Goal: Task Accomplishment & Management: Manage account settings

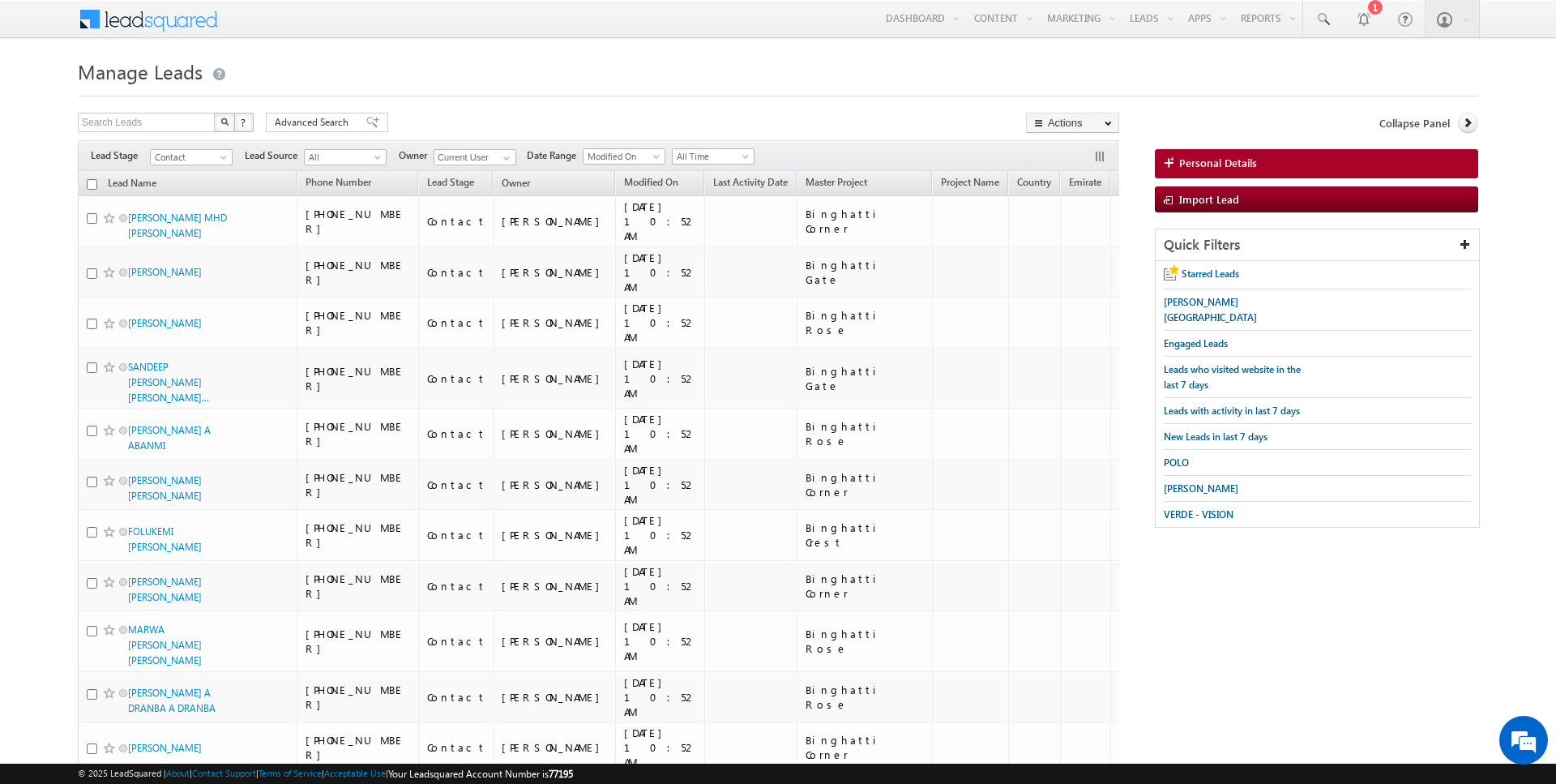
click at [92, 185] on input "checkbox" at bounding box center [92, 185] width 10 height 10
checkbox input "true"
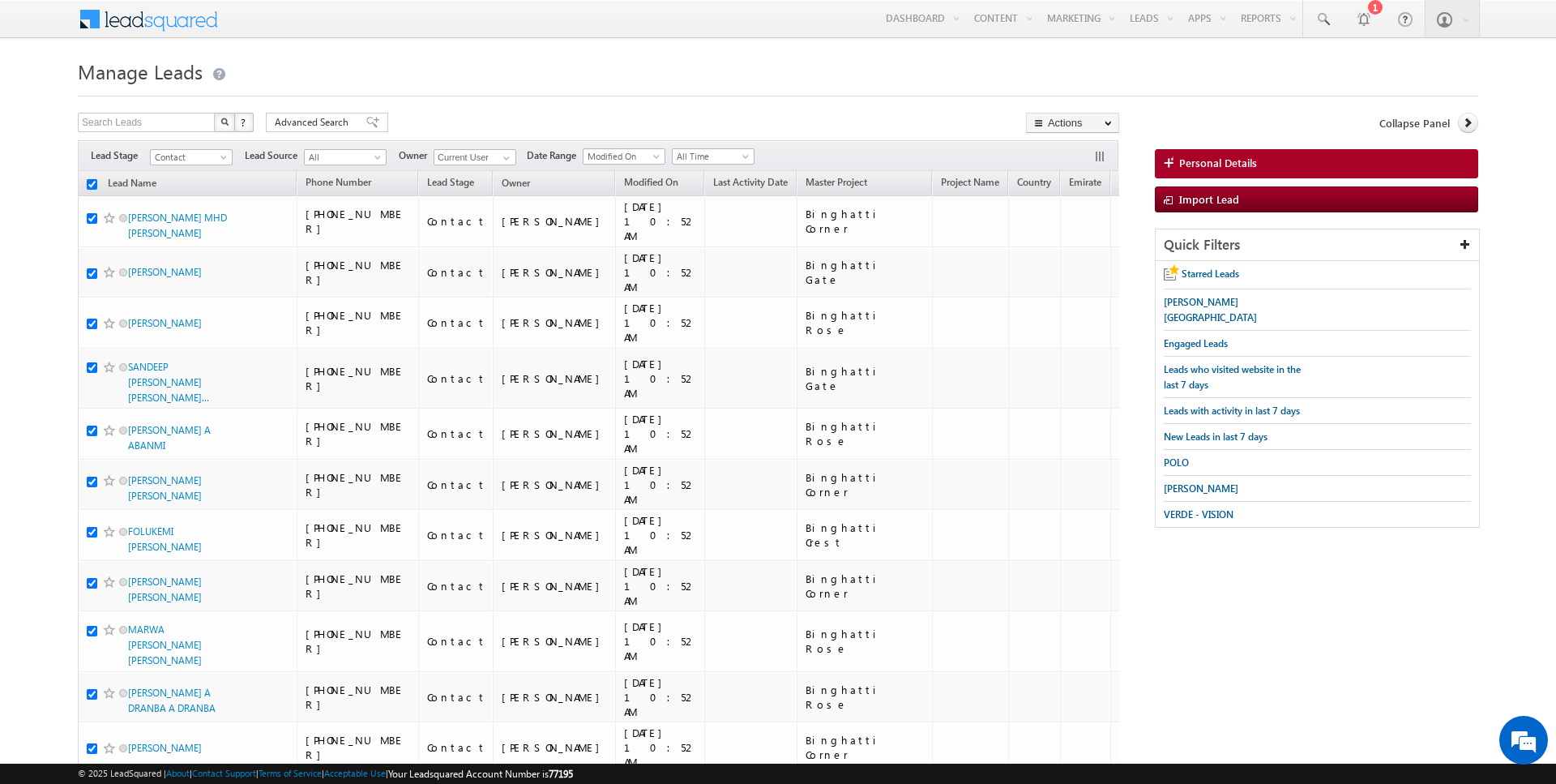
checkbox input "true"
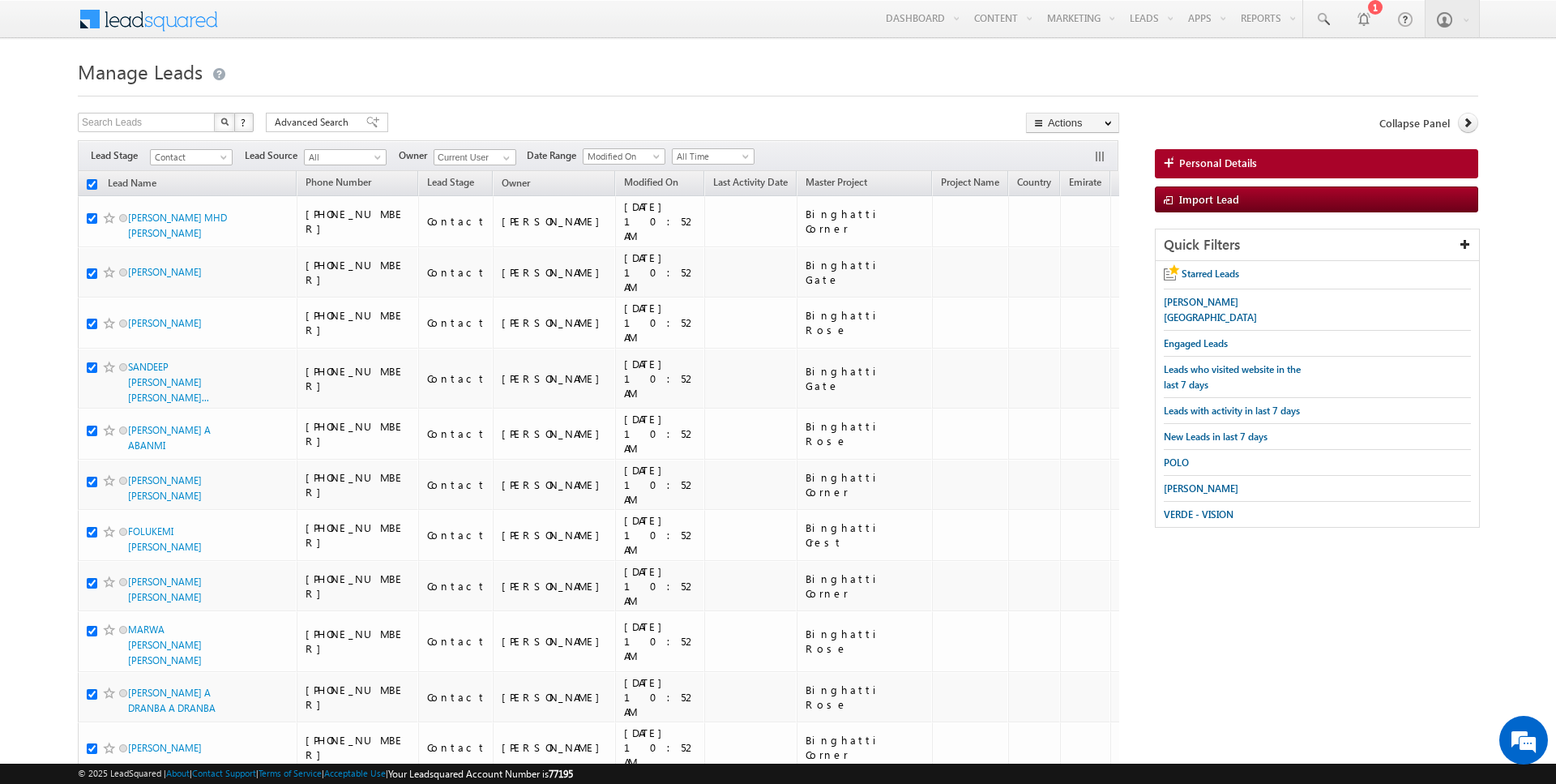
checkbox input "true"
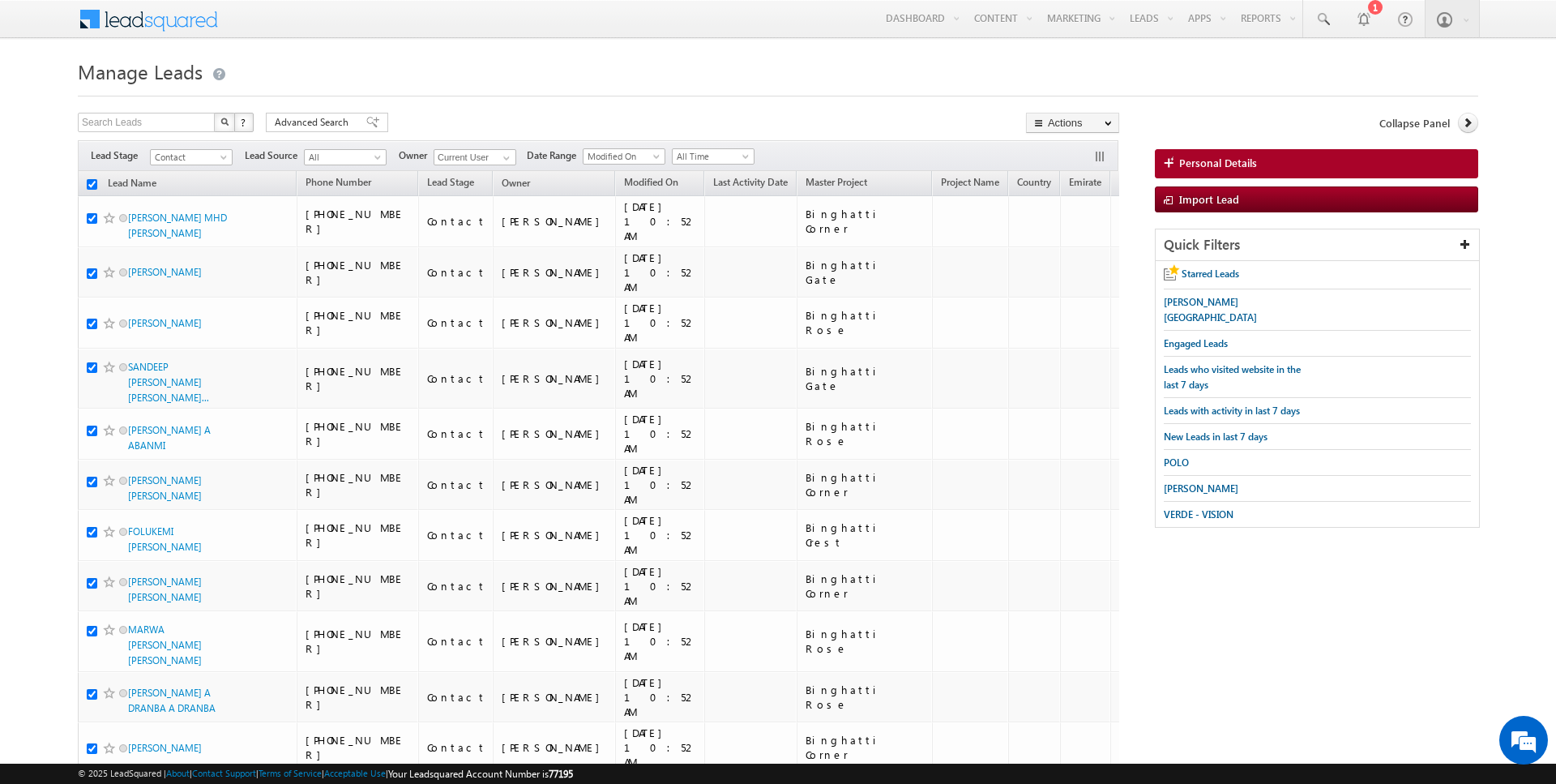
checkbox input "true"
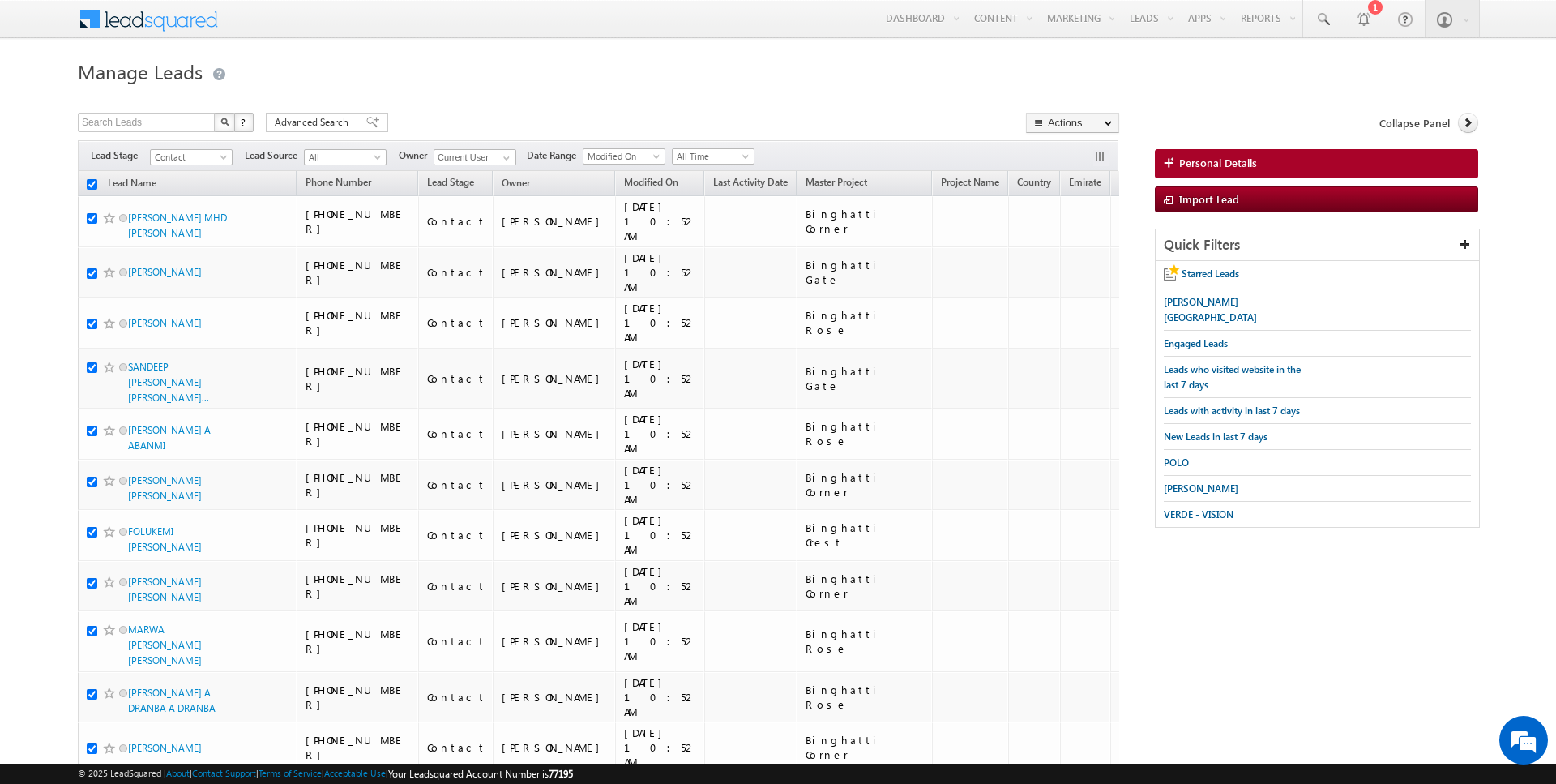
checkbox input "true"
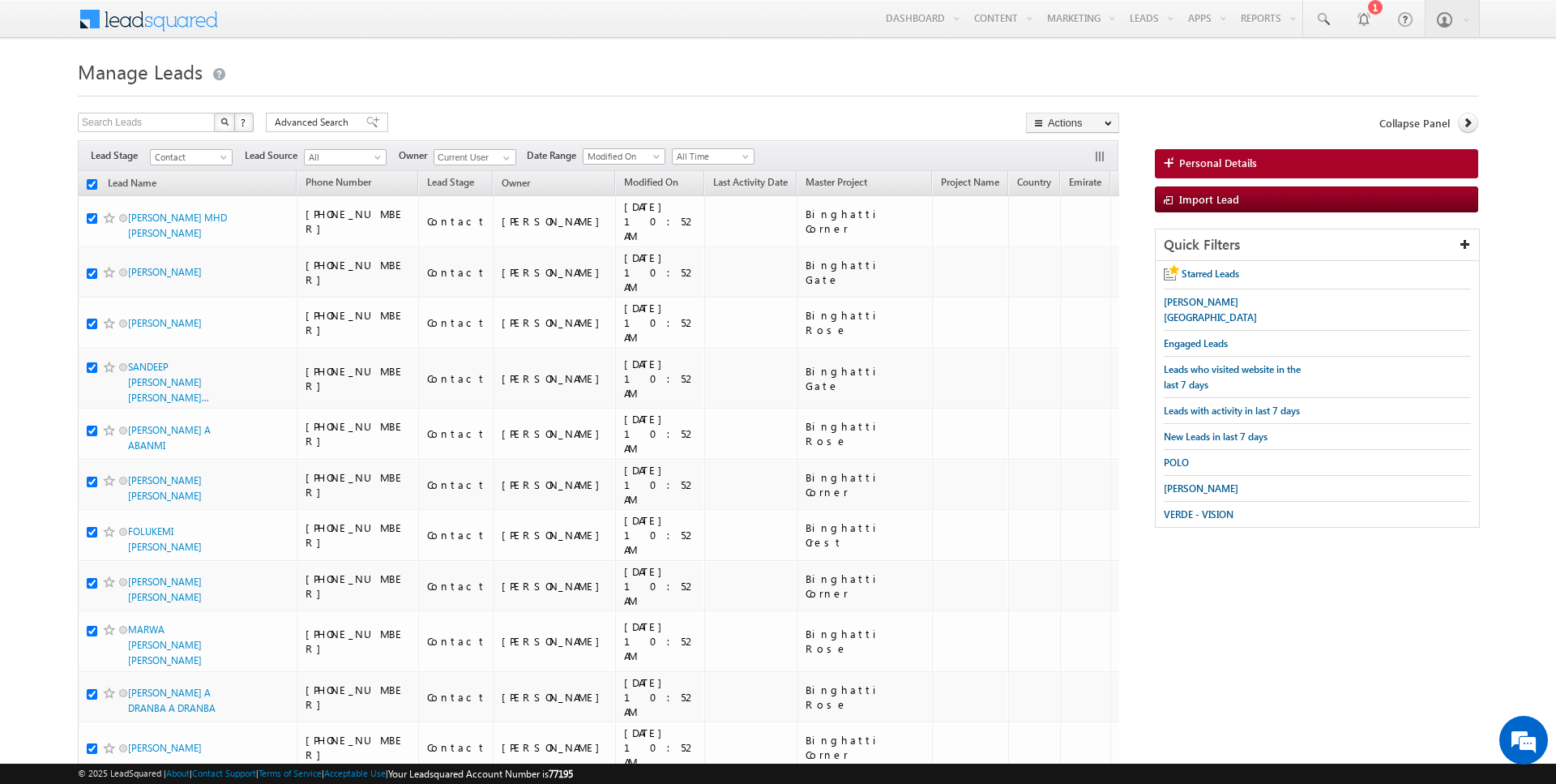
checkbox input "true"
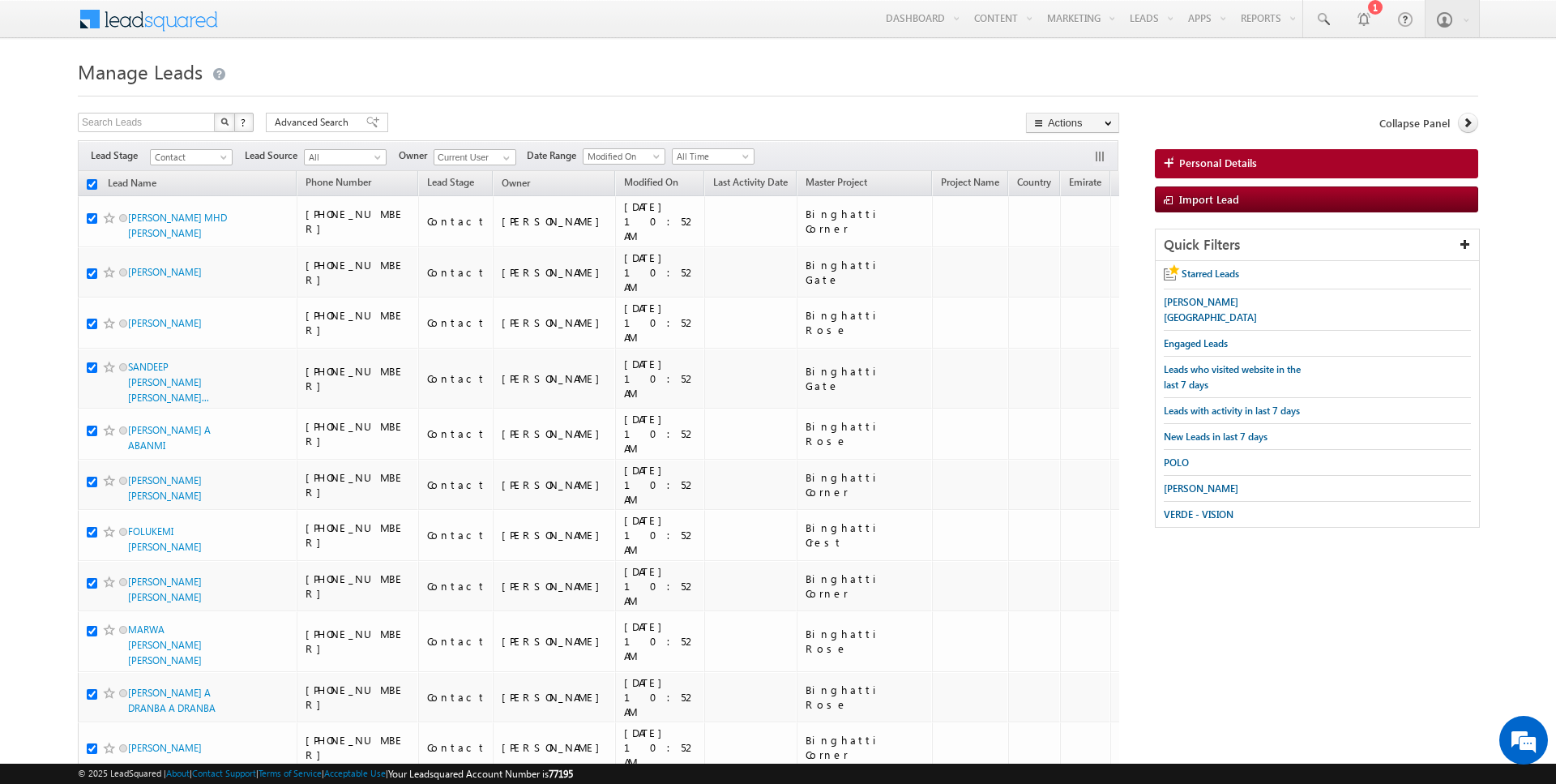
checkbox input "true"
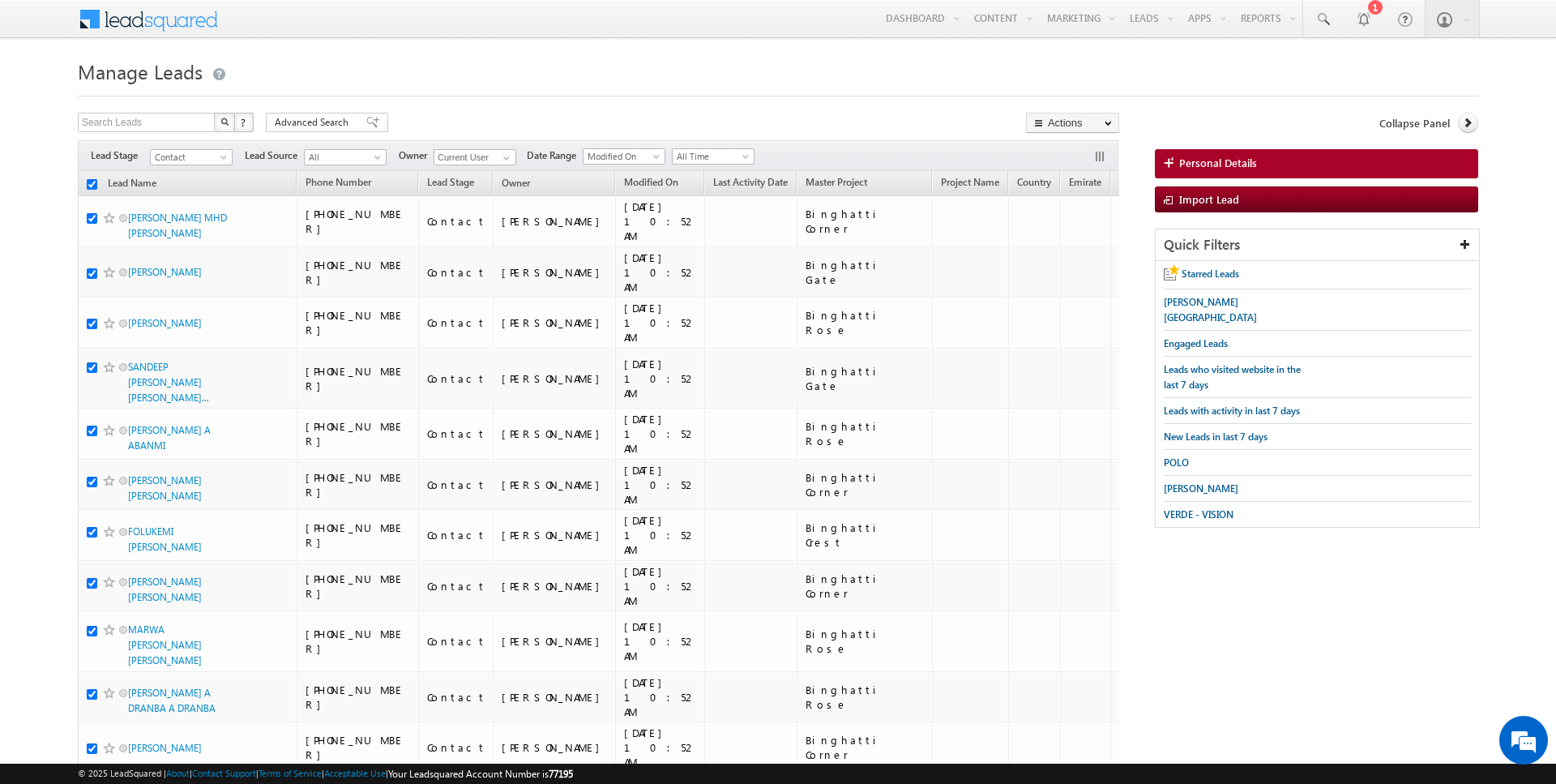
checkbox input "true"
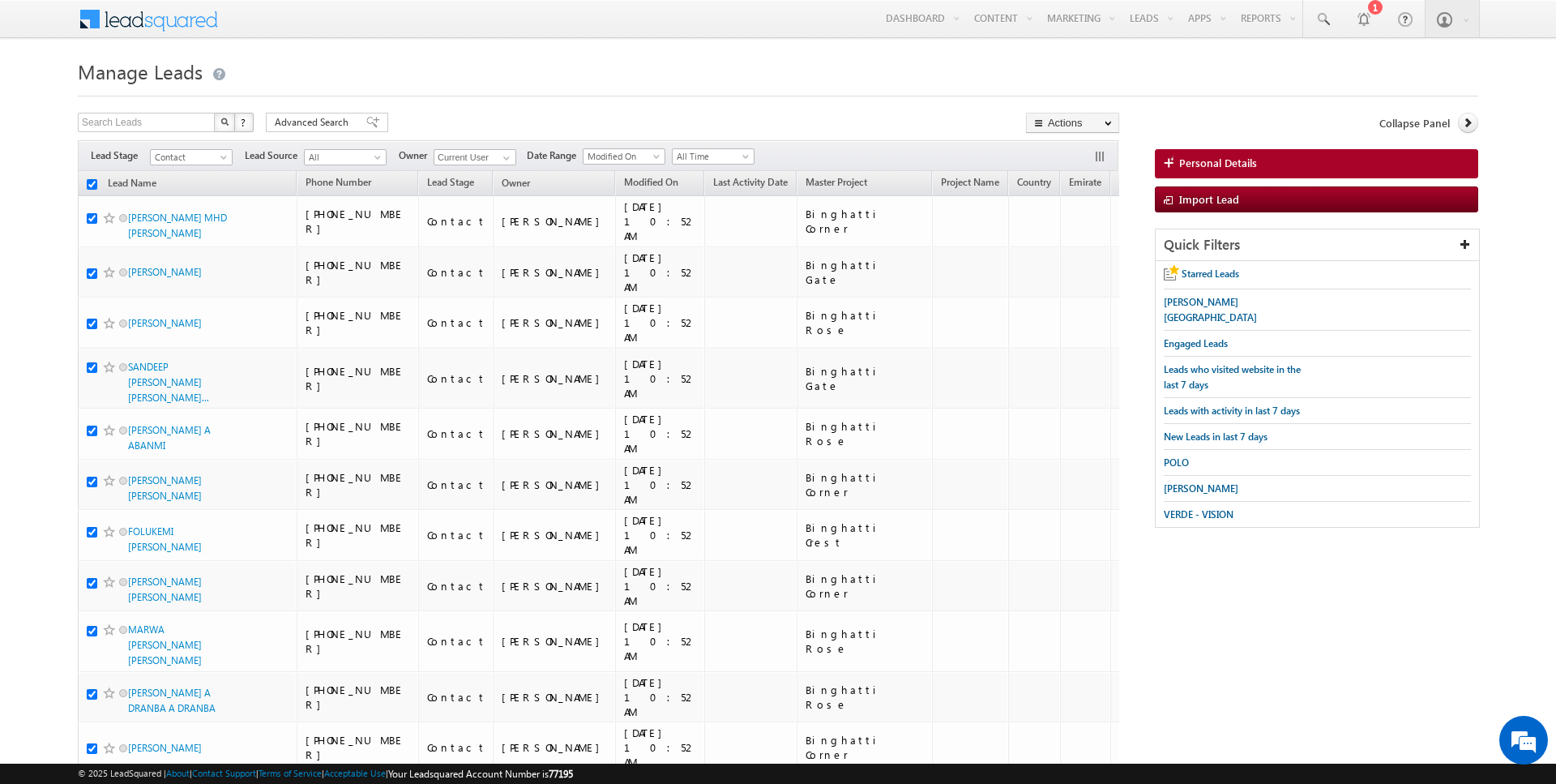
checkbox input "true"
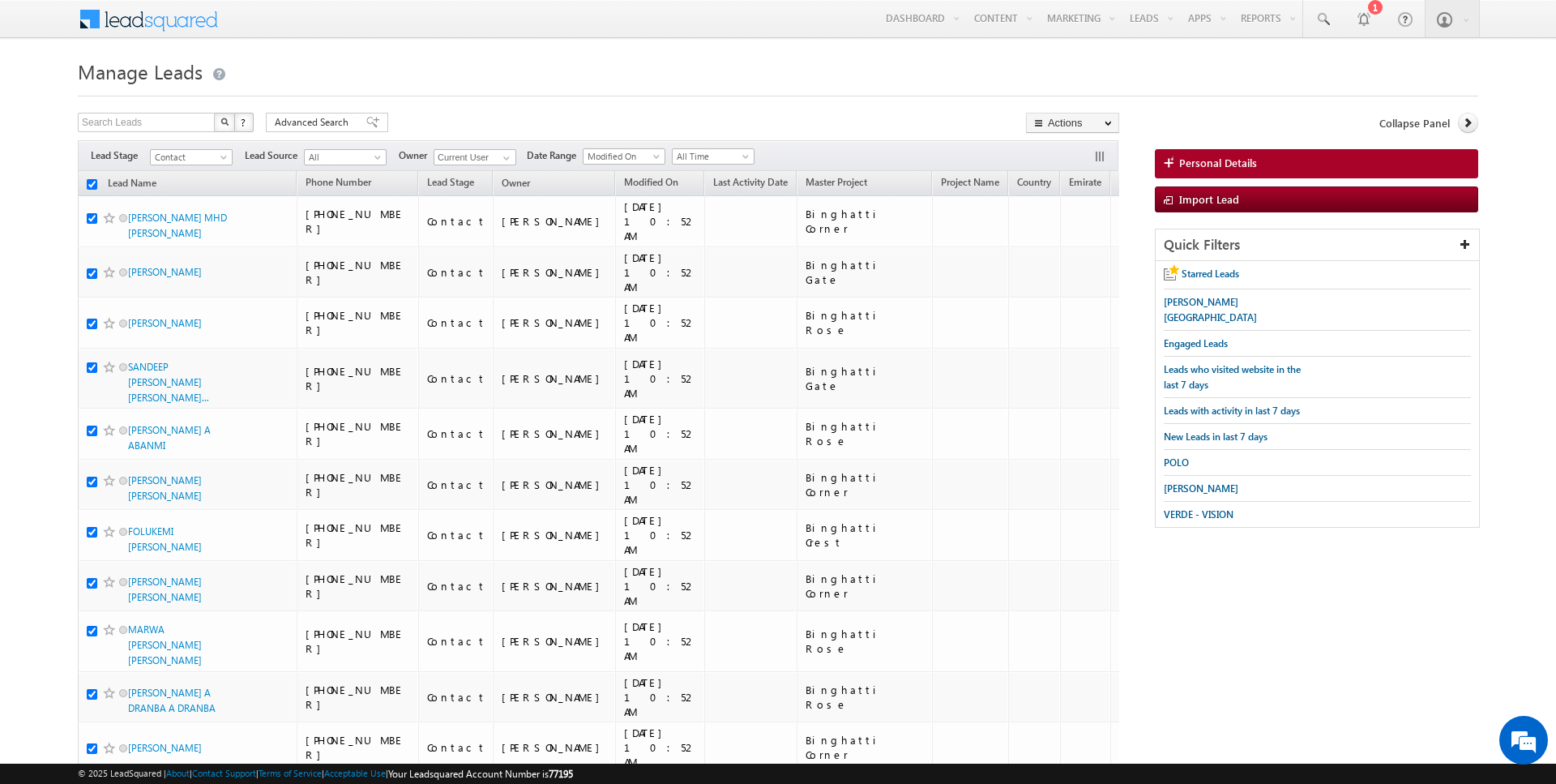
checkbox input "true"
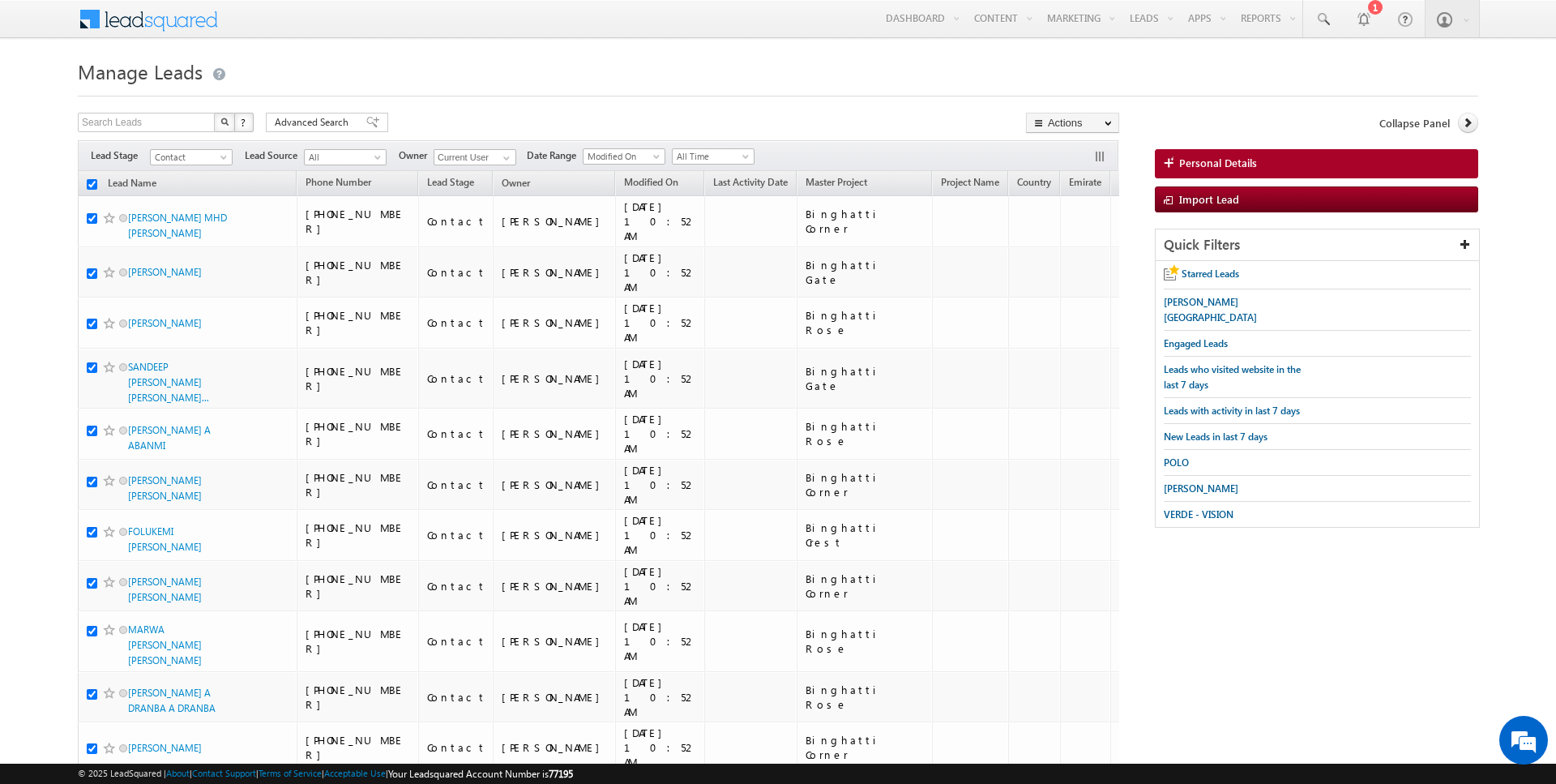
checkbox input "true"
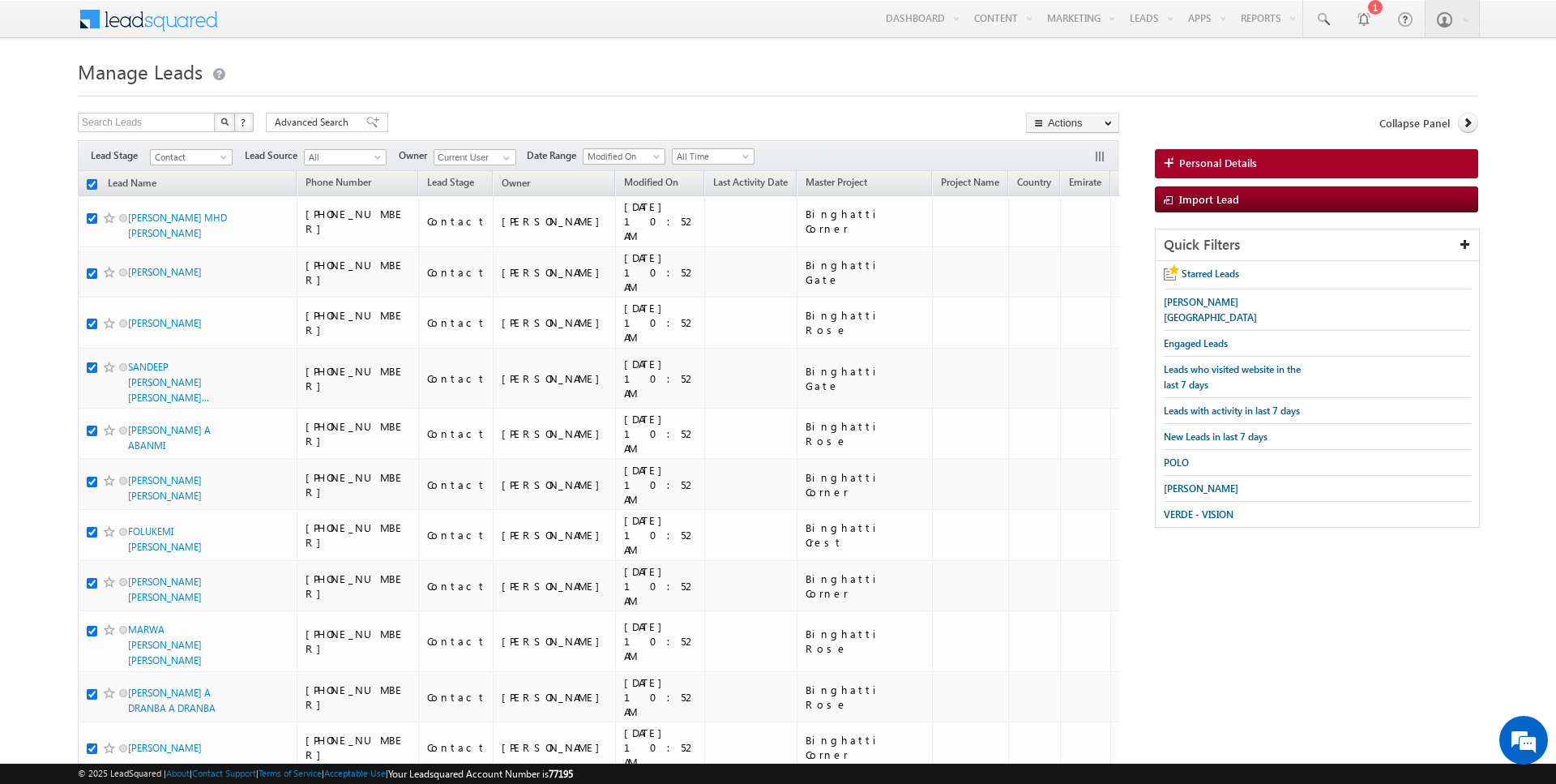
checkbox input "true"
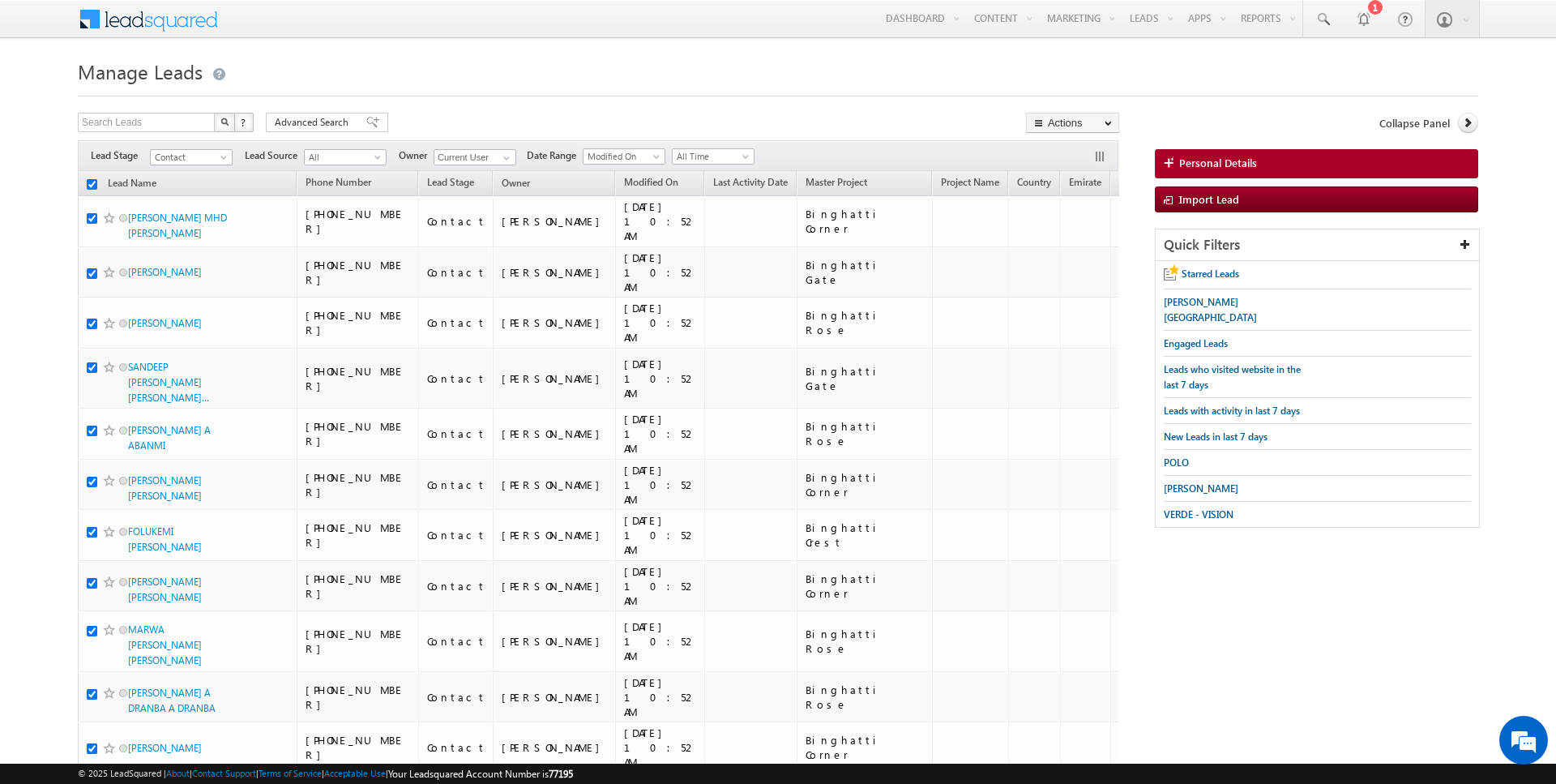
checkbox input "true"
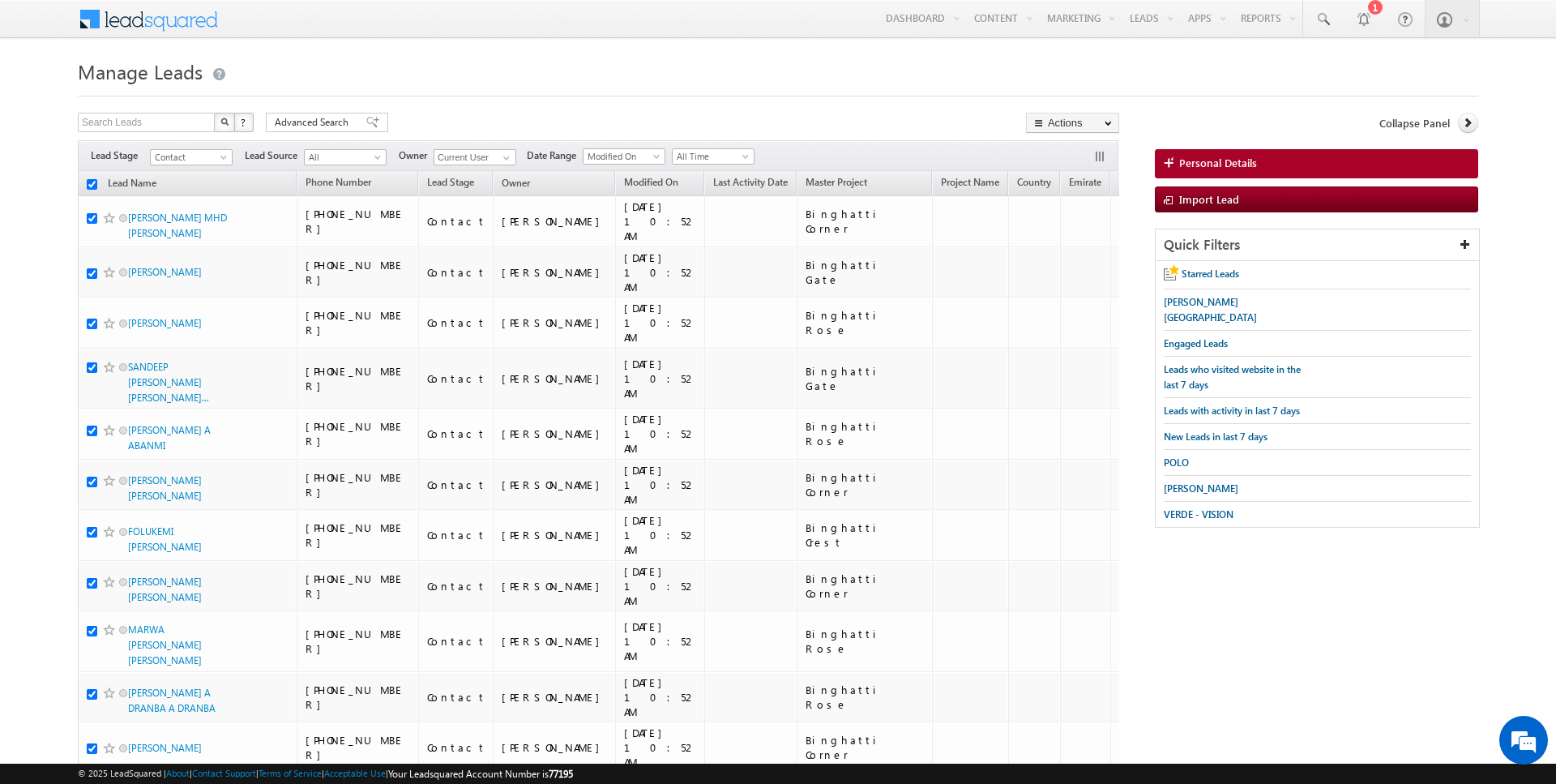
checkbox input "true"
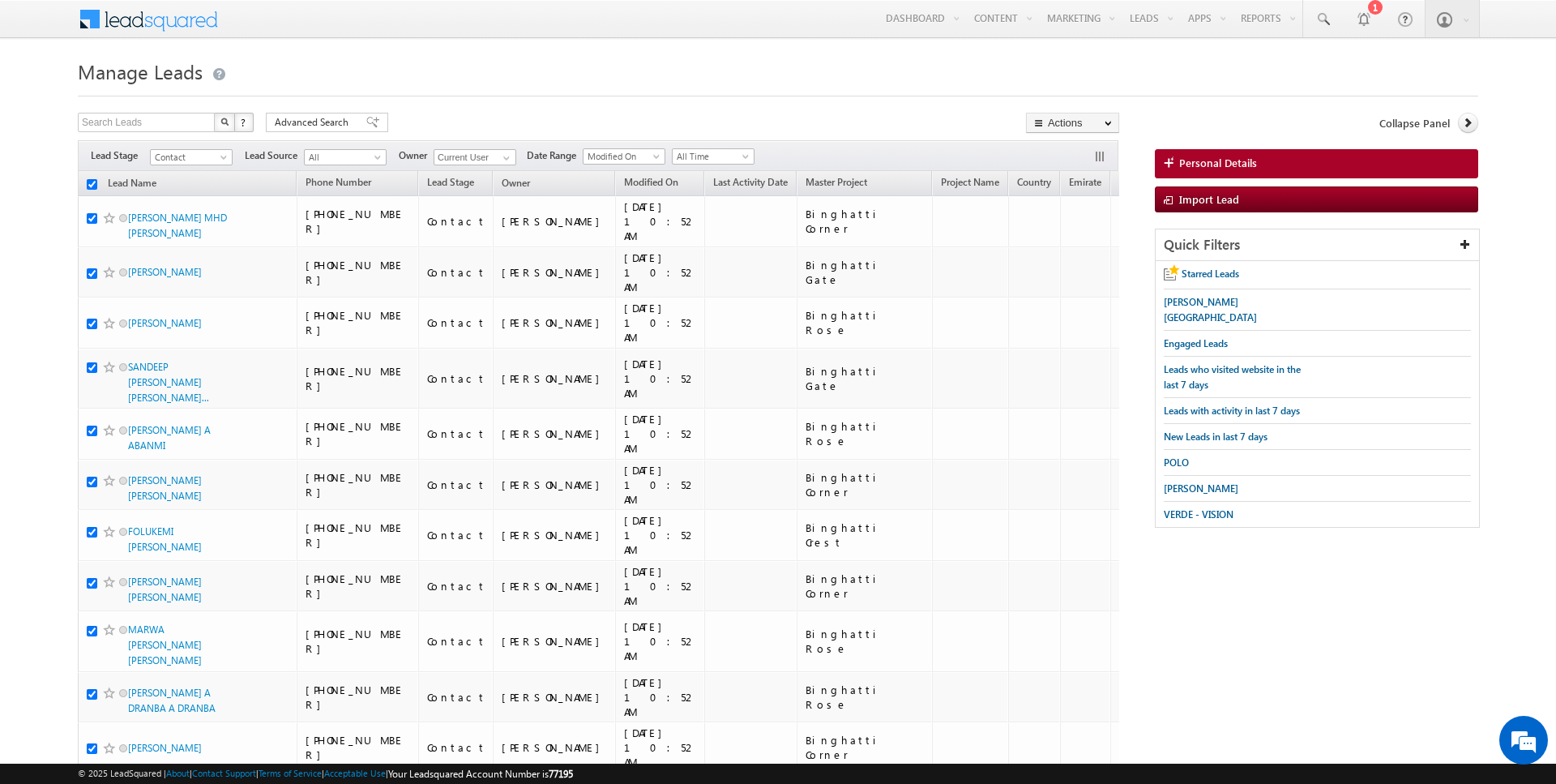
checkbox input "true"
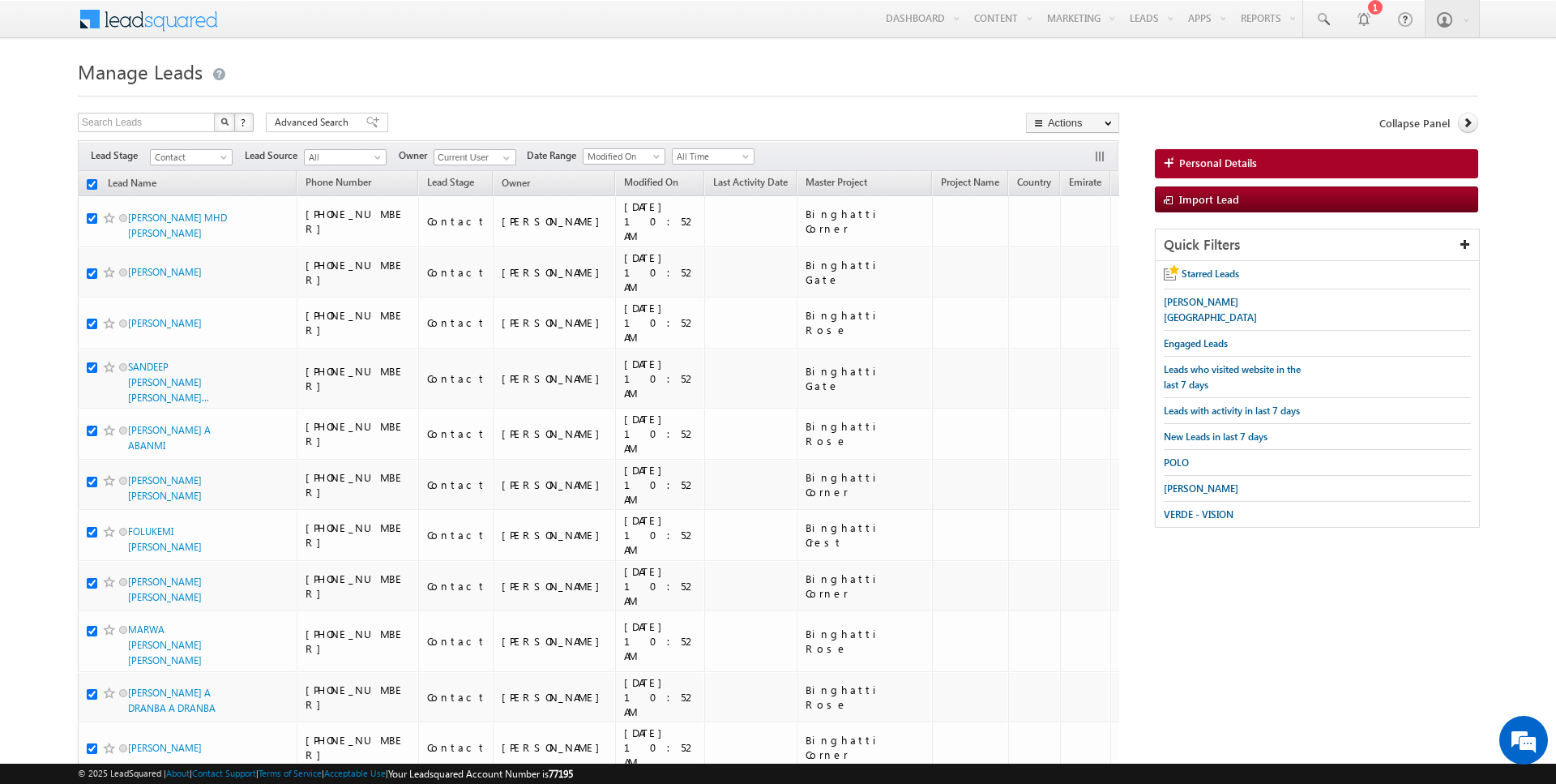
checkbox input "true"
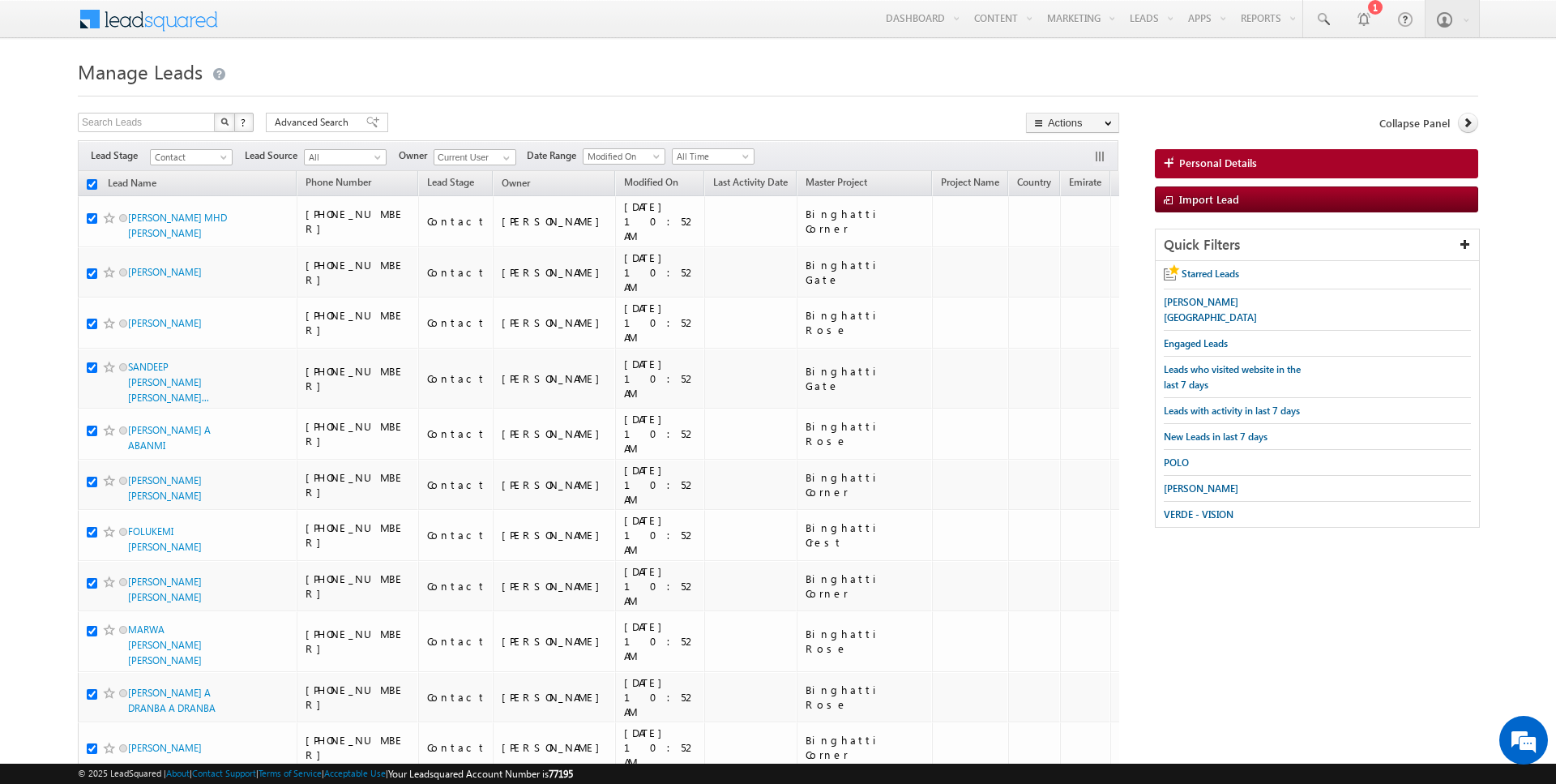
checkbox input "true"
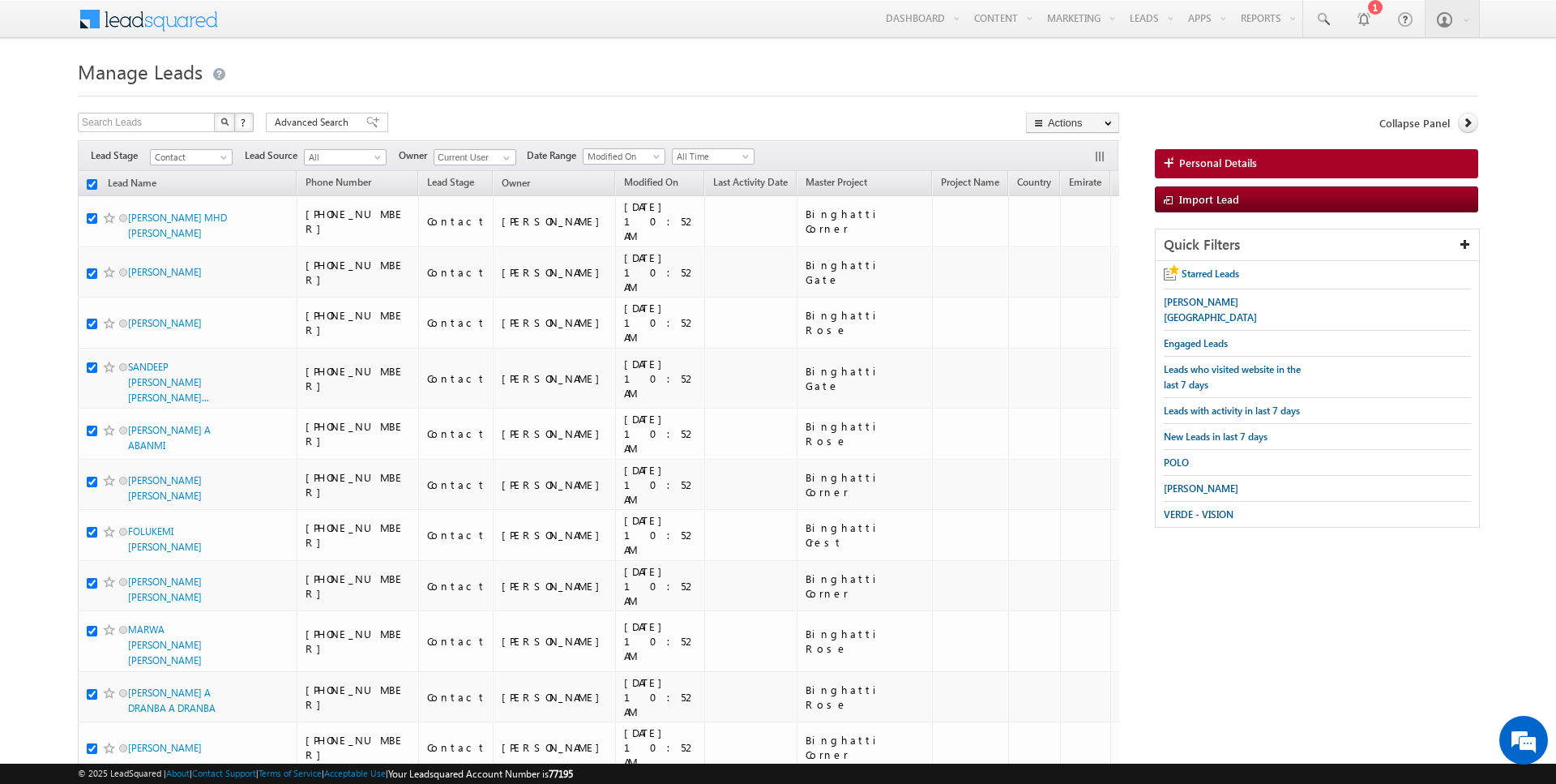
checkbox input "true"
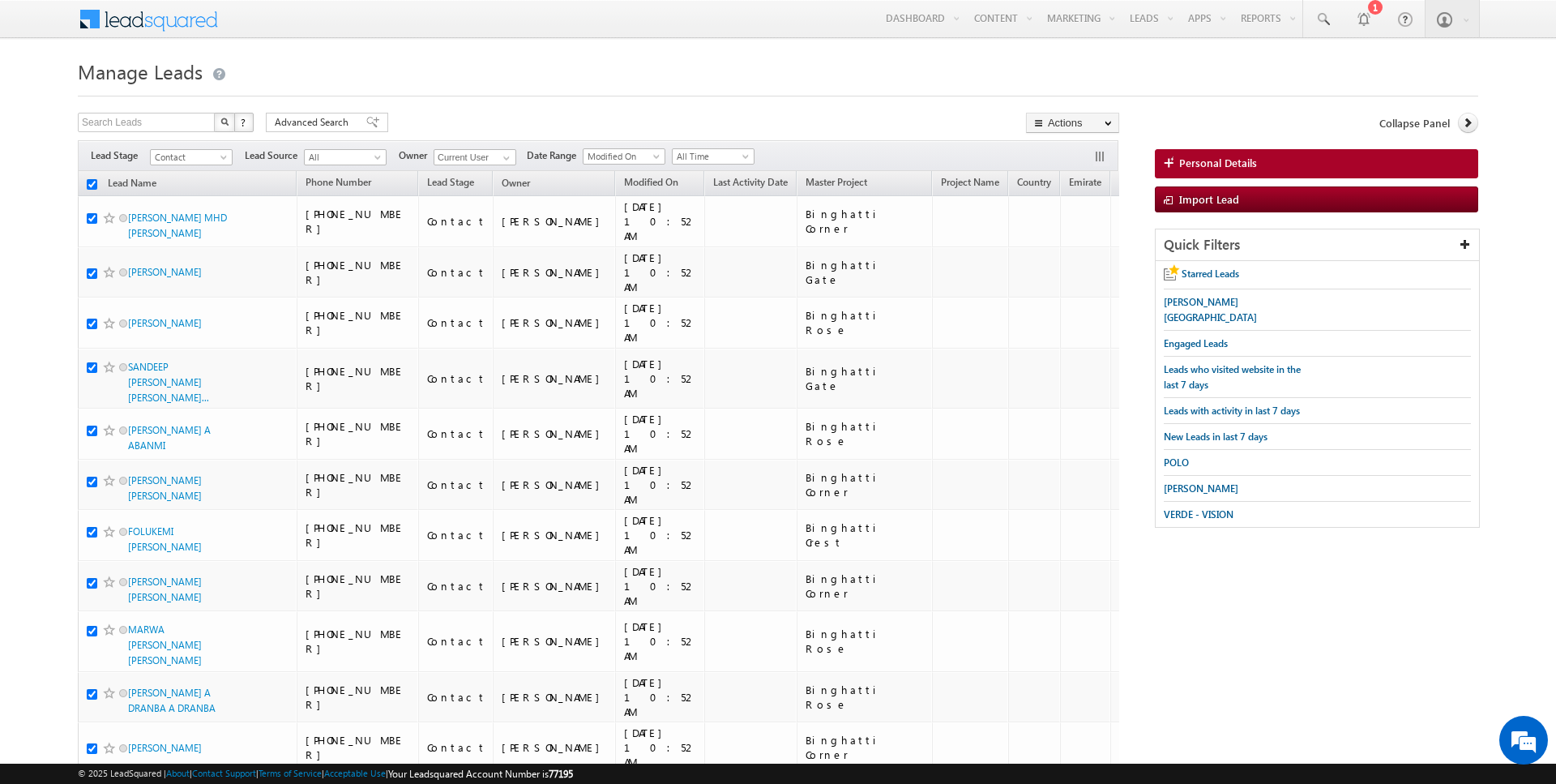
checkbox input "true"
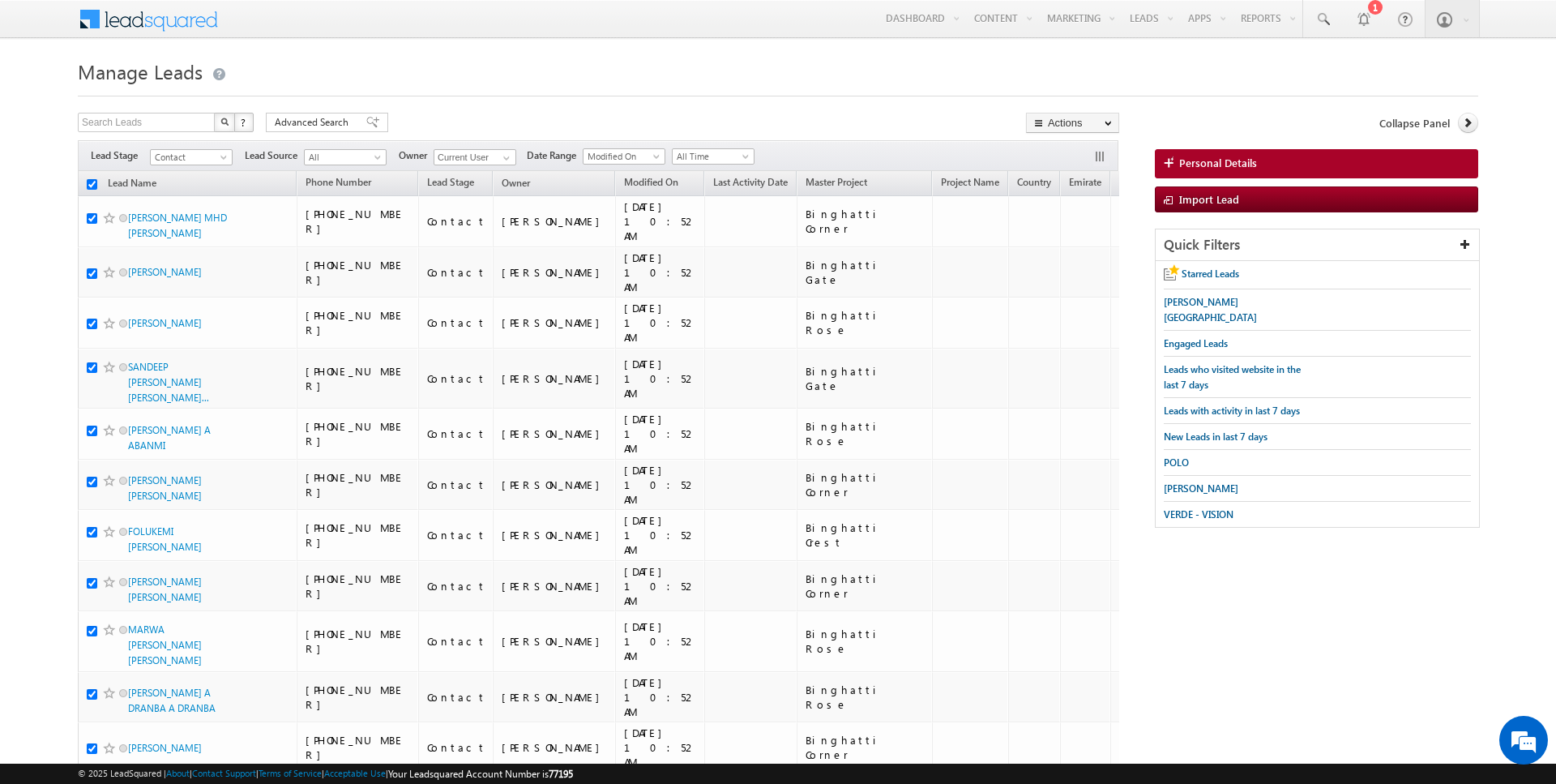
checkbox input "true"
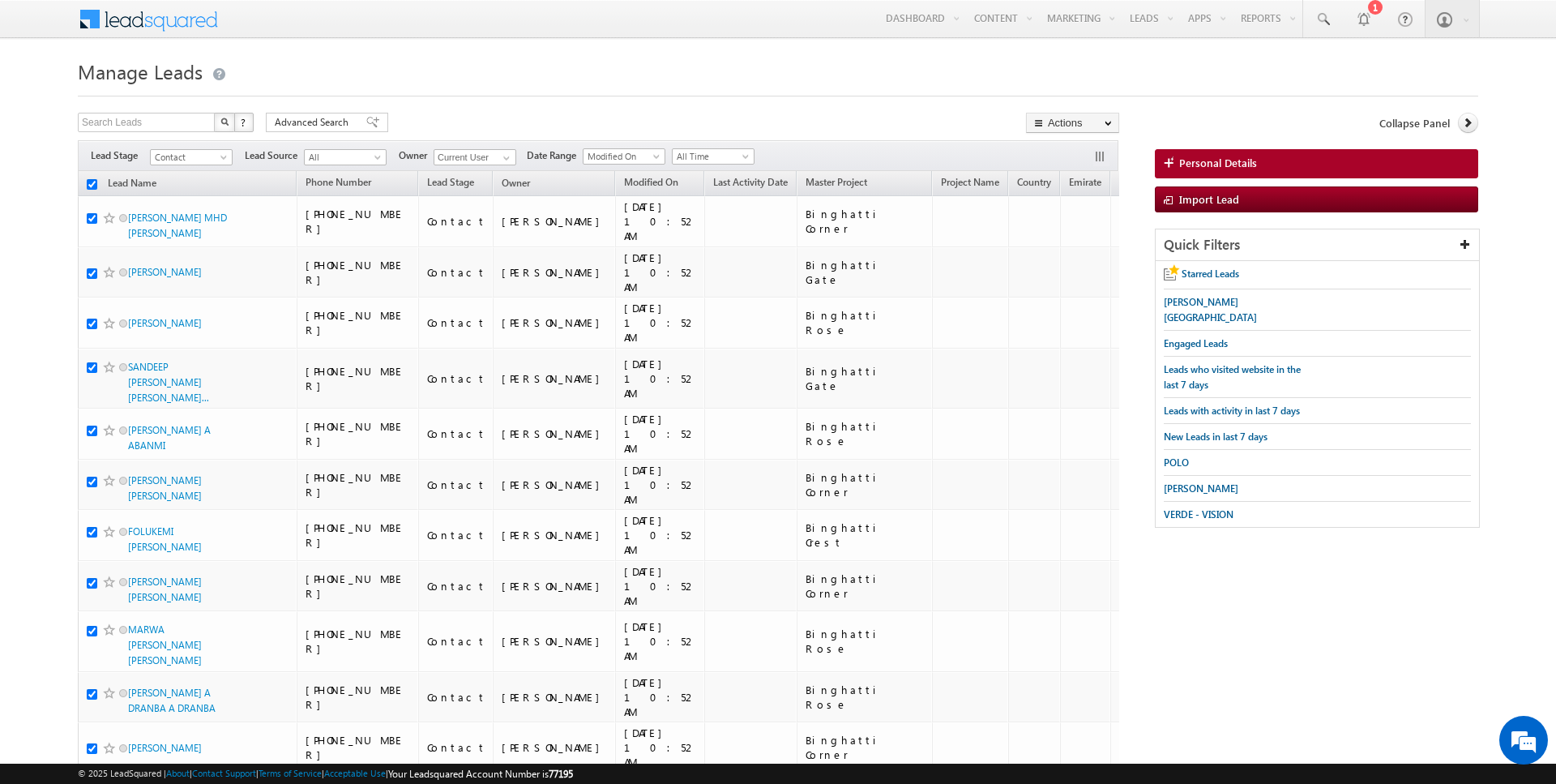
checkbox input "true"
click at [1061, 256] on link "Change Owner" at bounding box center [1073, 263] width 92 height 20
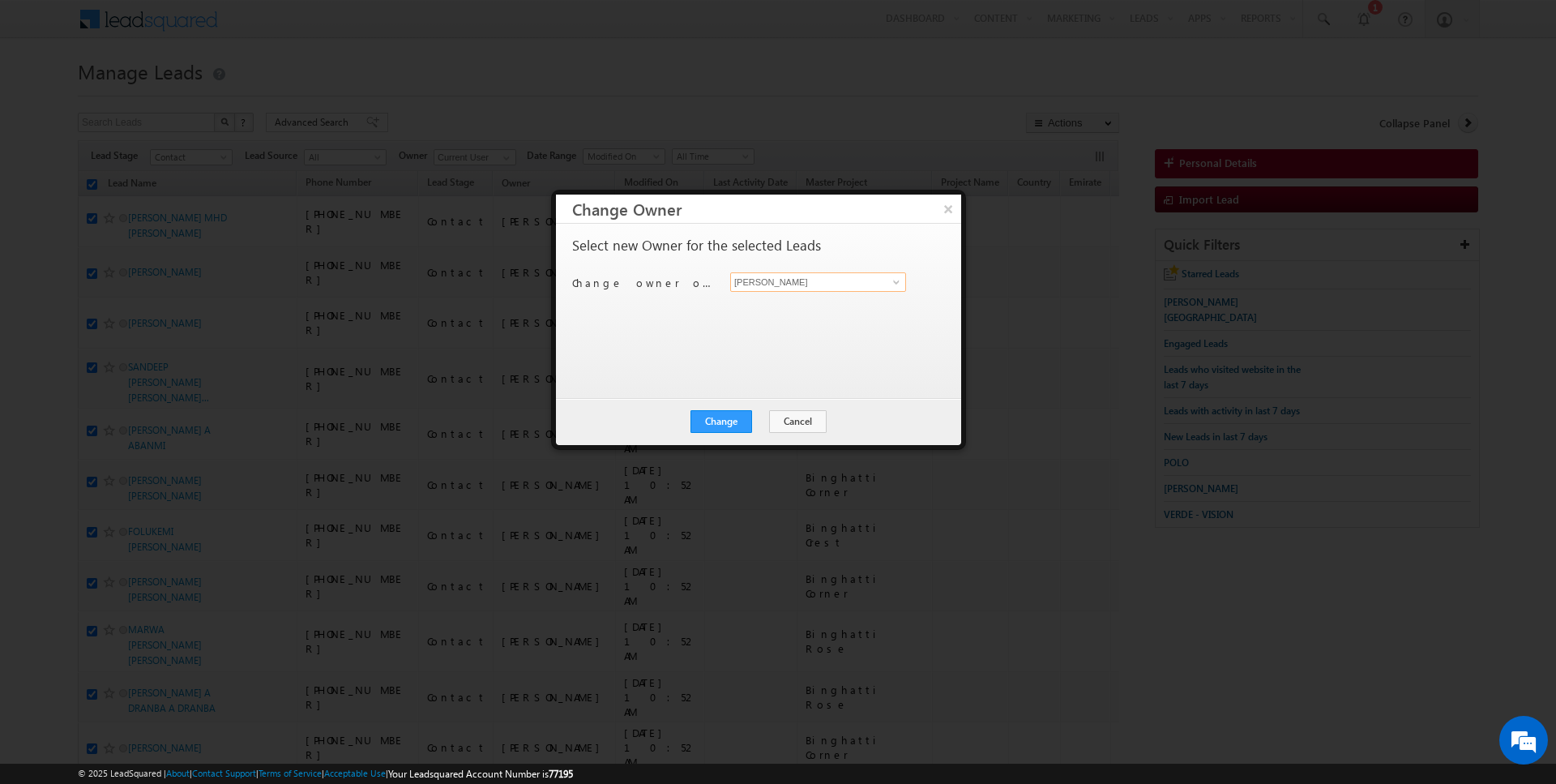
click at [766, 287] on input "[PERSON_NAME]" at bounding box center [818, 282] width 176 height 20
type input "AmanSingh Yadav"
click at [716, 420] on button "Change" at bounding box center [721, 422] width 62 height 22
click at [762, 420] on button "Close" at bounding box center [761, 422] width 52 height 22
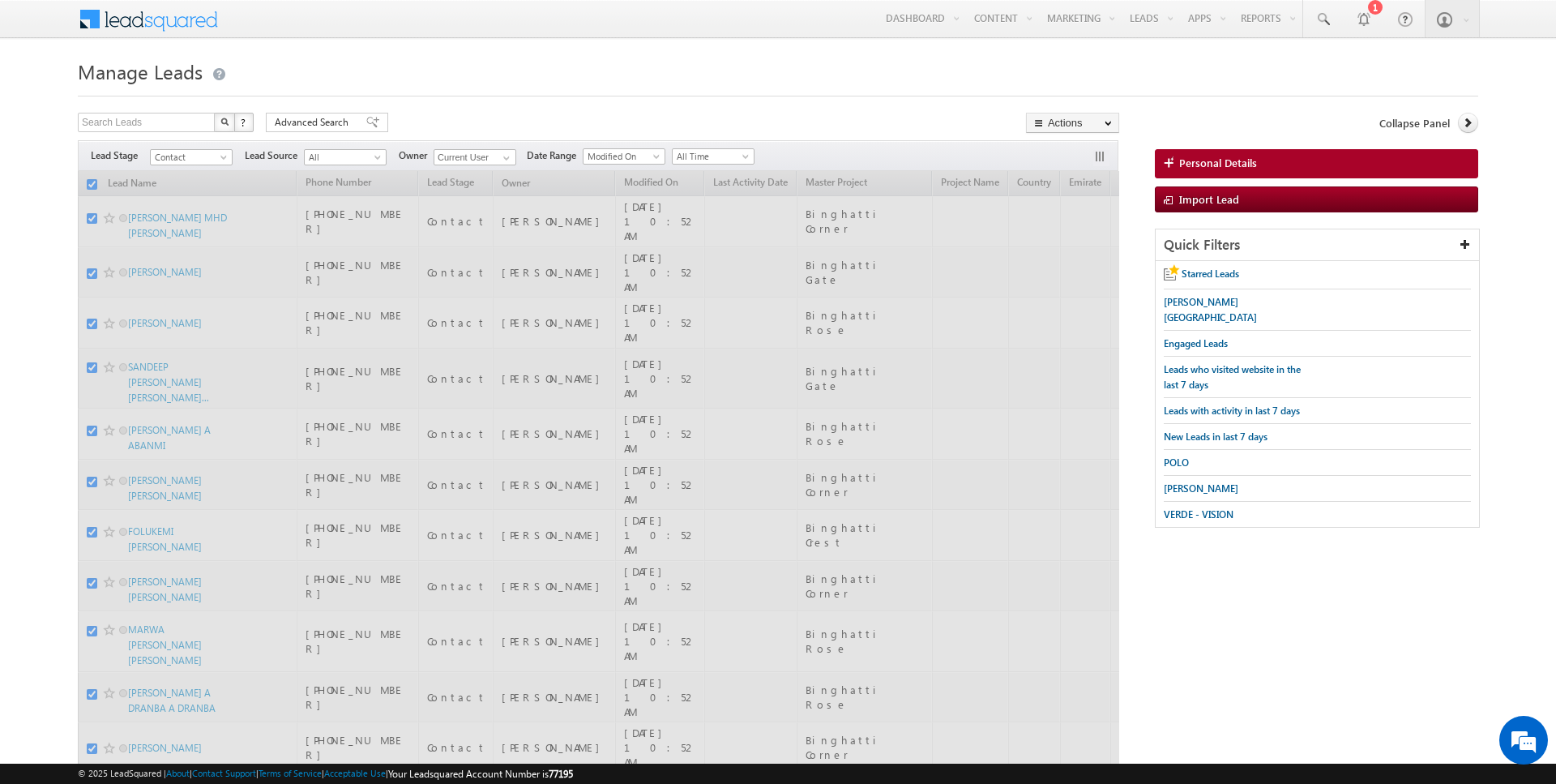
checkbox input "false"
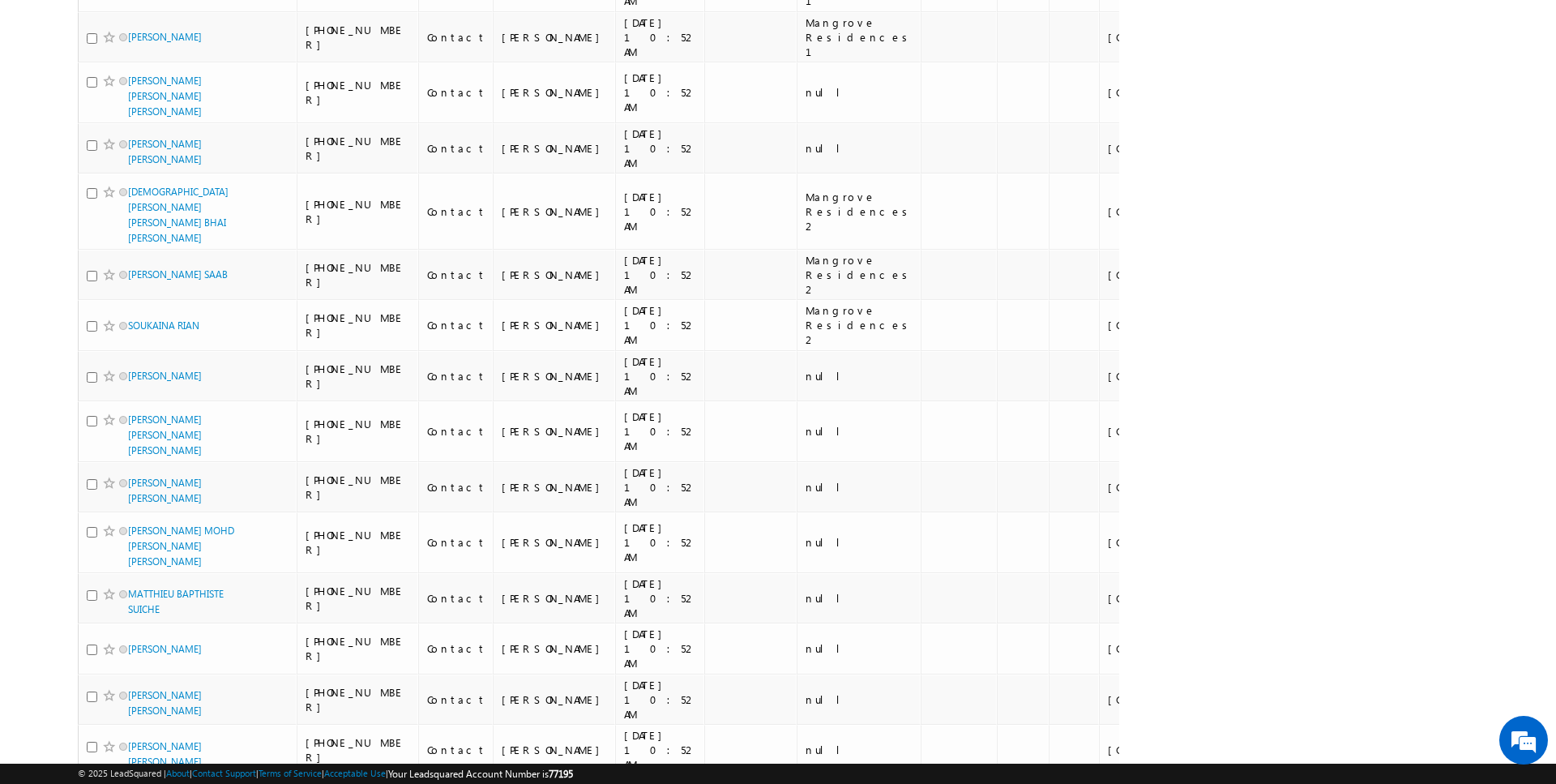
scroll to position [4046, 0]
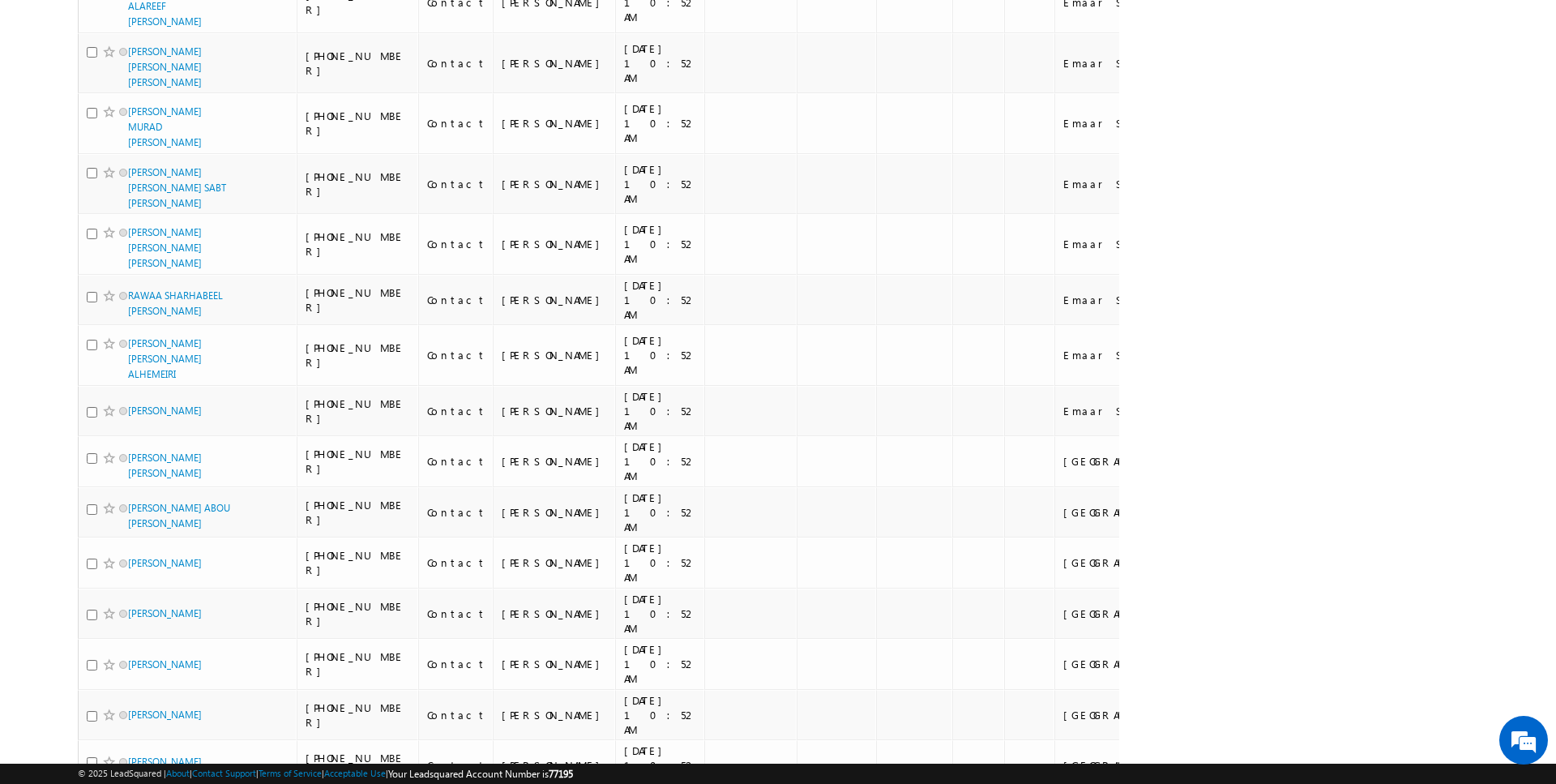
scroll to position [3720, 0]
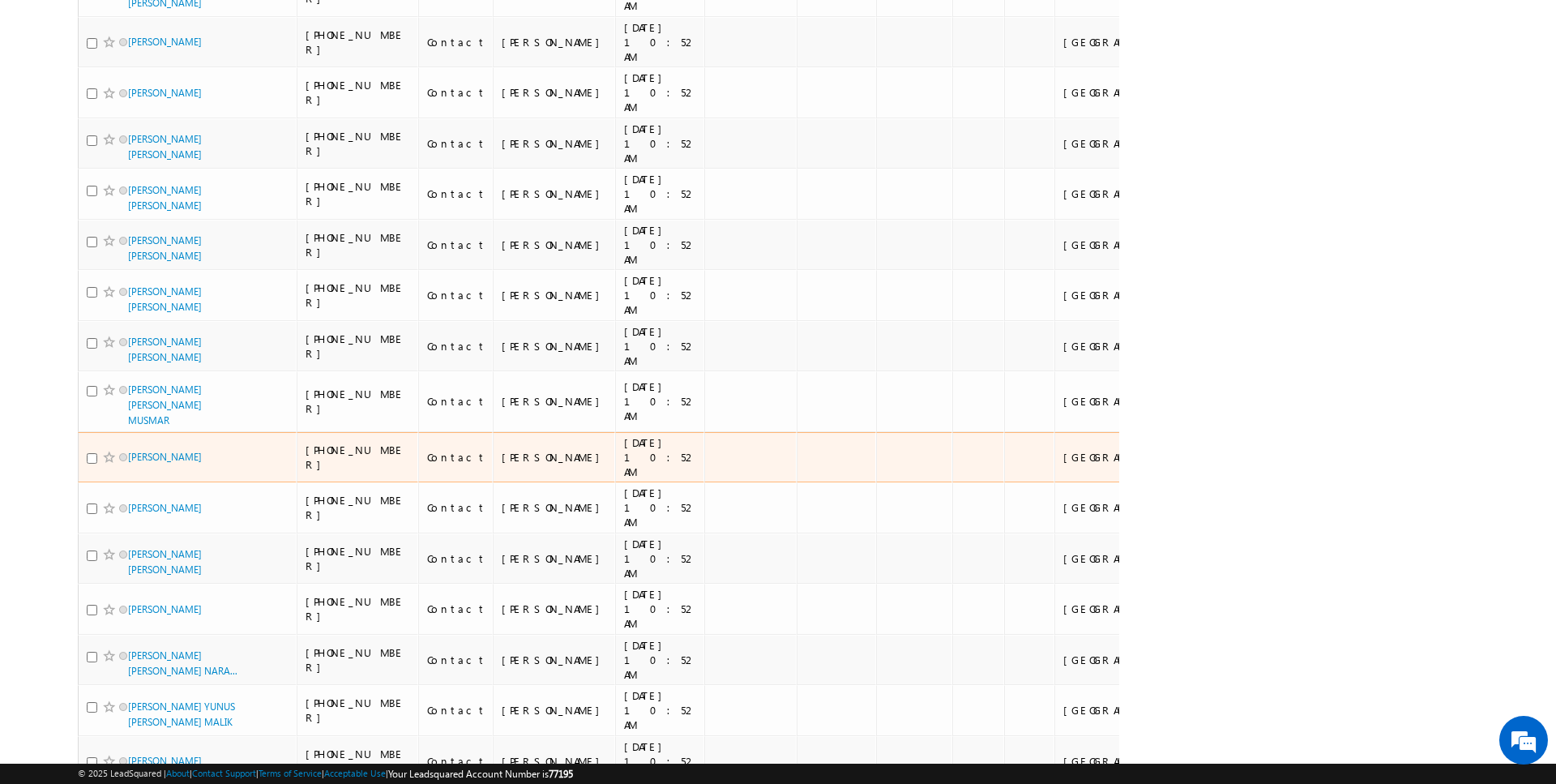
scroll to position [0, 0]
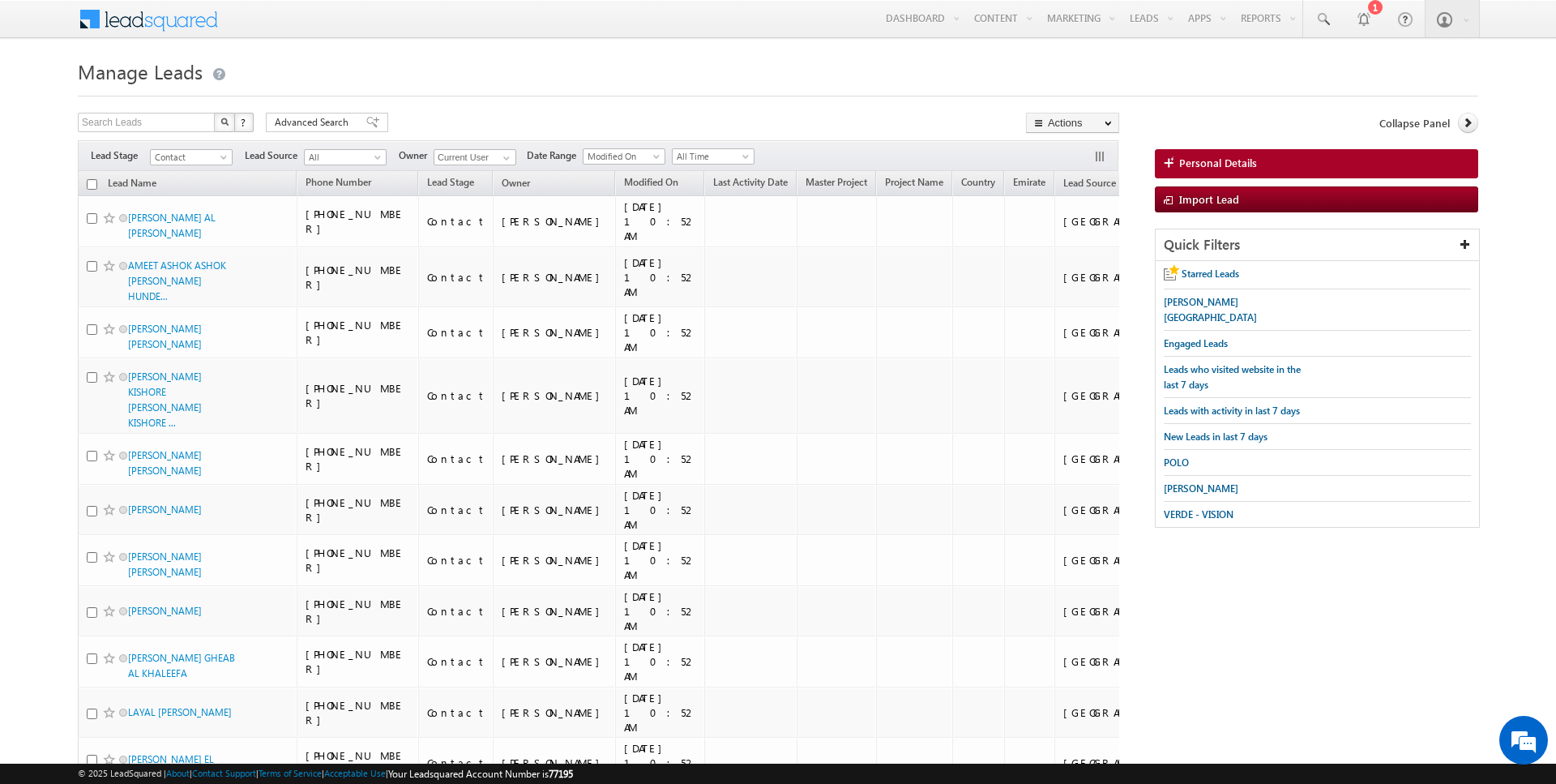
click at [93, 182] on input "checkbox" at bounding box center [92, 185] width 10 height 10
checkbox input "true"
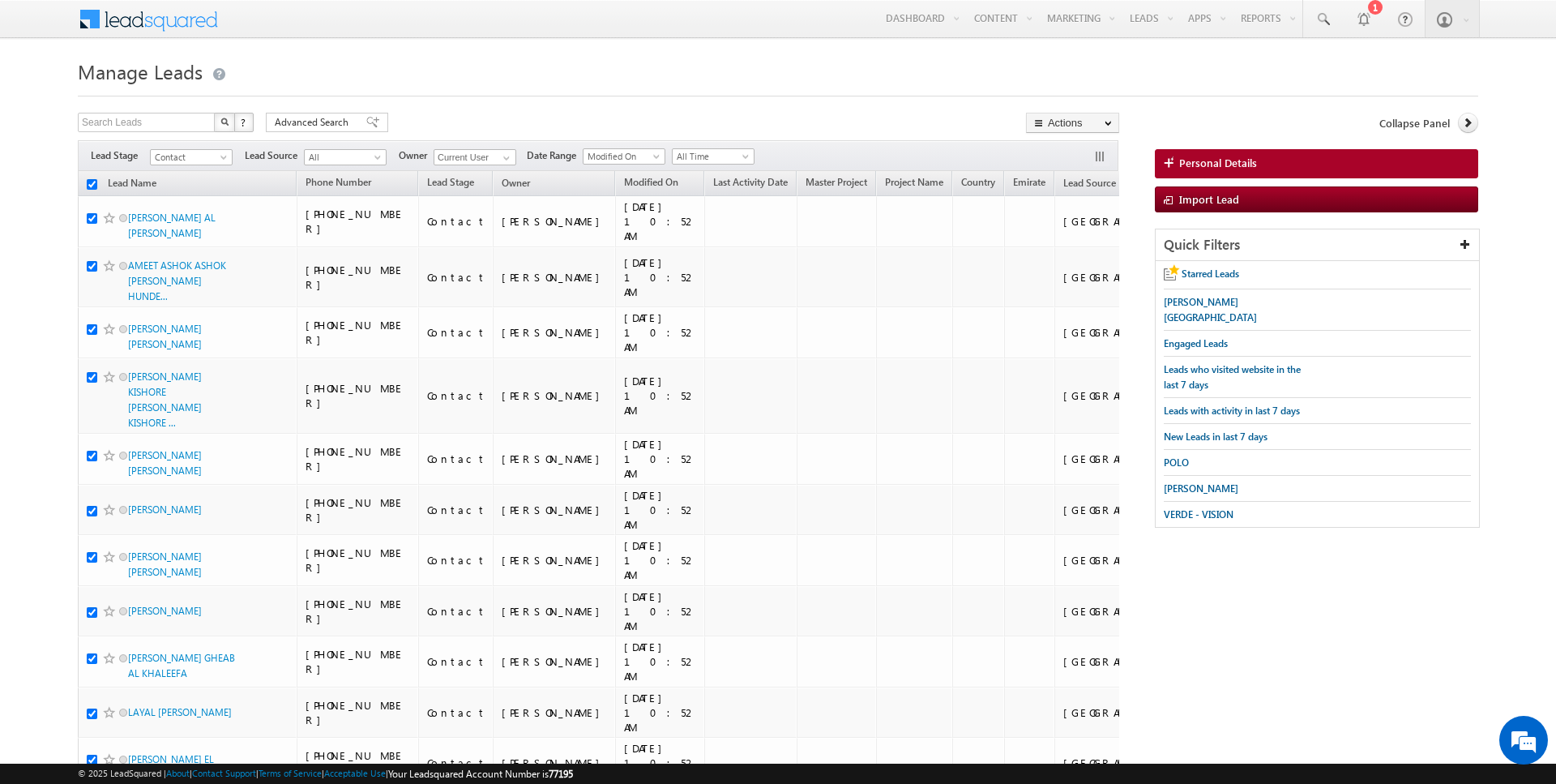
checkbox input "true"
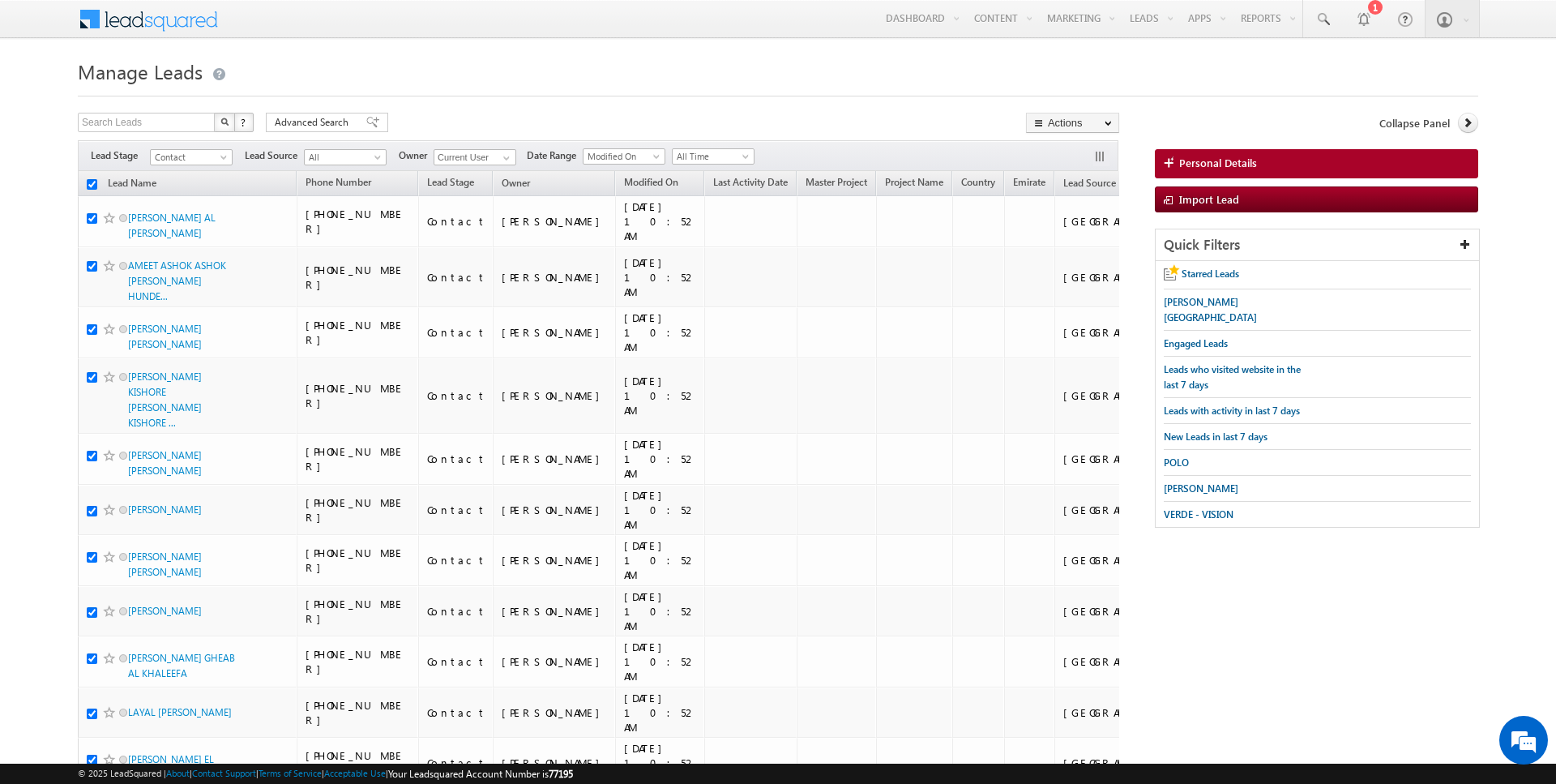
checkbox input "true"
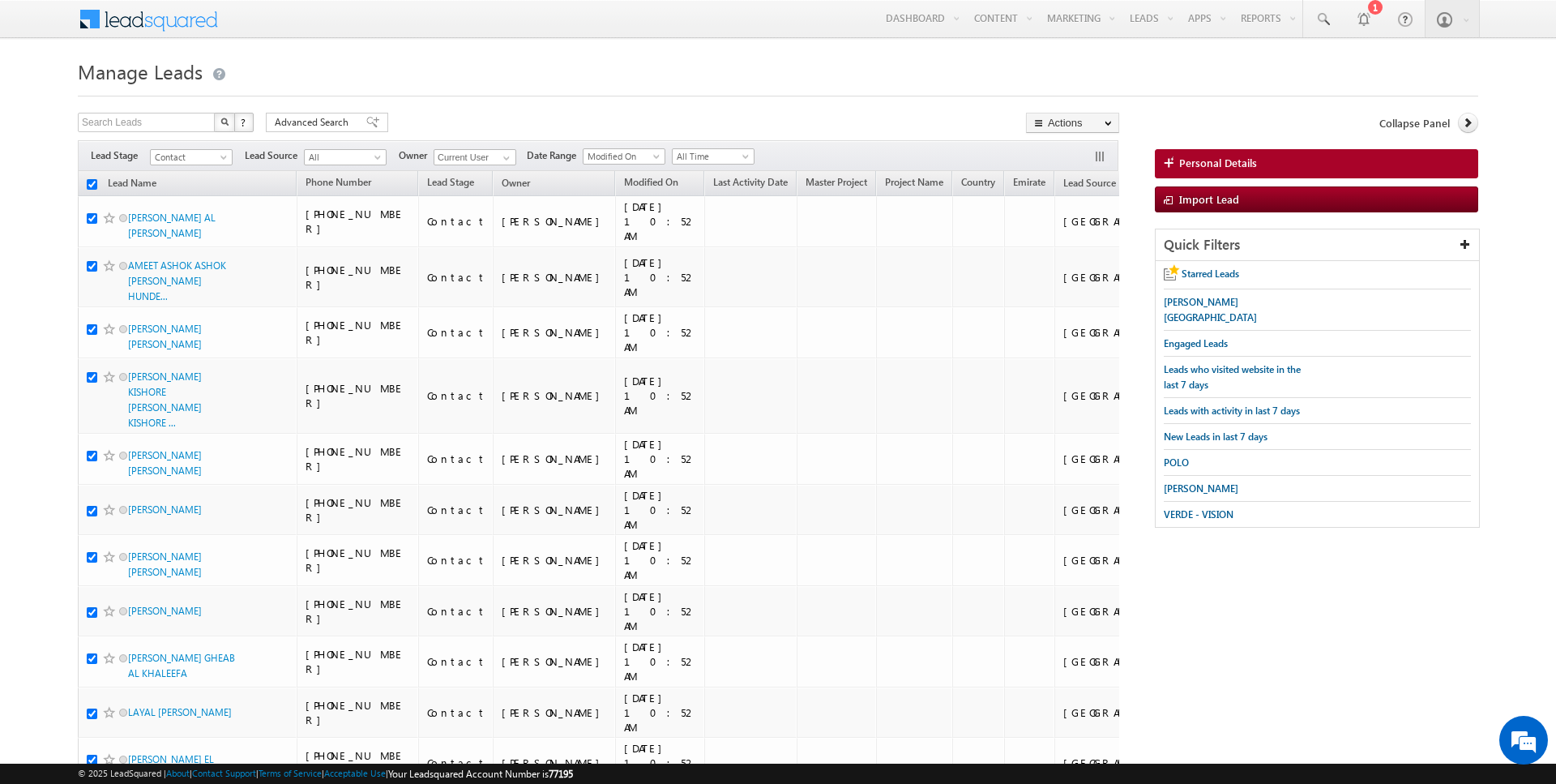
checkbox input "true"
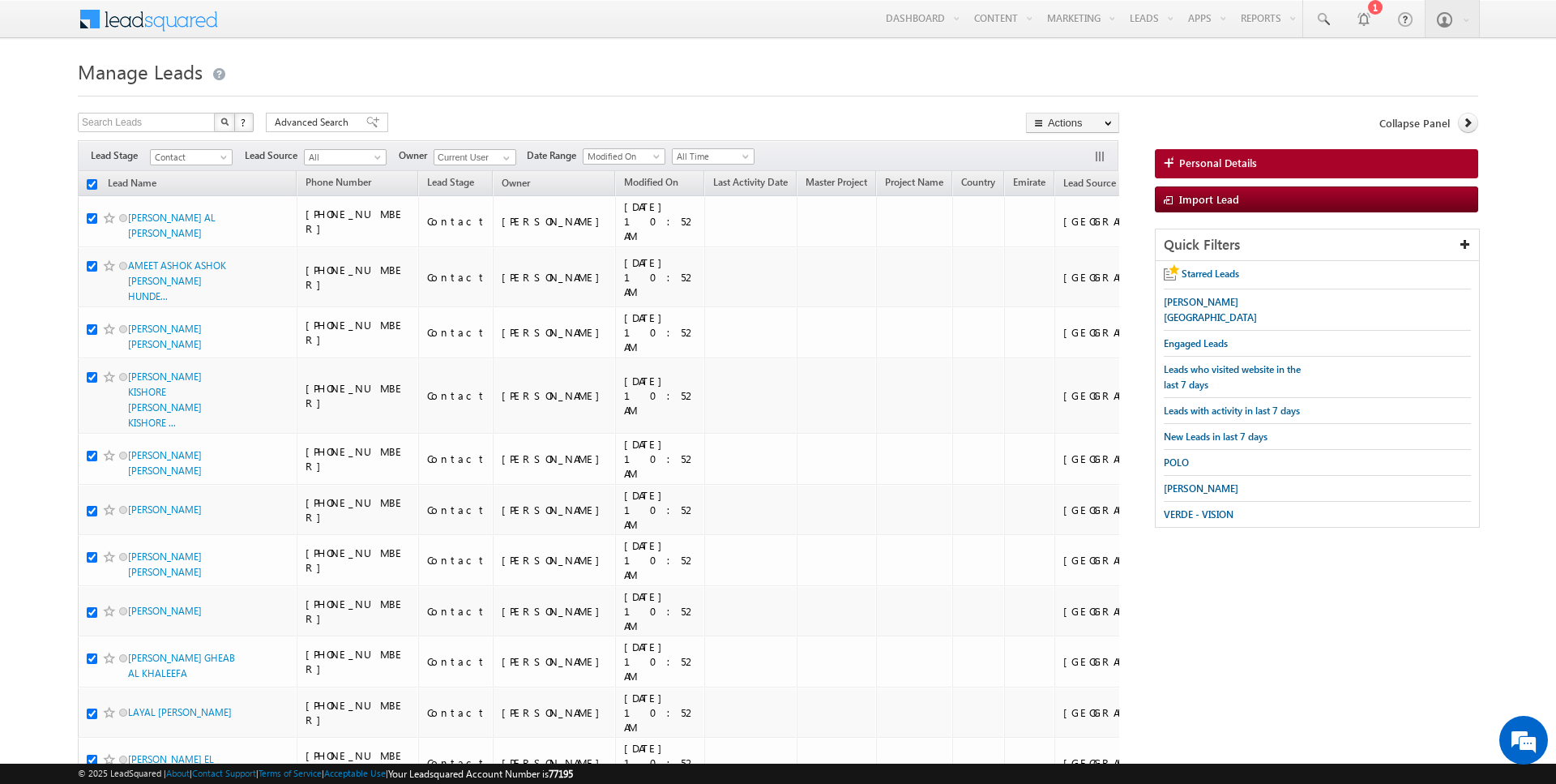
checkbox input "true"
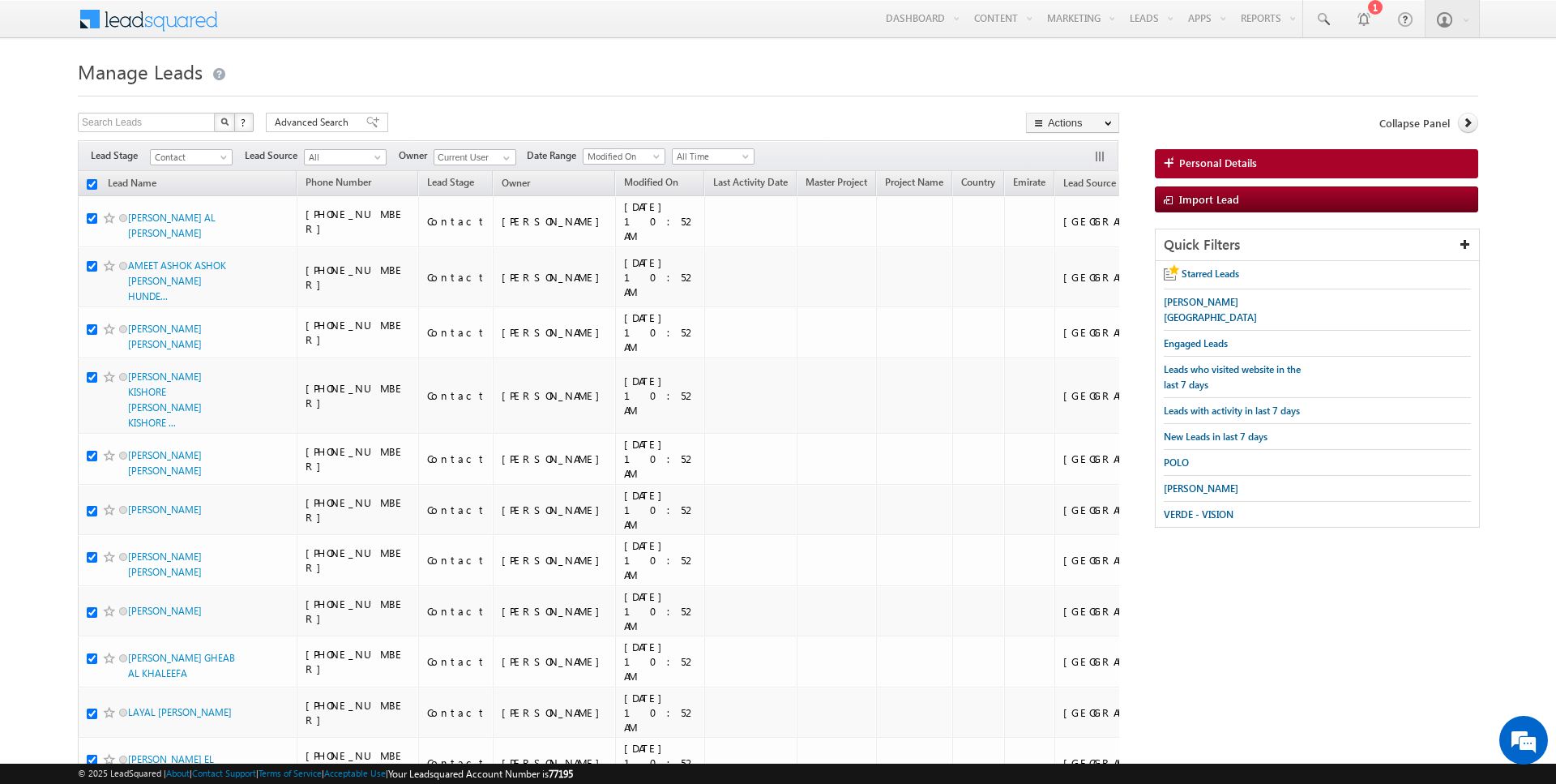
checkbox input "true"
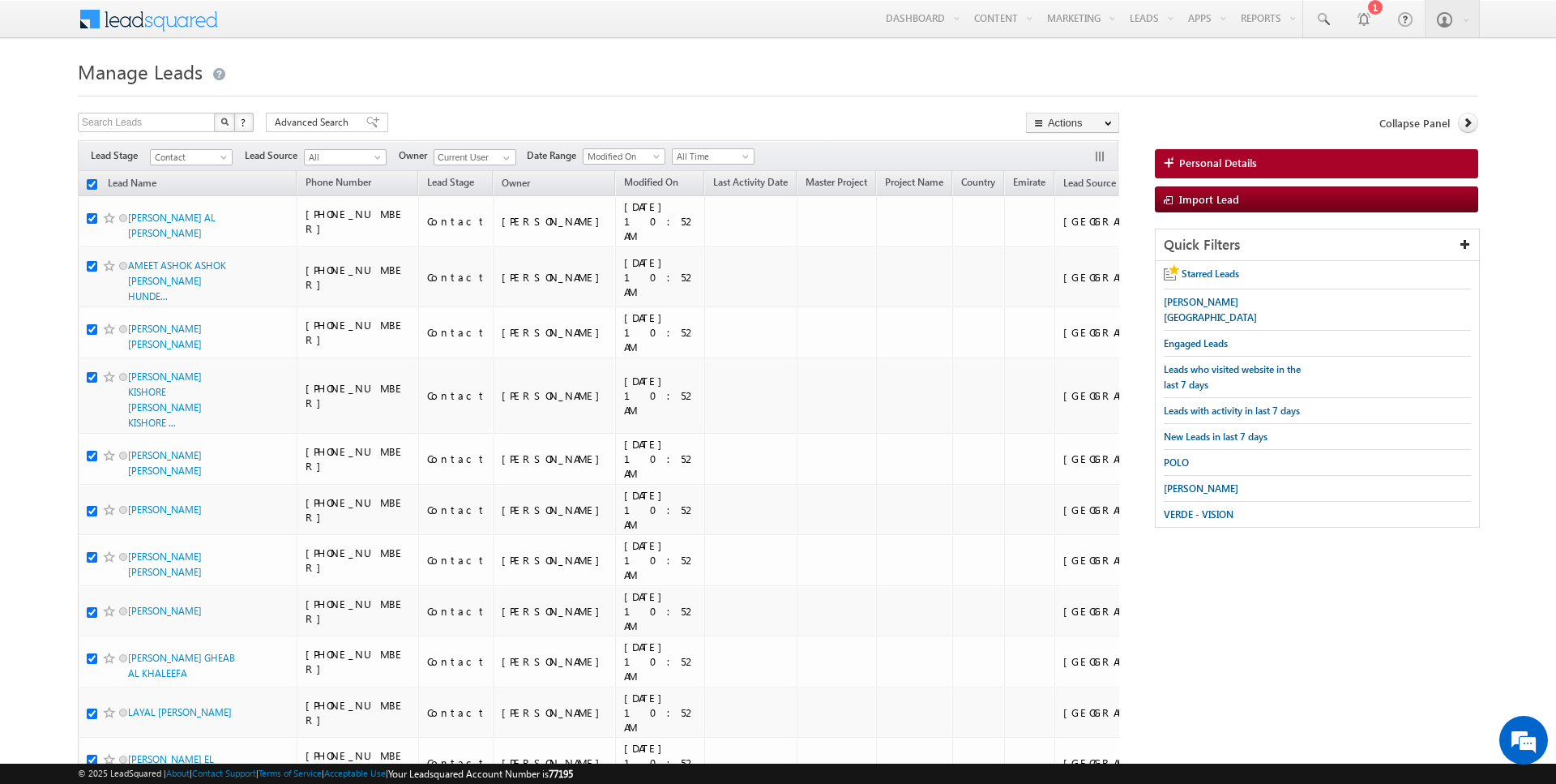
checkbox input "true"
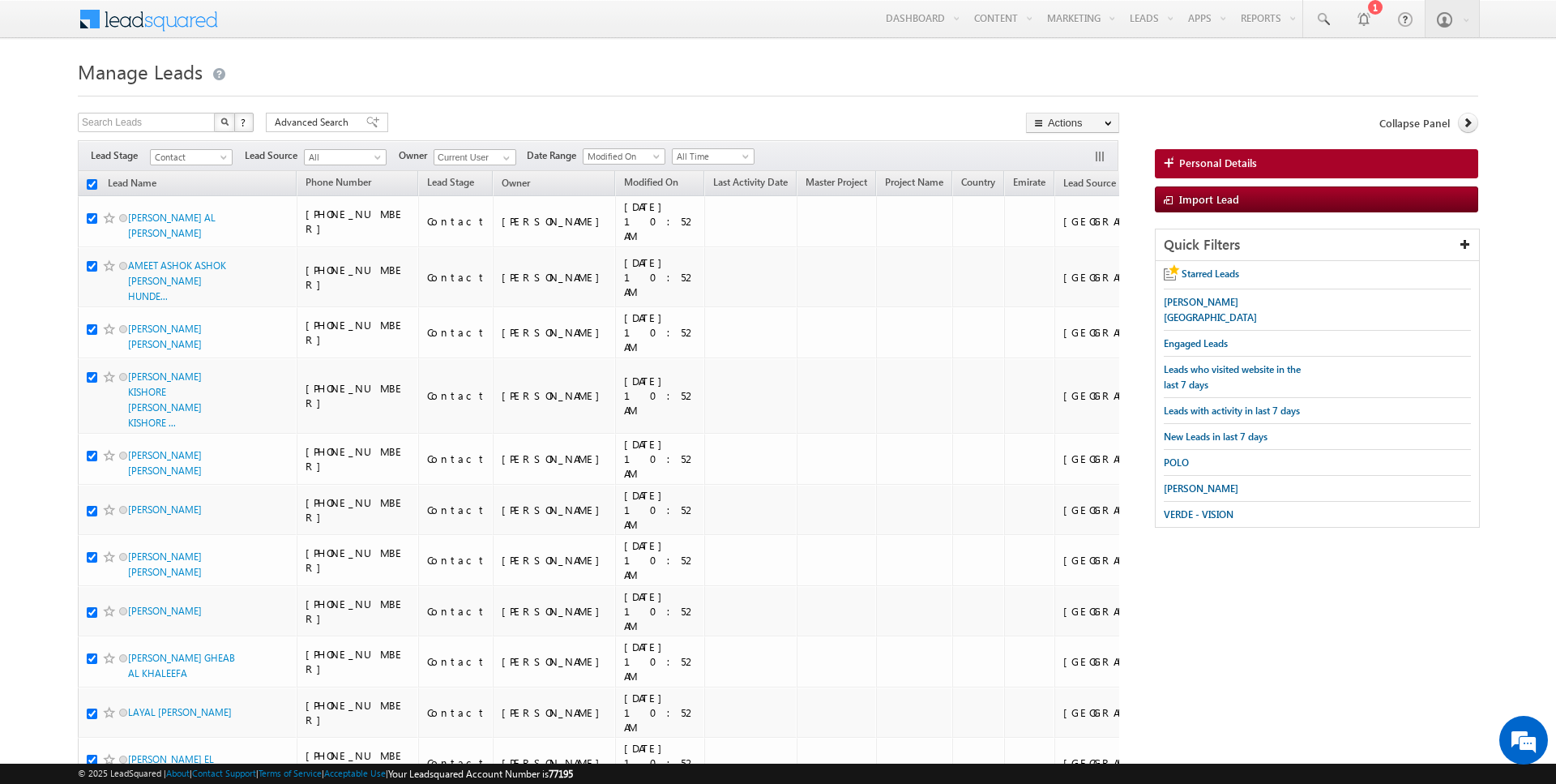
checkbox input "true"
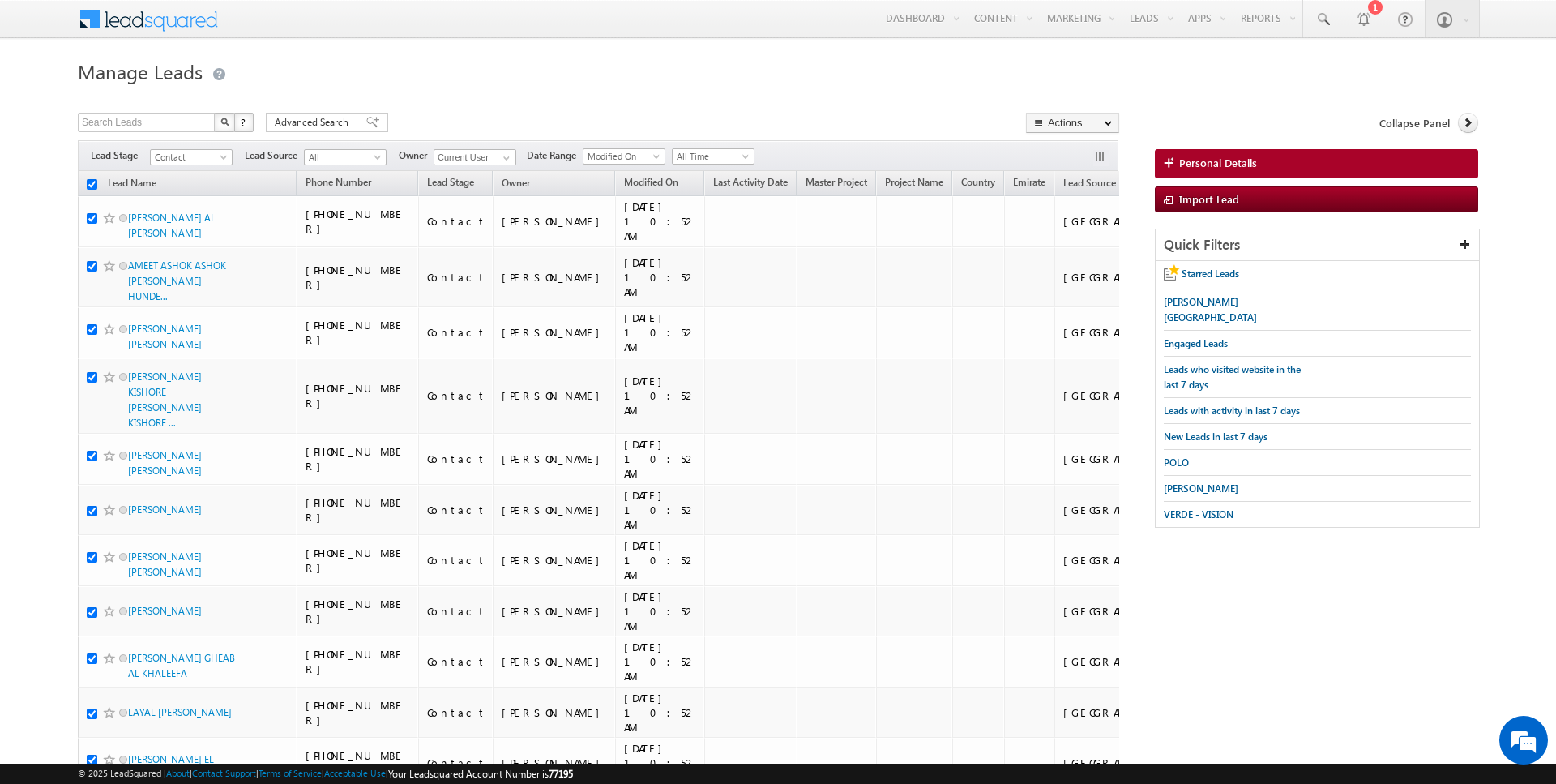
checkbox input "true"
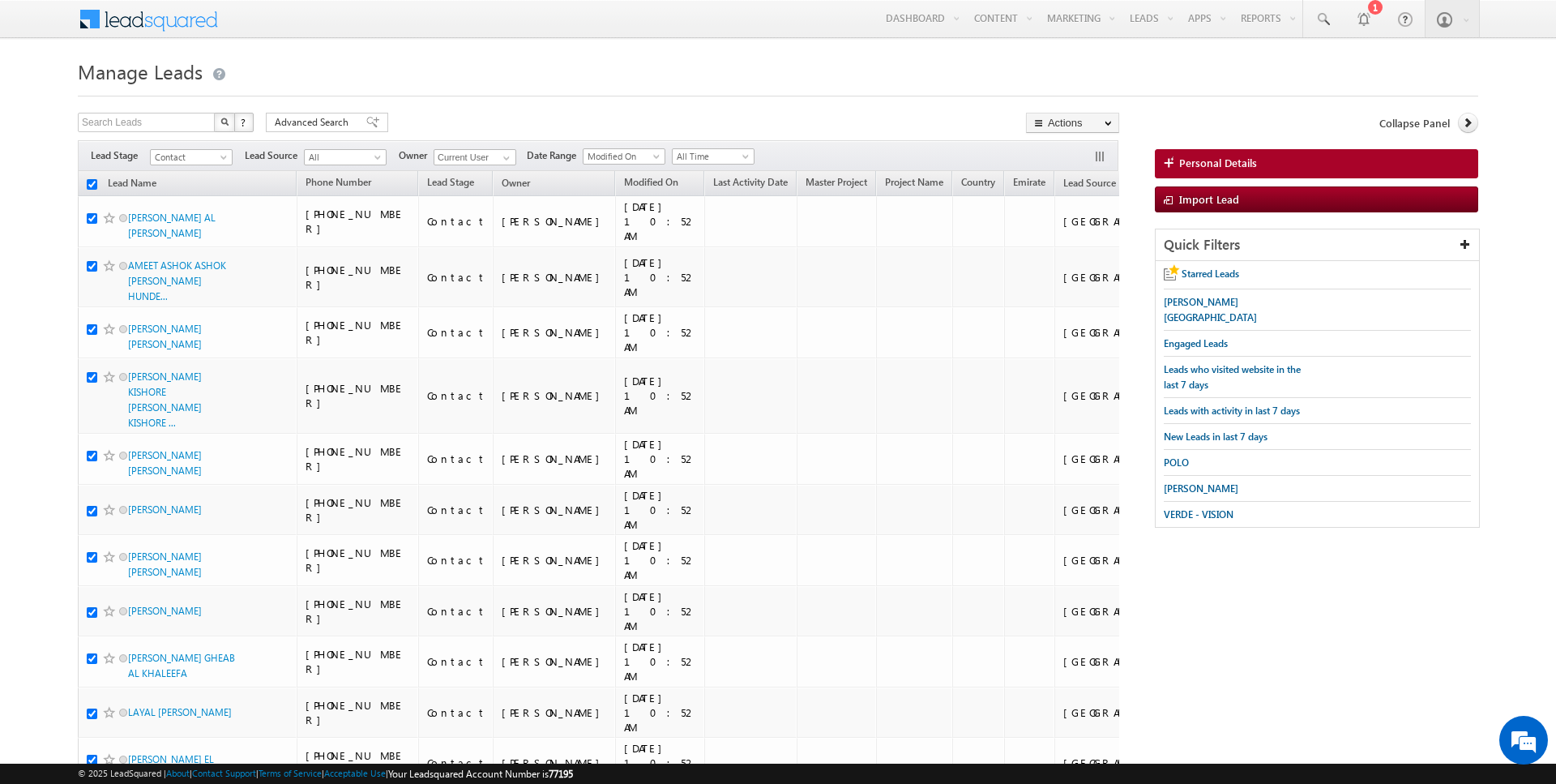
checkbox input "true"
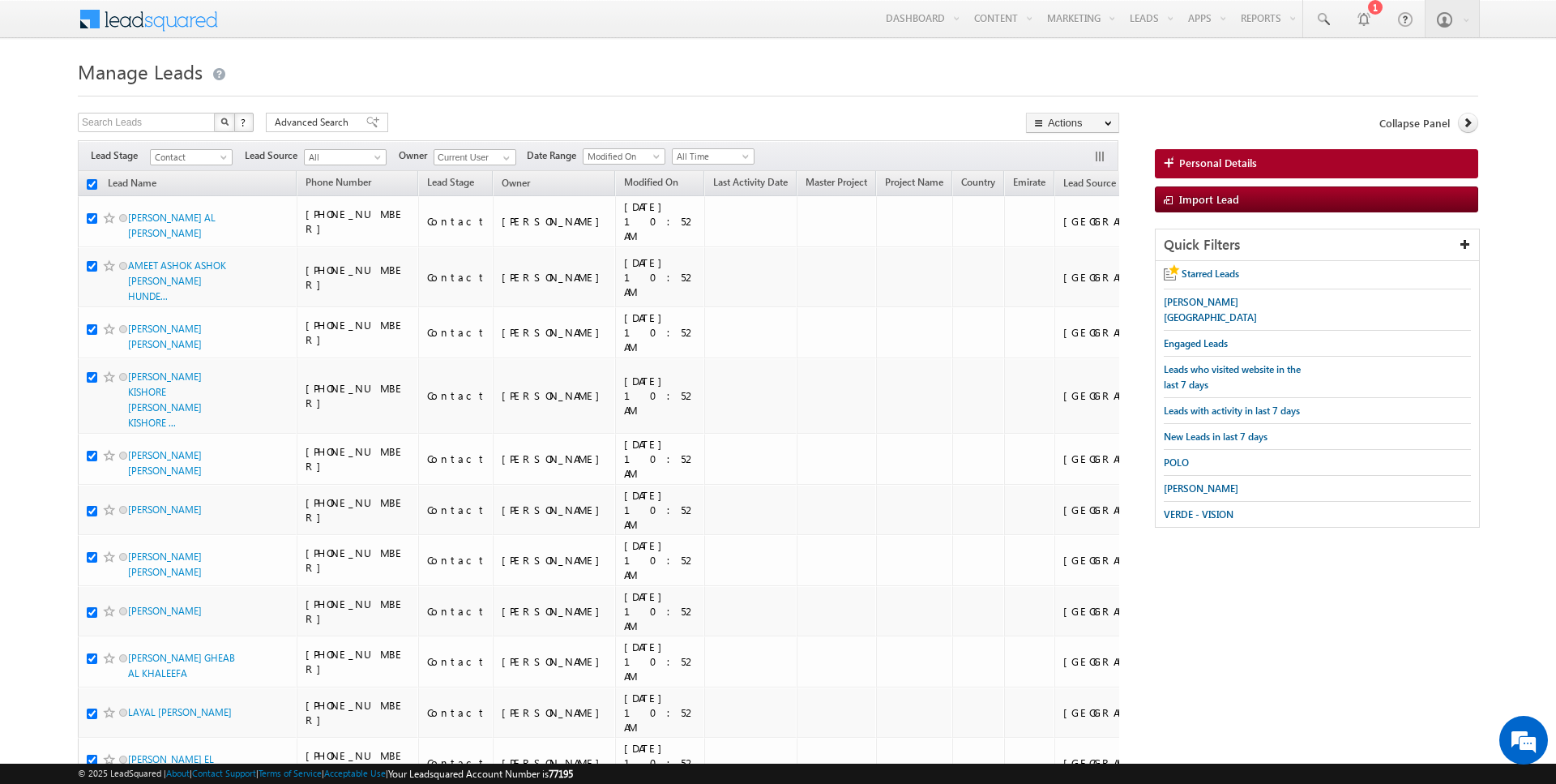
checkbox input "true"
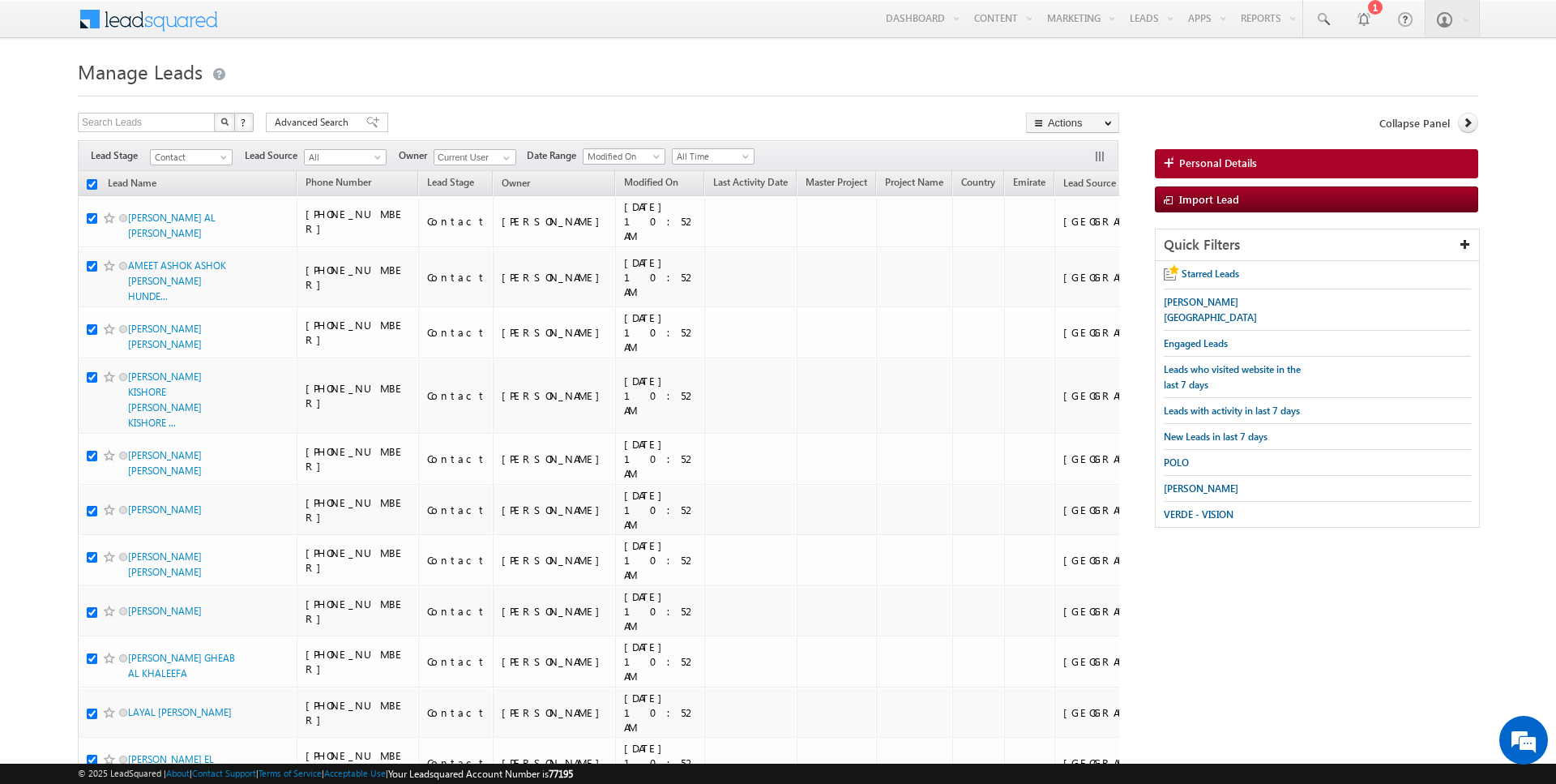
checkbox input "true"
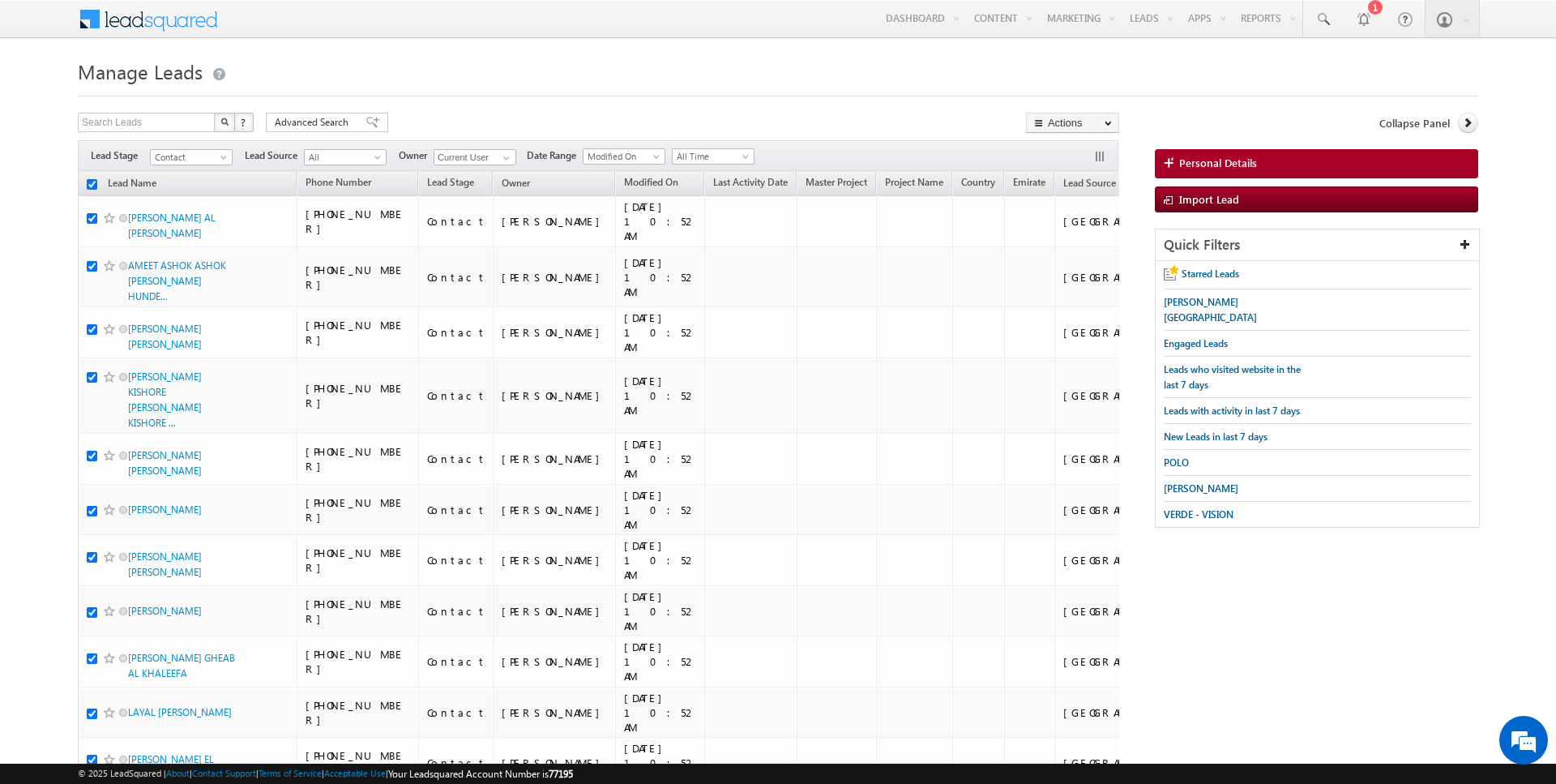
checkbox input "true"
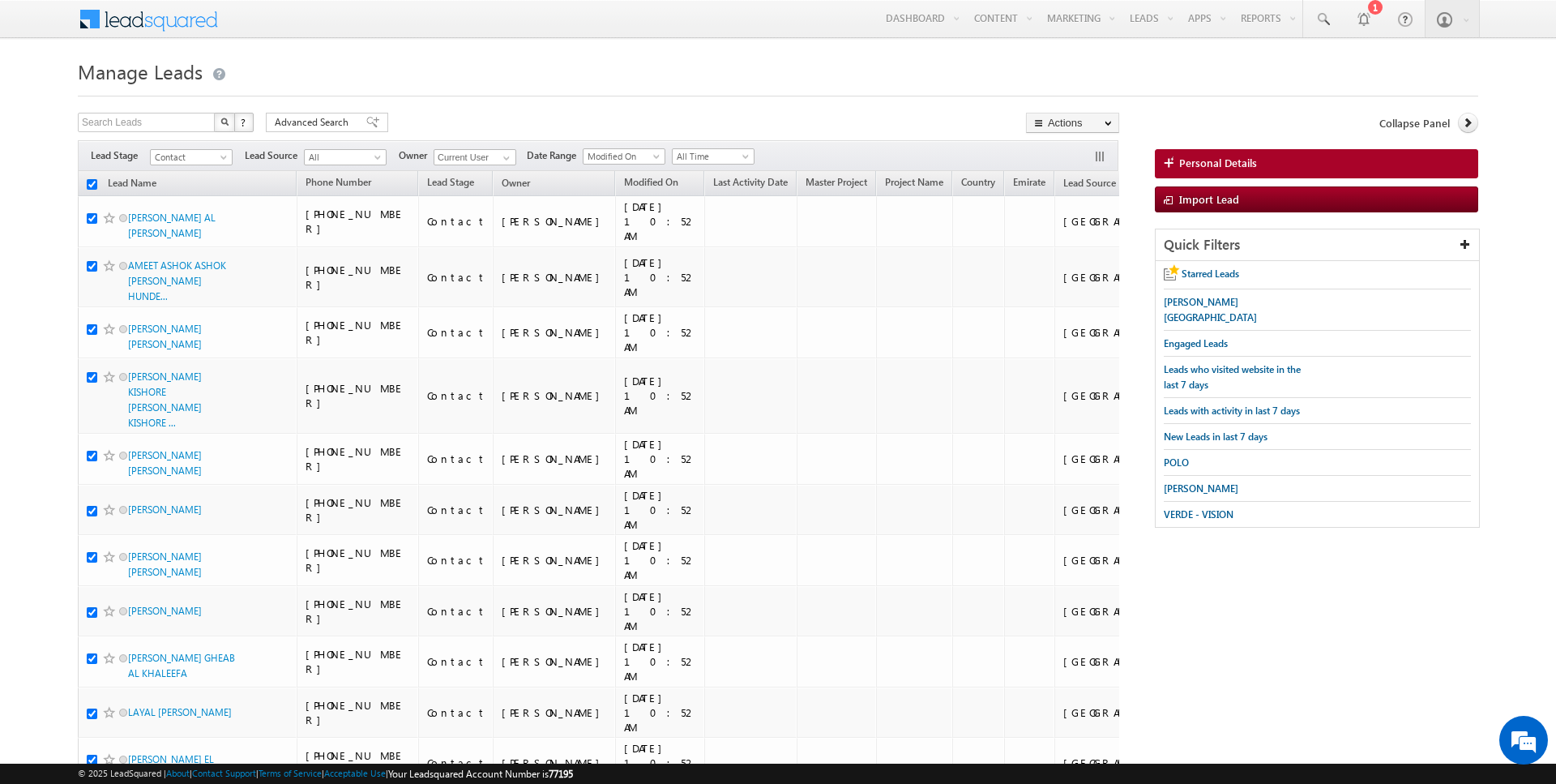
checkbox input "true"
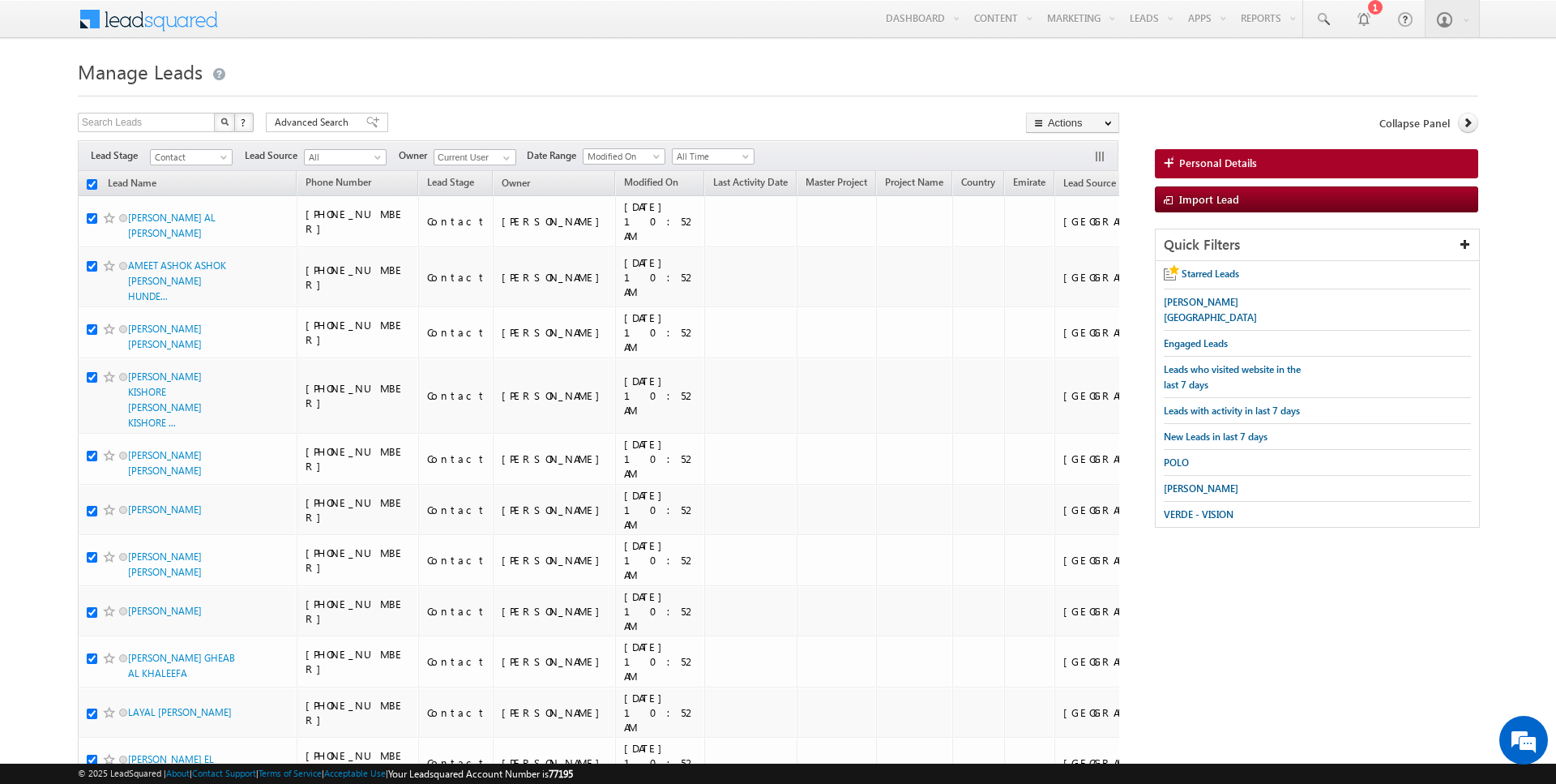
checkbox input "true"
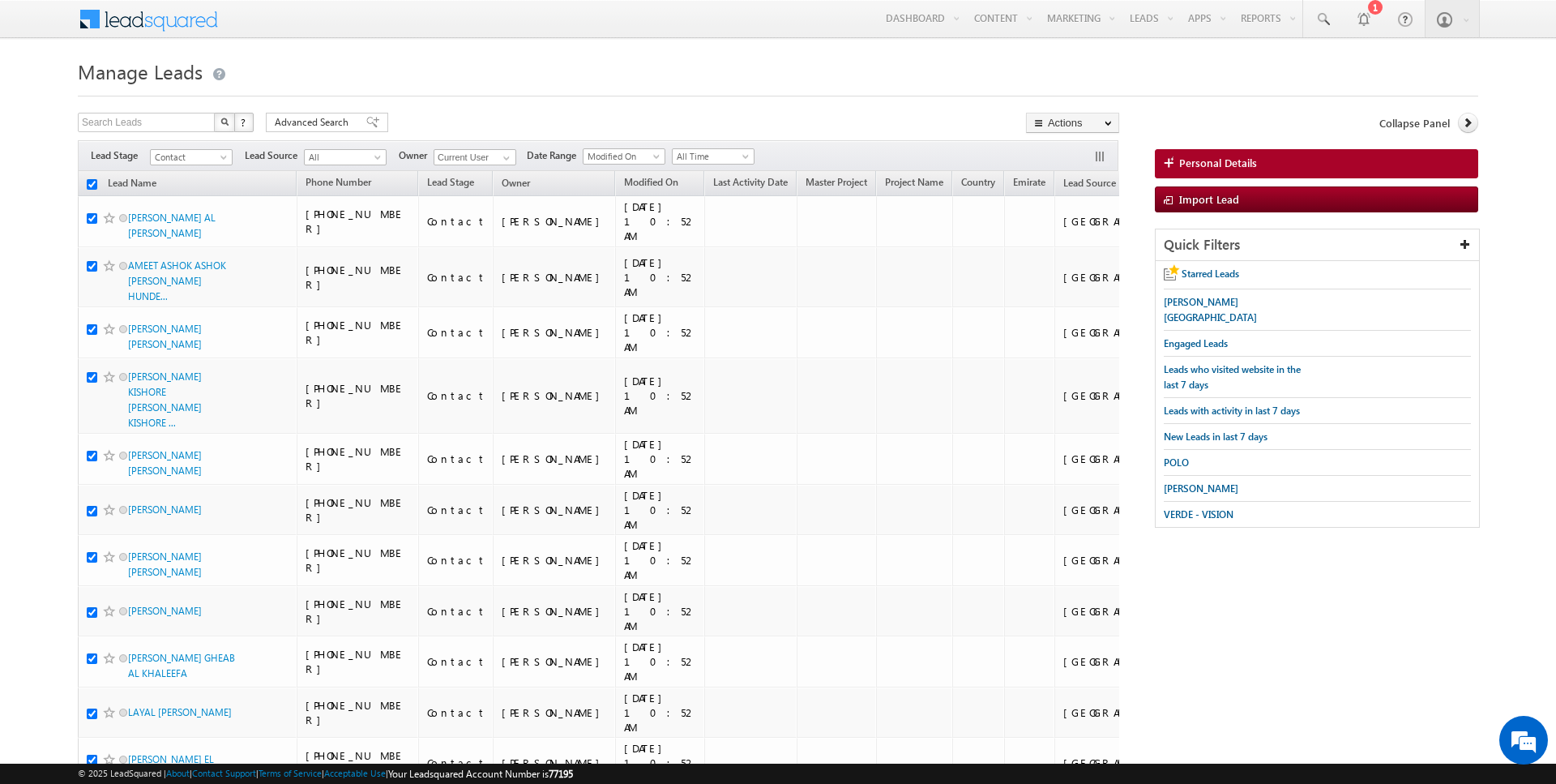
checkbox input "true"
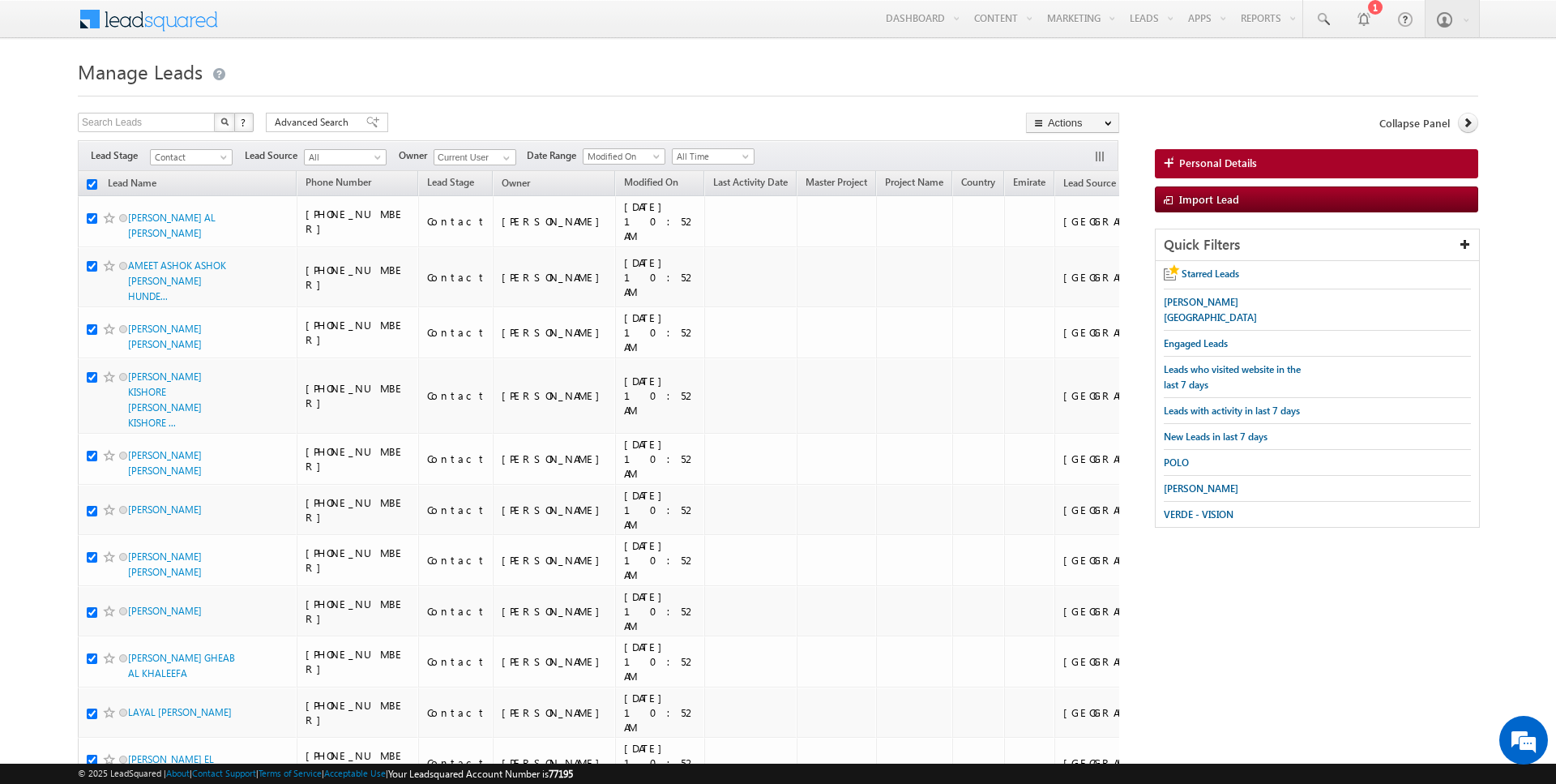
checkbox input "true"
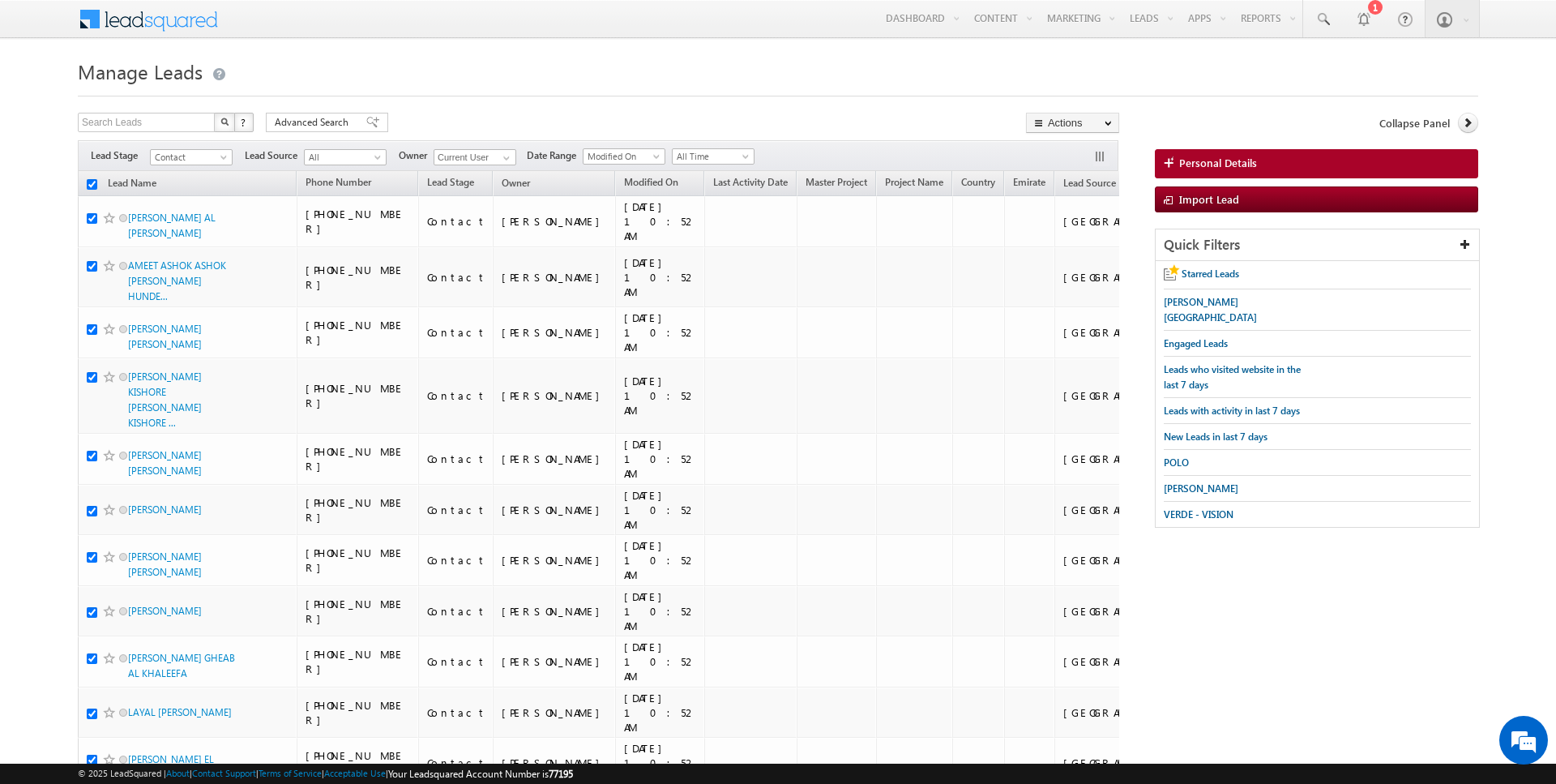
checkbox input "true"
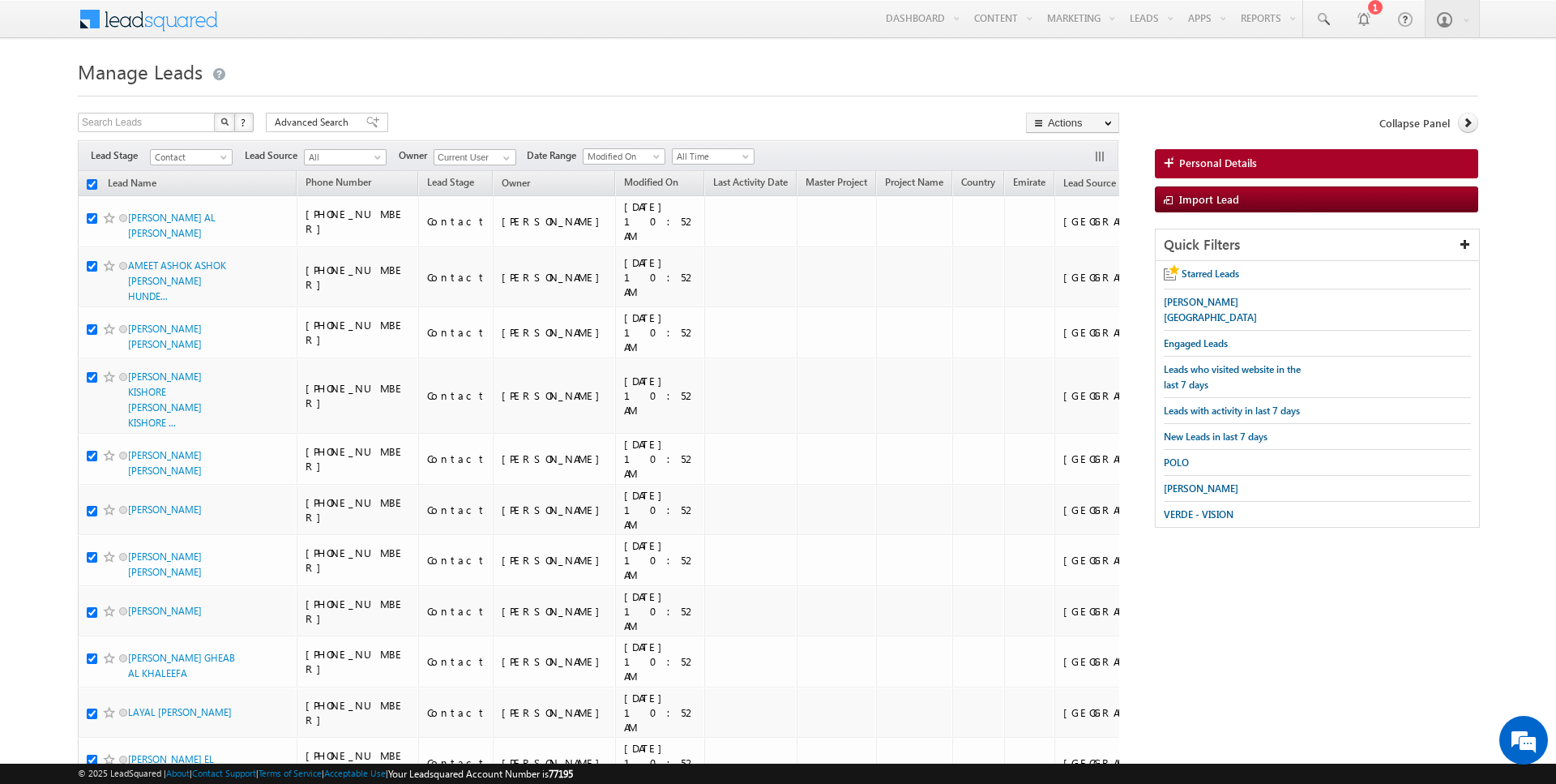
checkbox input "true"
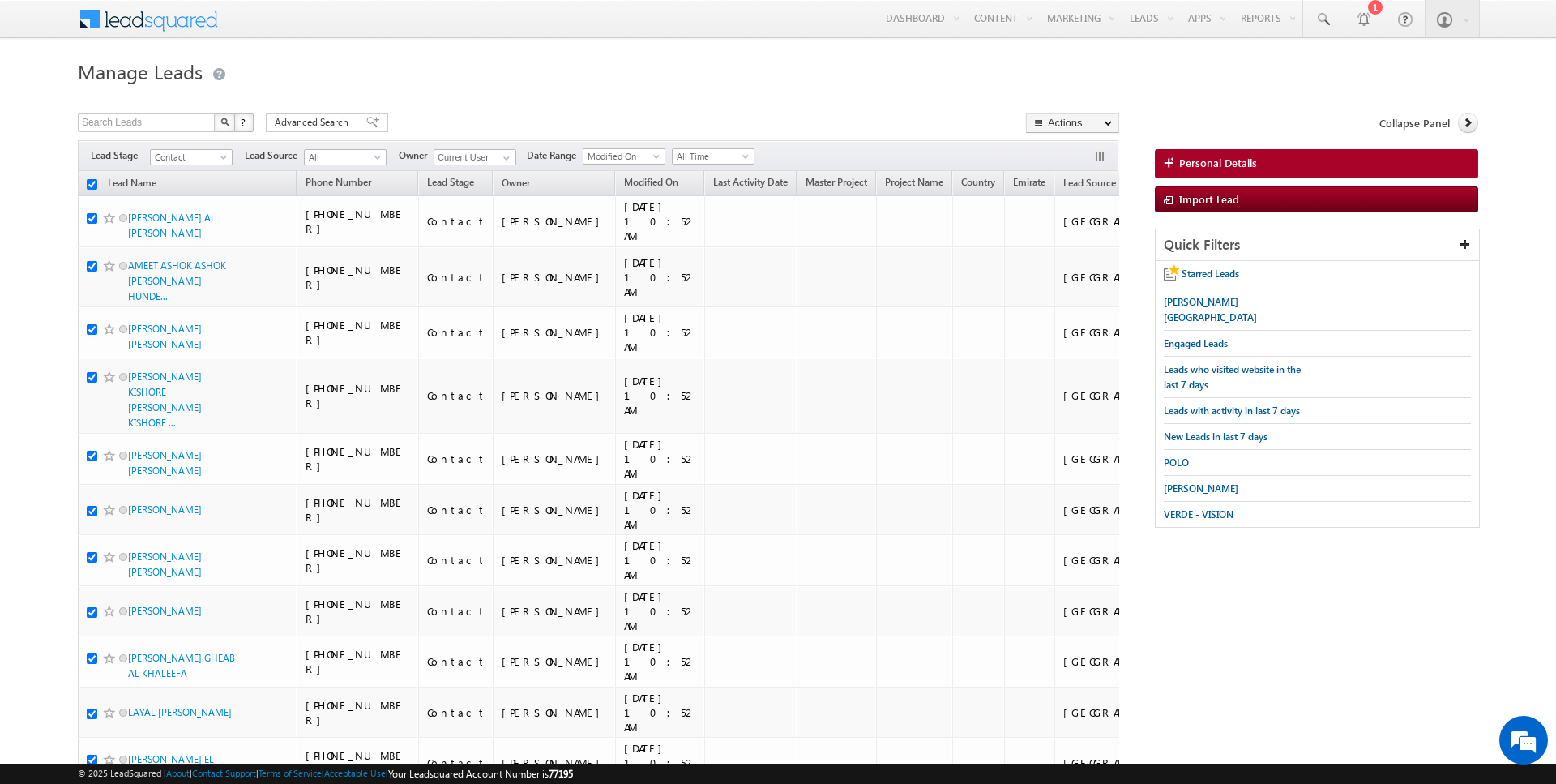
checkbox input "true"
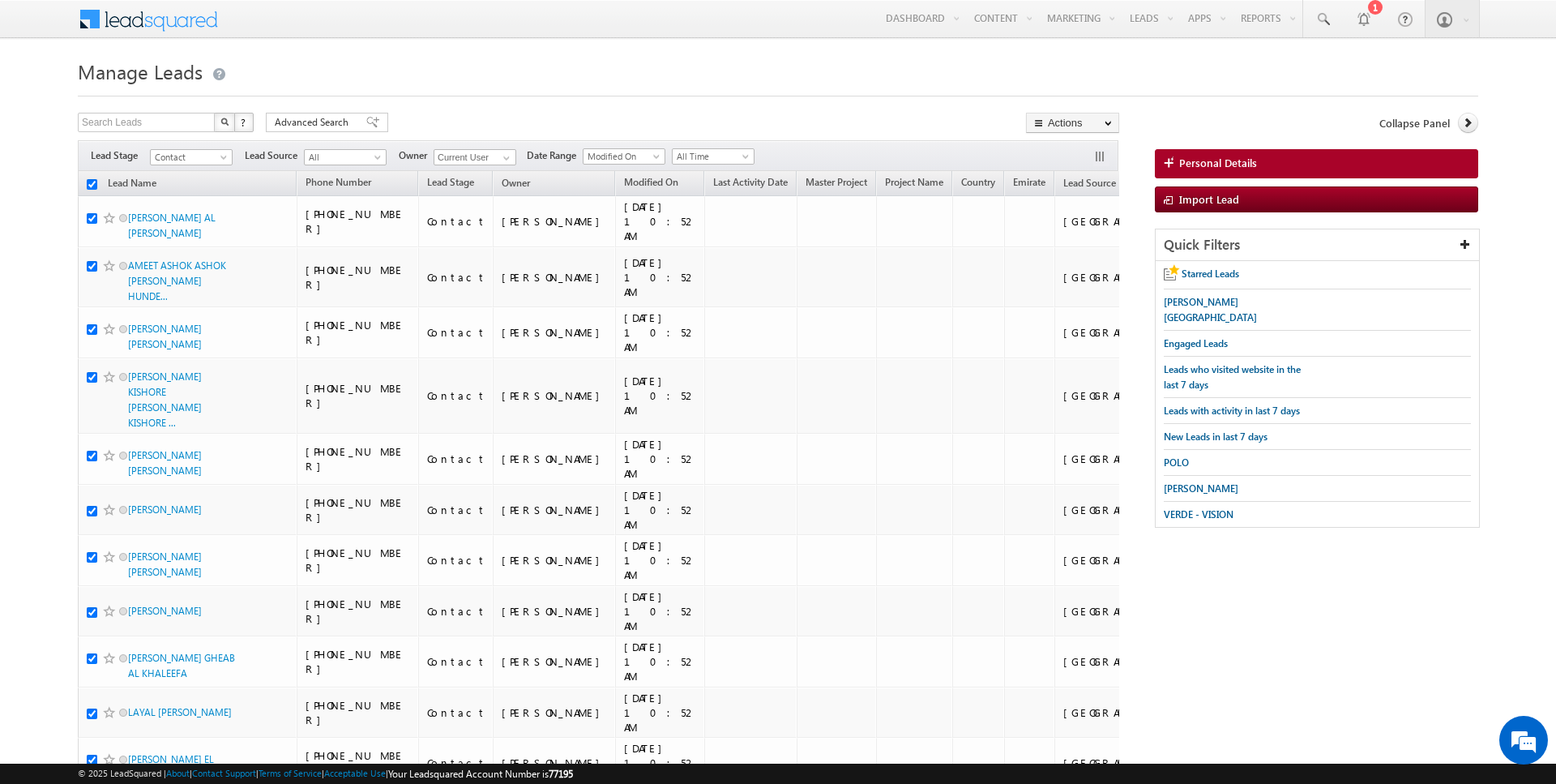
checkbox input "true"
click at [1081, 263] on link "Change Owner" at bounding box center [1073, 263] width 92 height 20
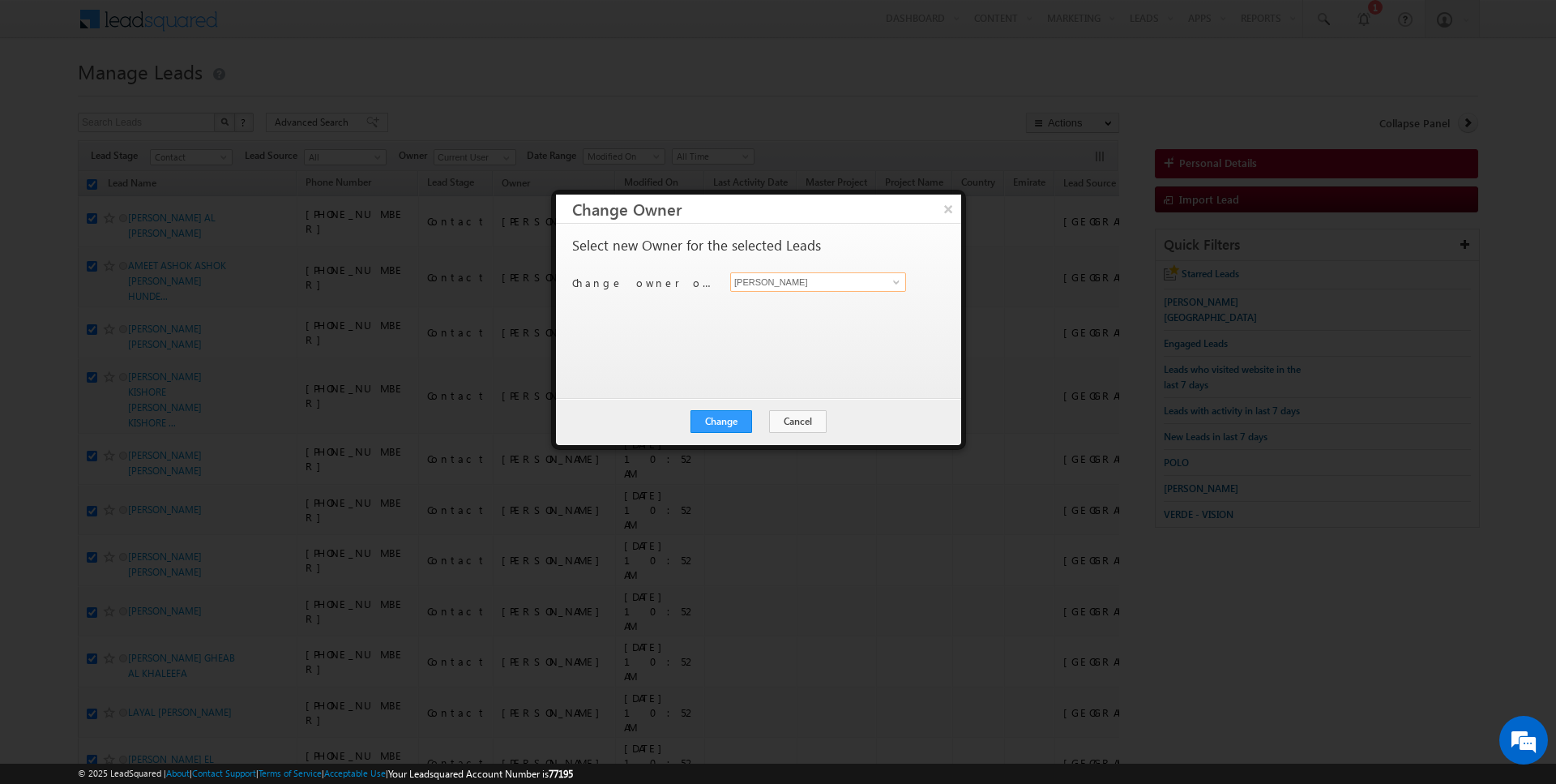
click at [820, 285] on input "[PERSON_NAME]" at bounding box center [818, 282] width 176 height 20
type input "SUNNY MEHROTRA"
click at [721, 418] on button "Change" at bounding box center [721, 422] width 62 height 22
click at [763, 419] on button "Close" at bounding box center [761, 422] width 52 height 22
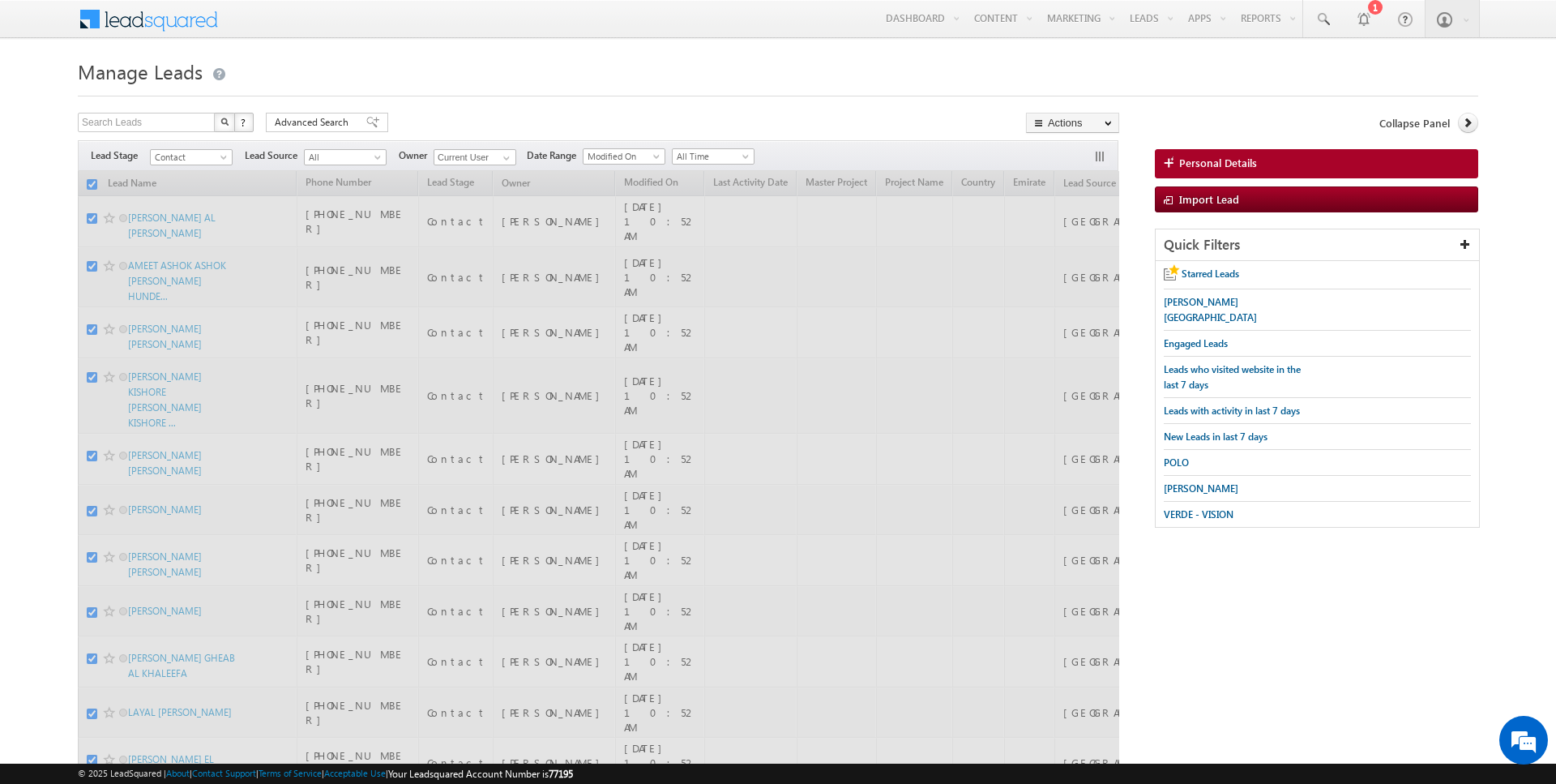
checkbox input "false"
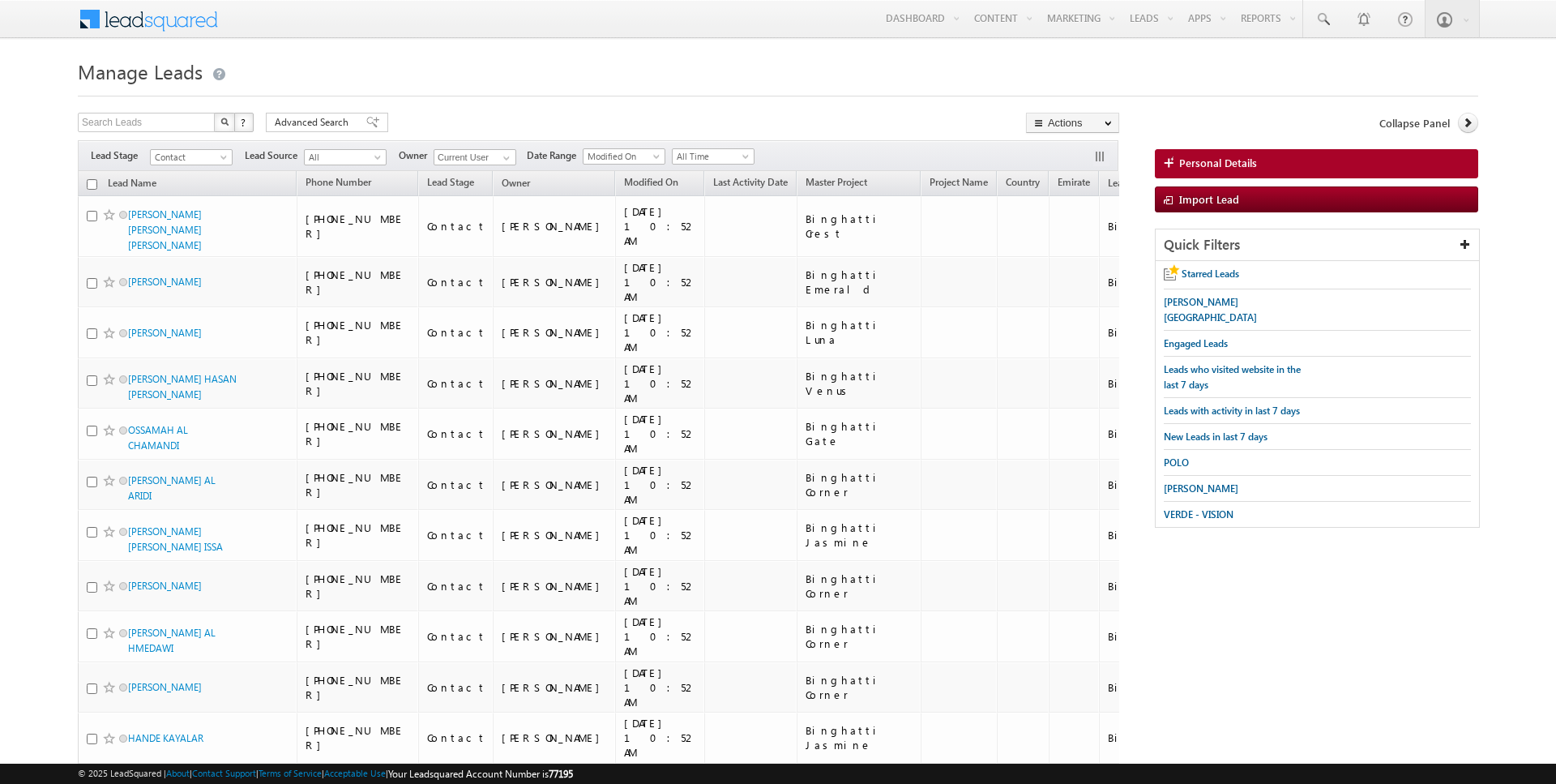
click at [93, 182] on input "checkbox" at bounding box center [92, 185] width 10 height 10
checkbox input "true"
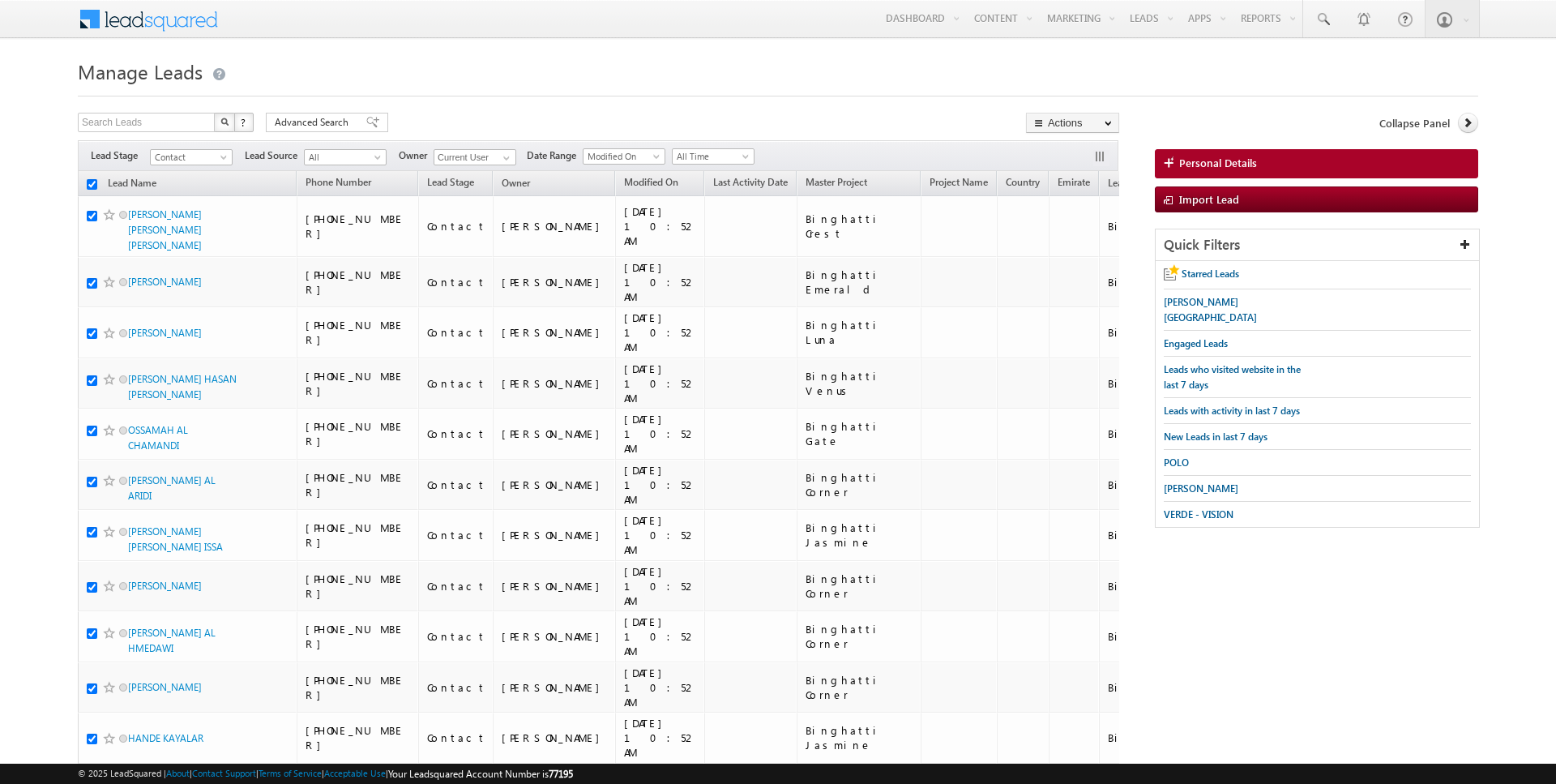
checkbox input "true"
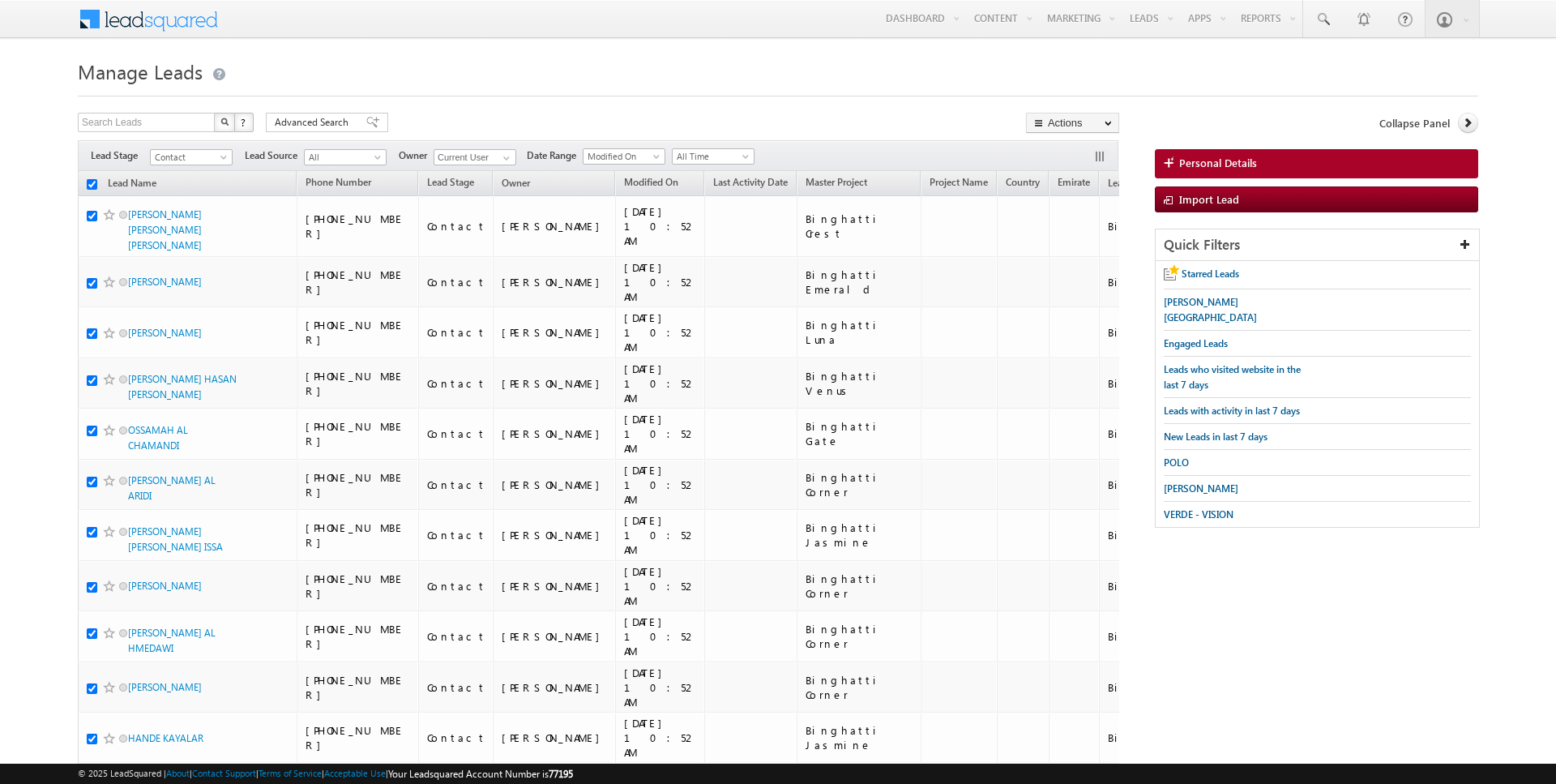
checkbox input "true"
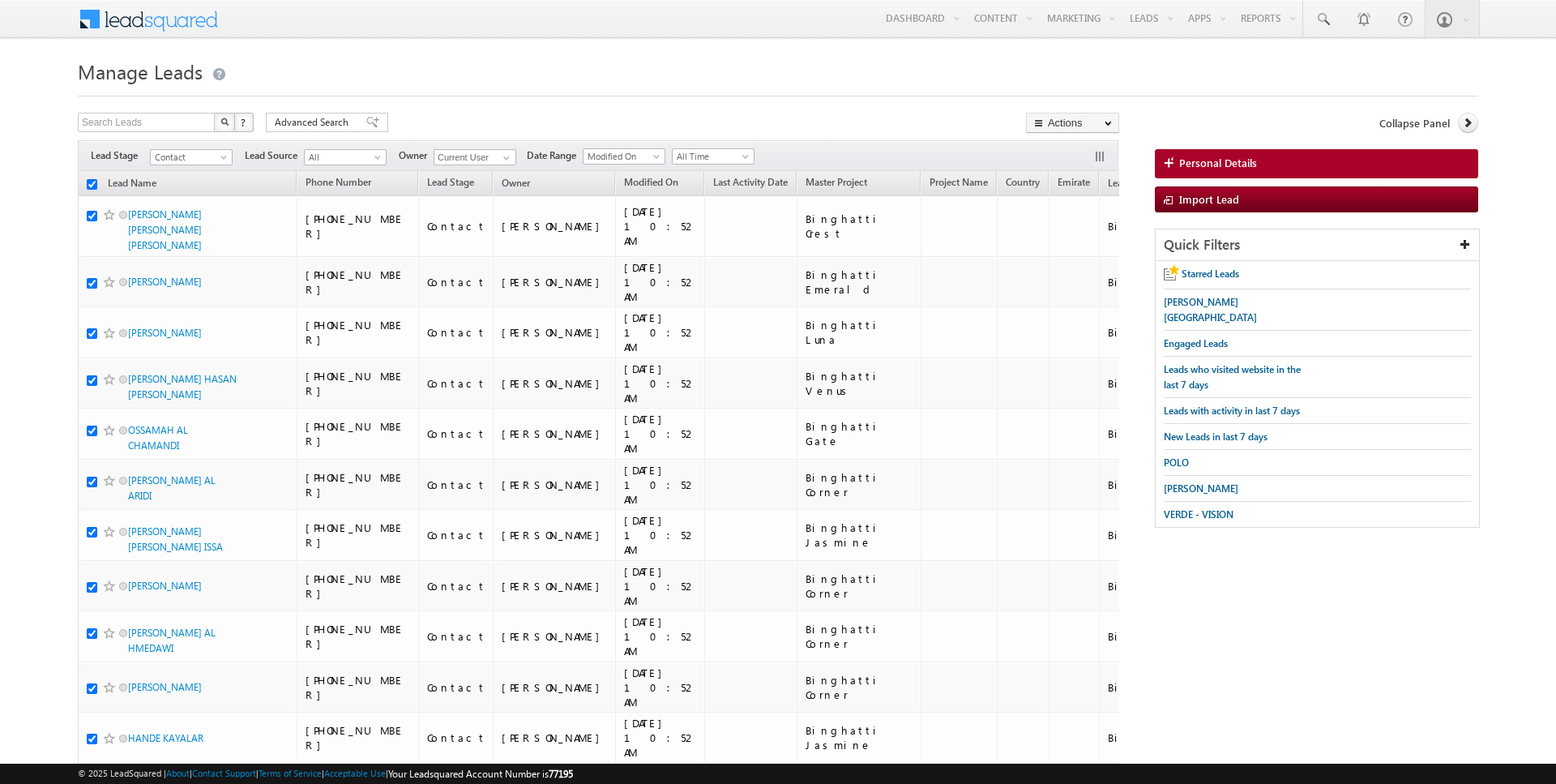
checkbox input "true"
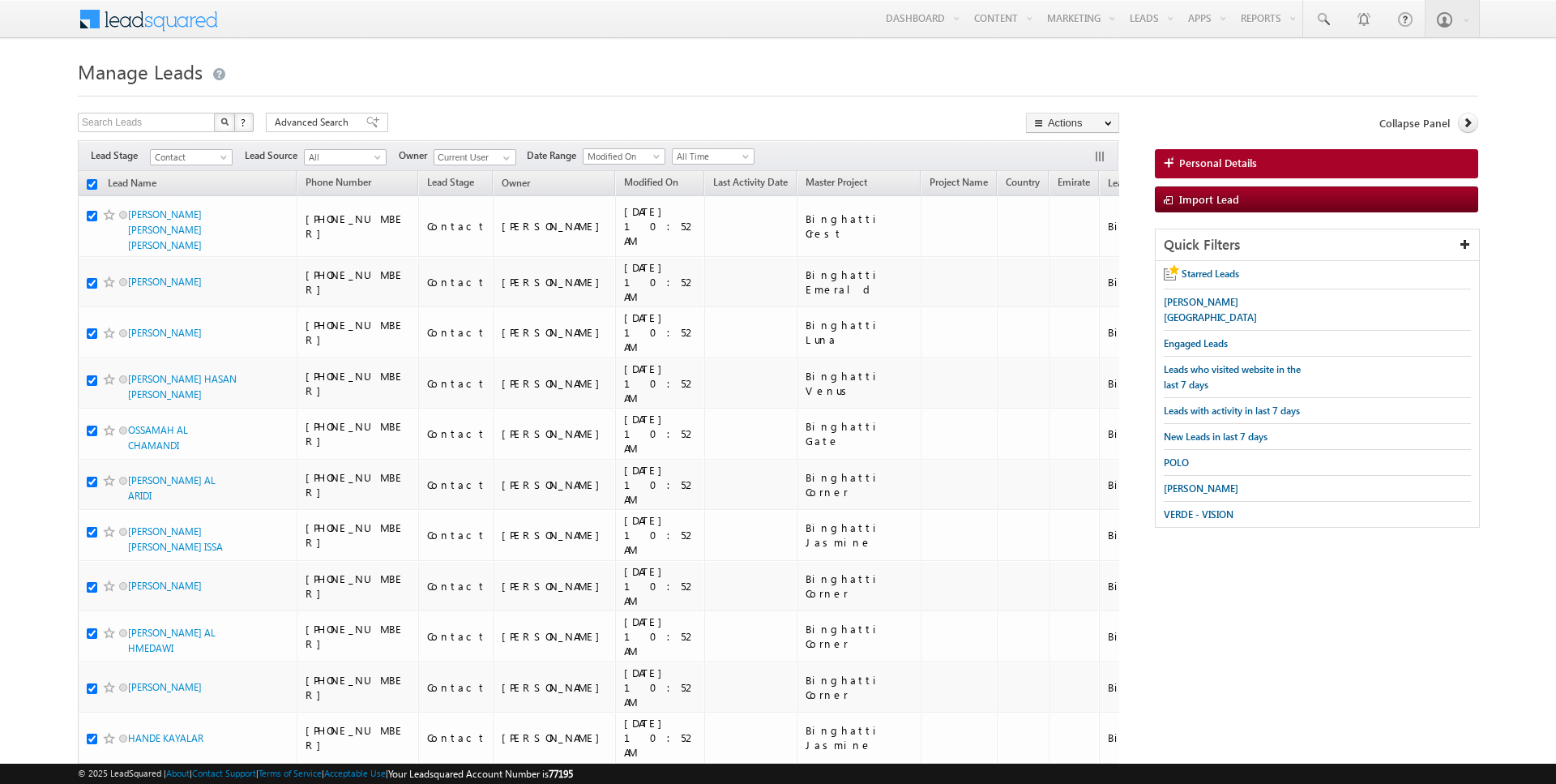
checkbox input "true"
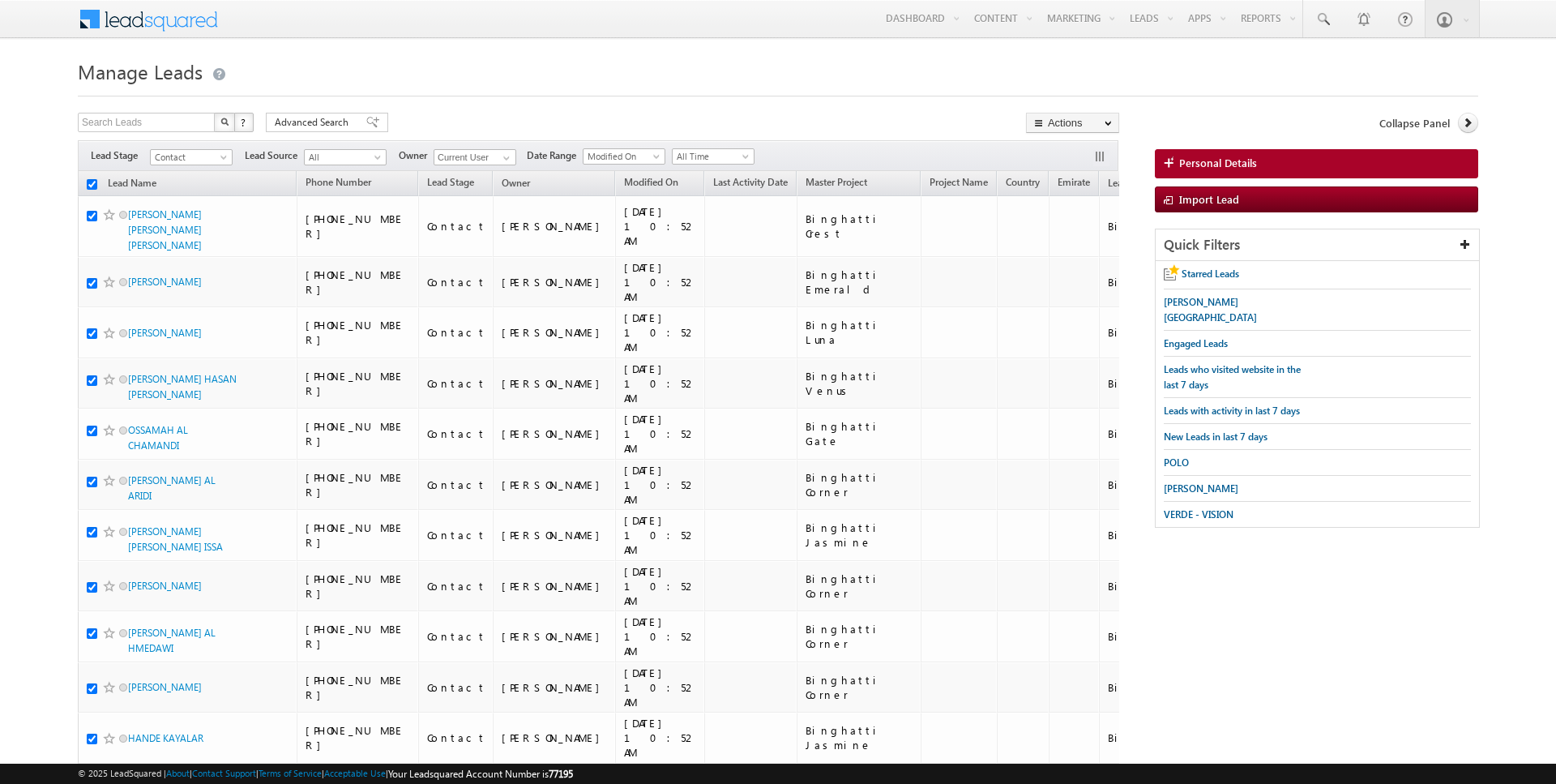
checkbox input "true"
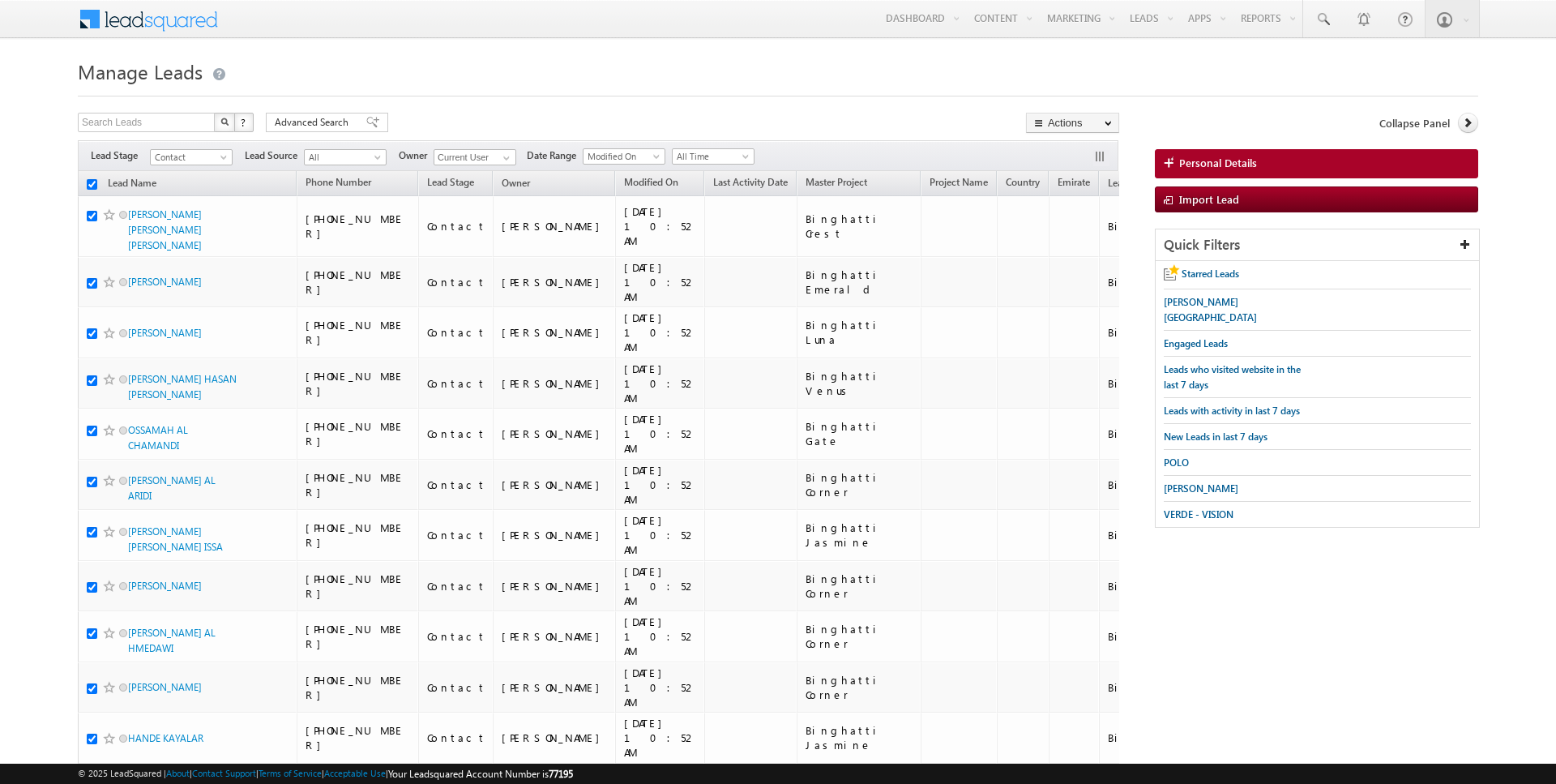
checkbox input "true"
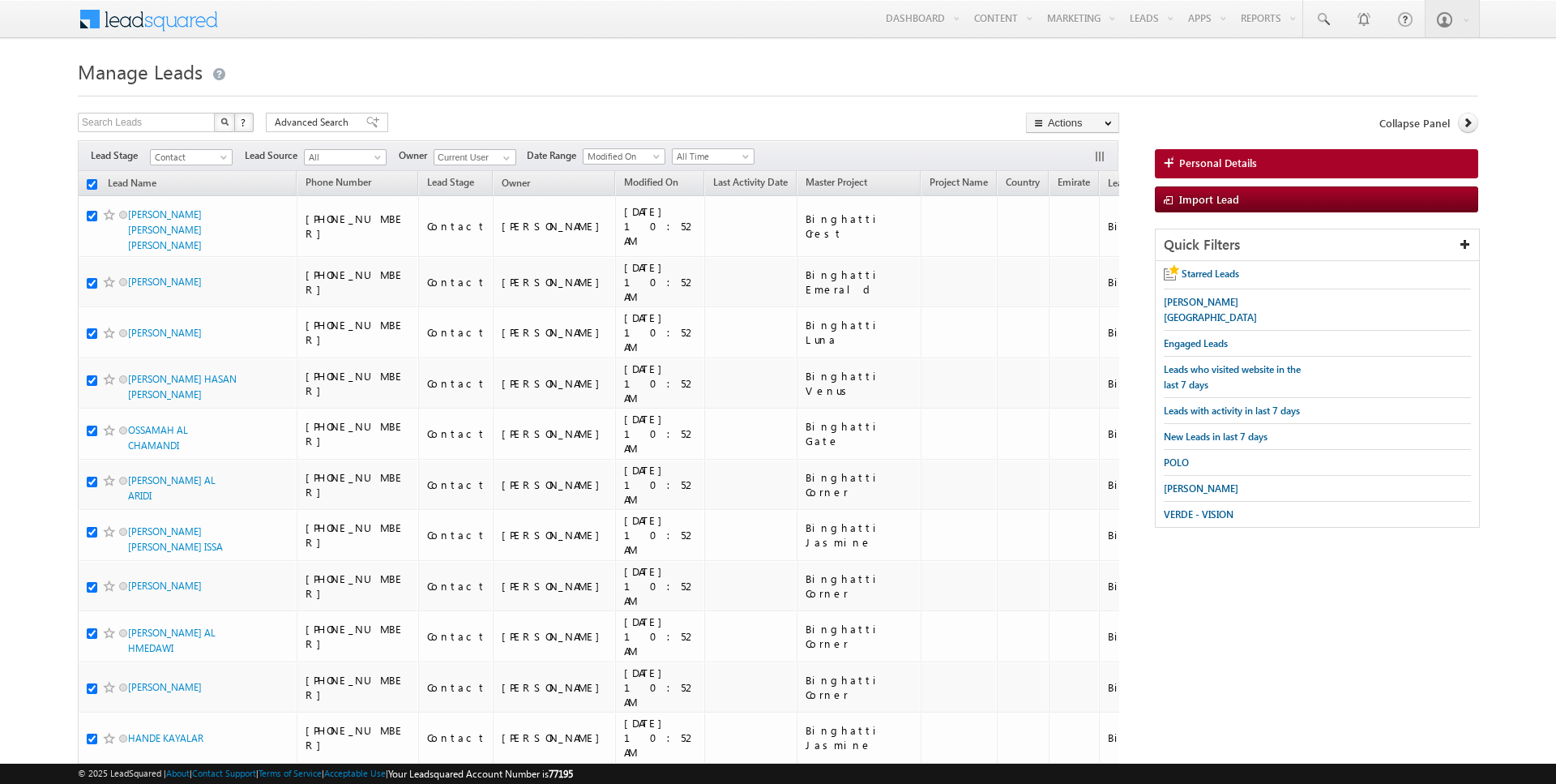
checkbox input "true"
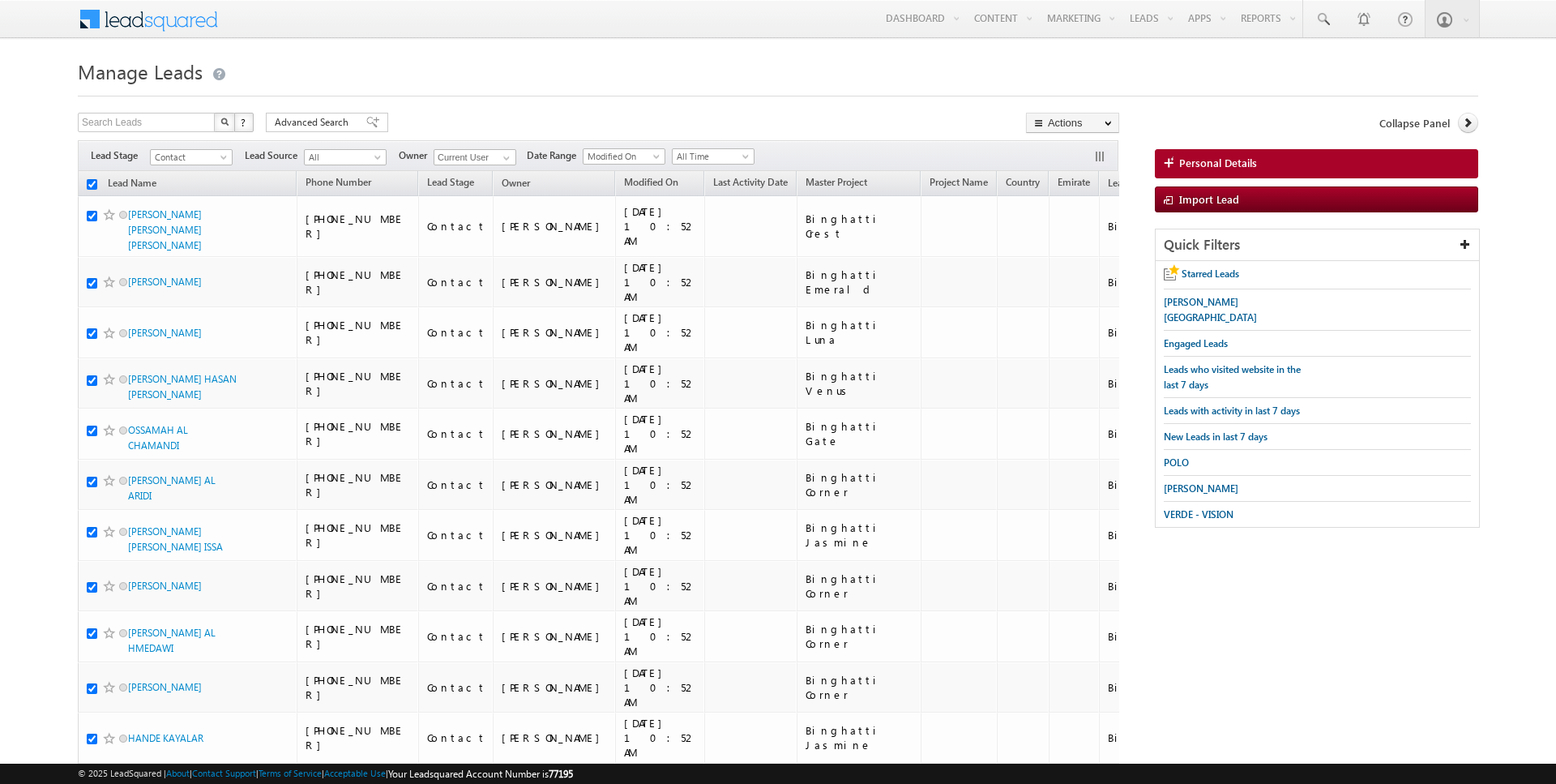
checkbox input "true"
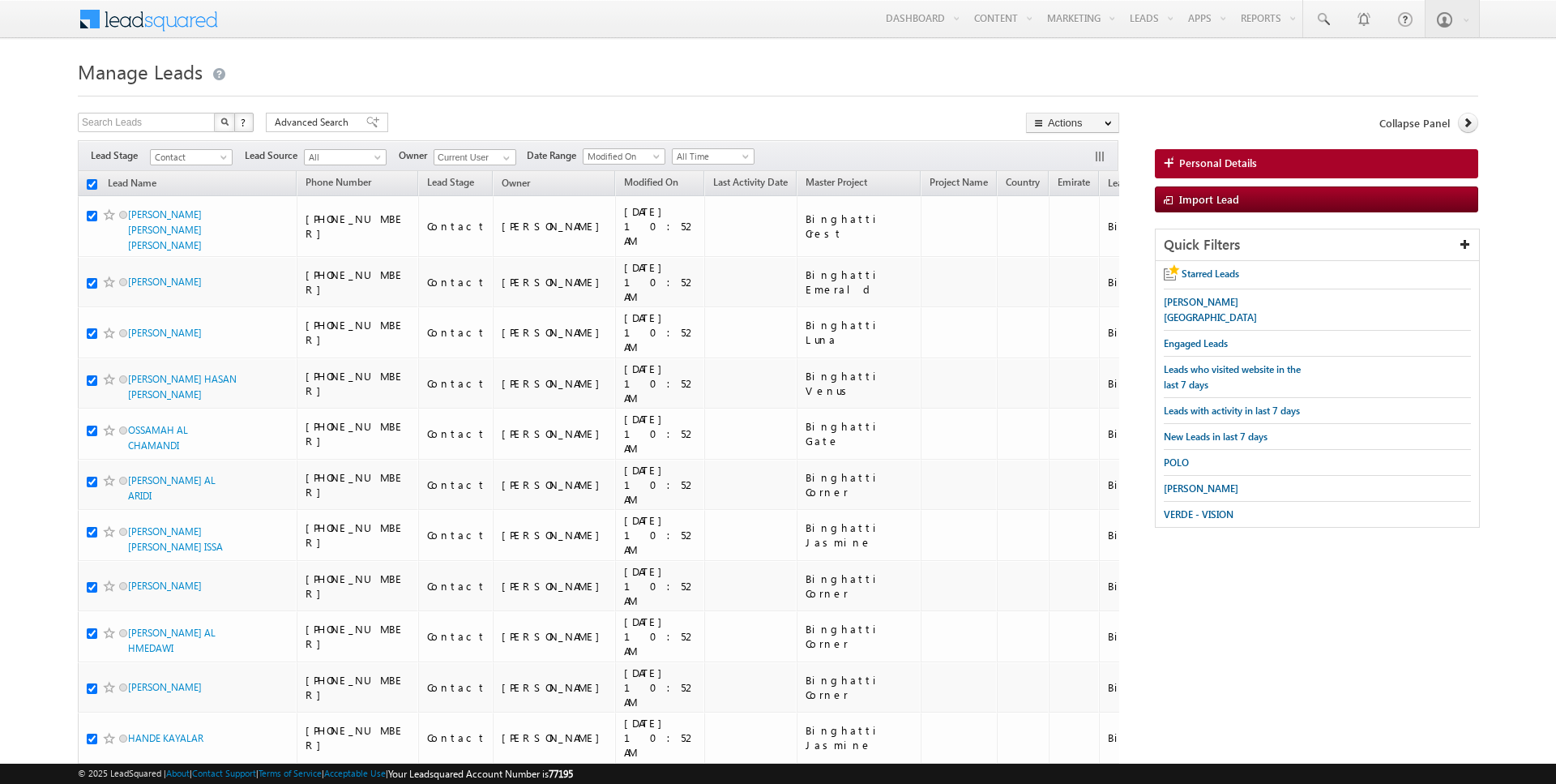
checkbox input "true"
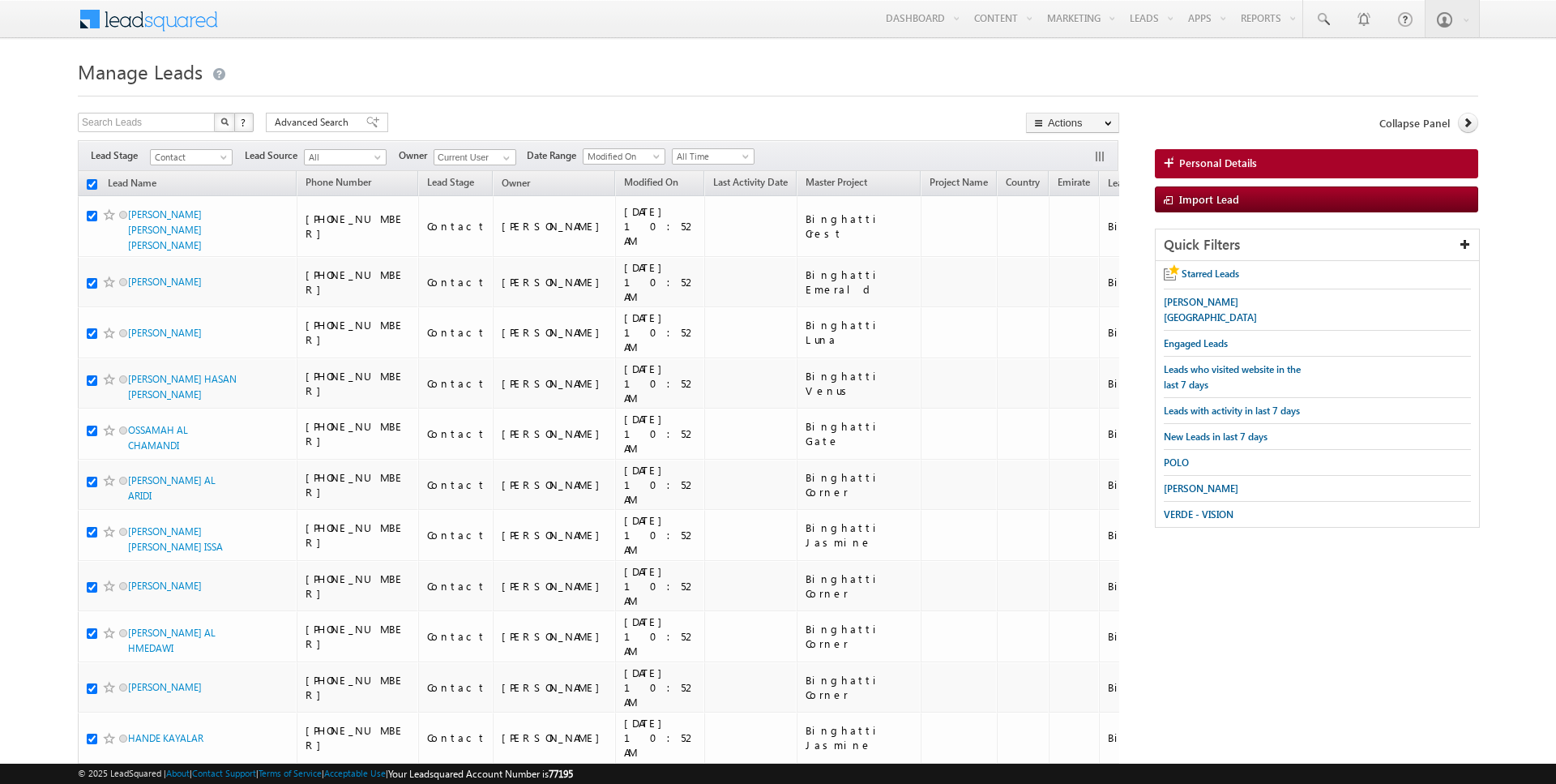
checkbox input "true"
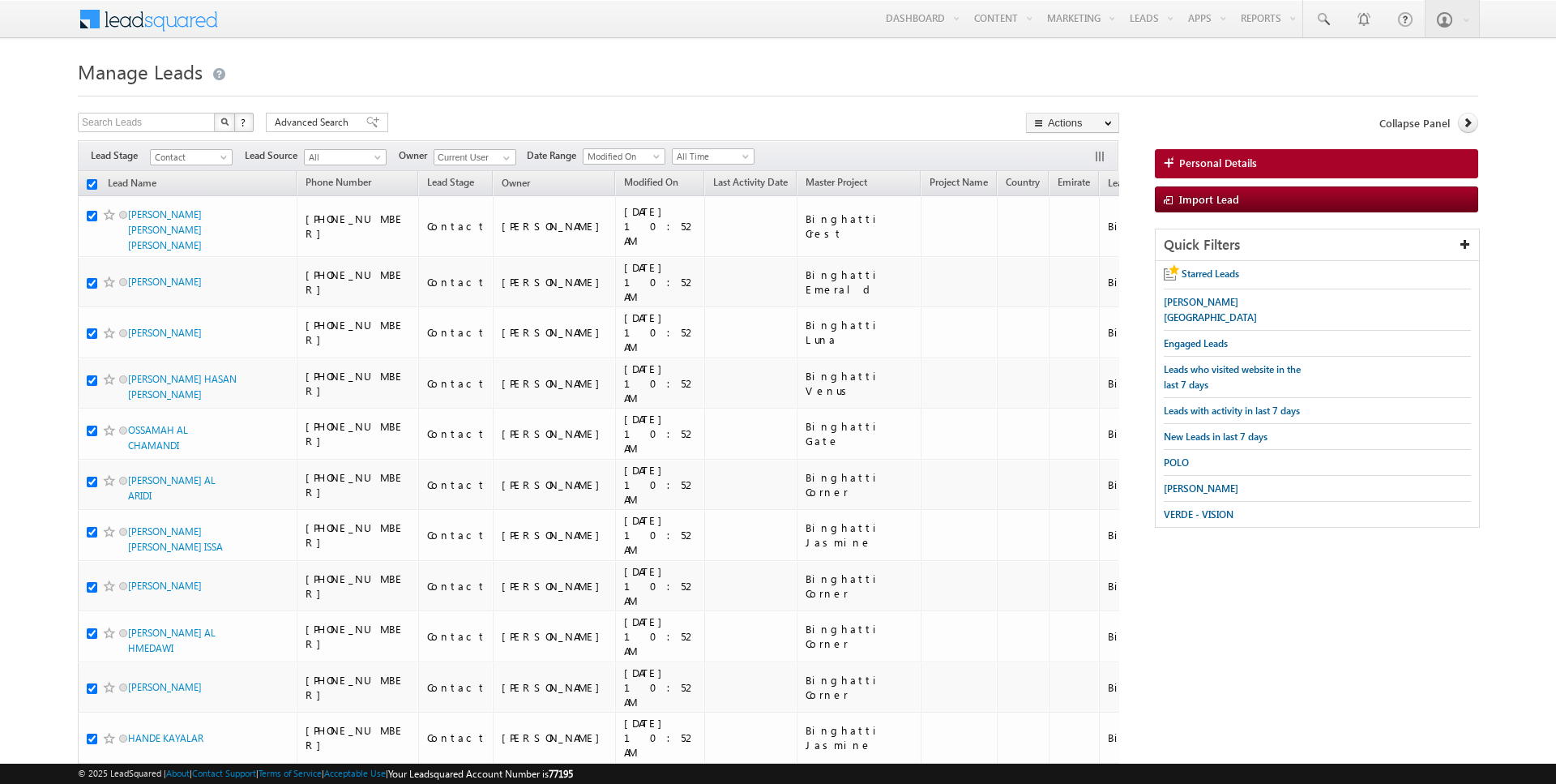
checkbox input "true"
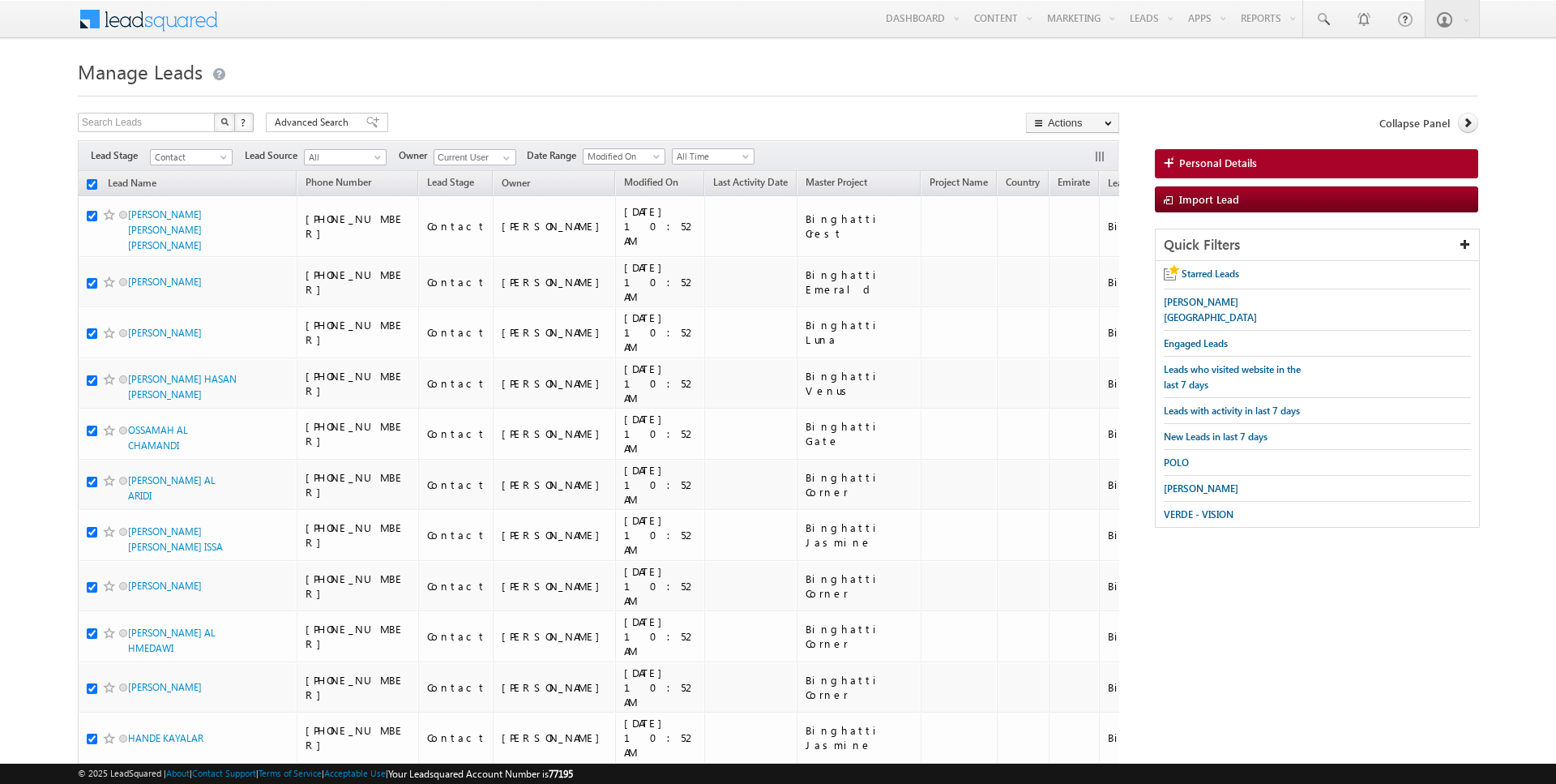
checkbox input "true"
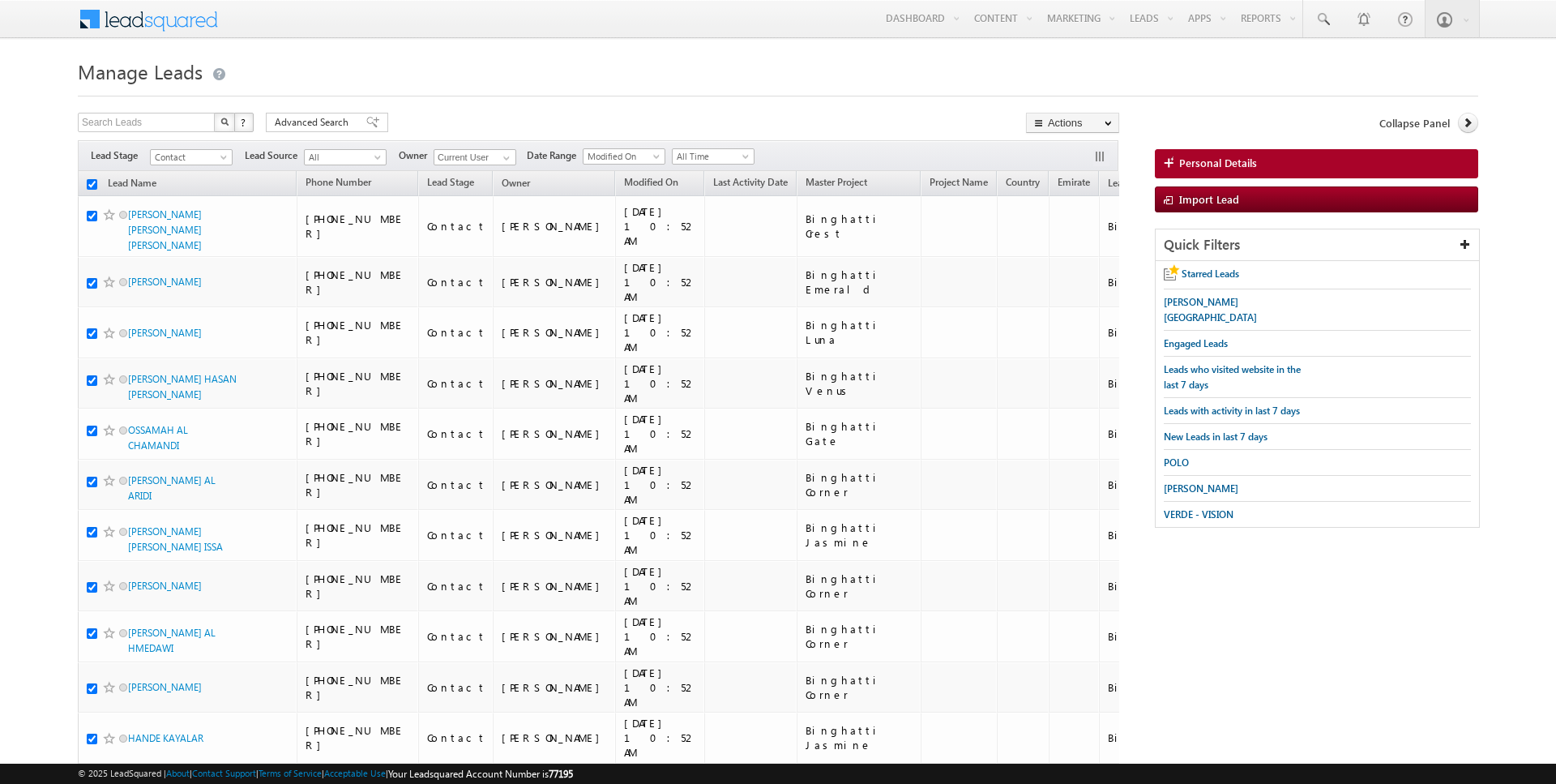
checkbox input "true"
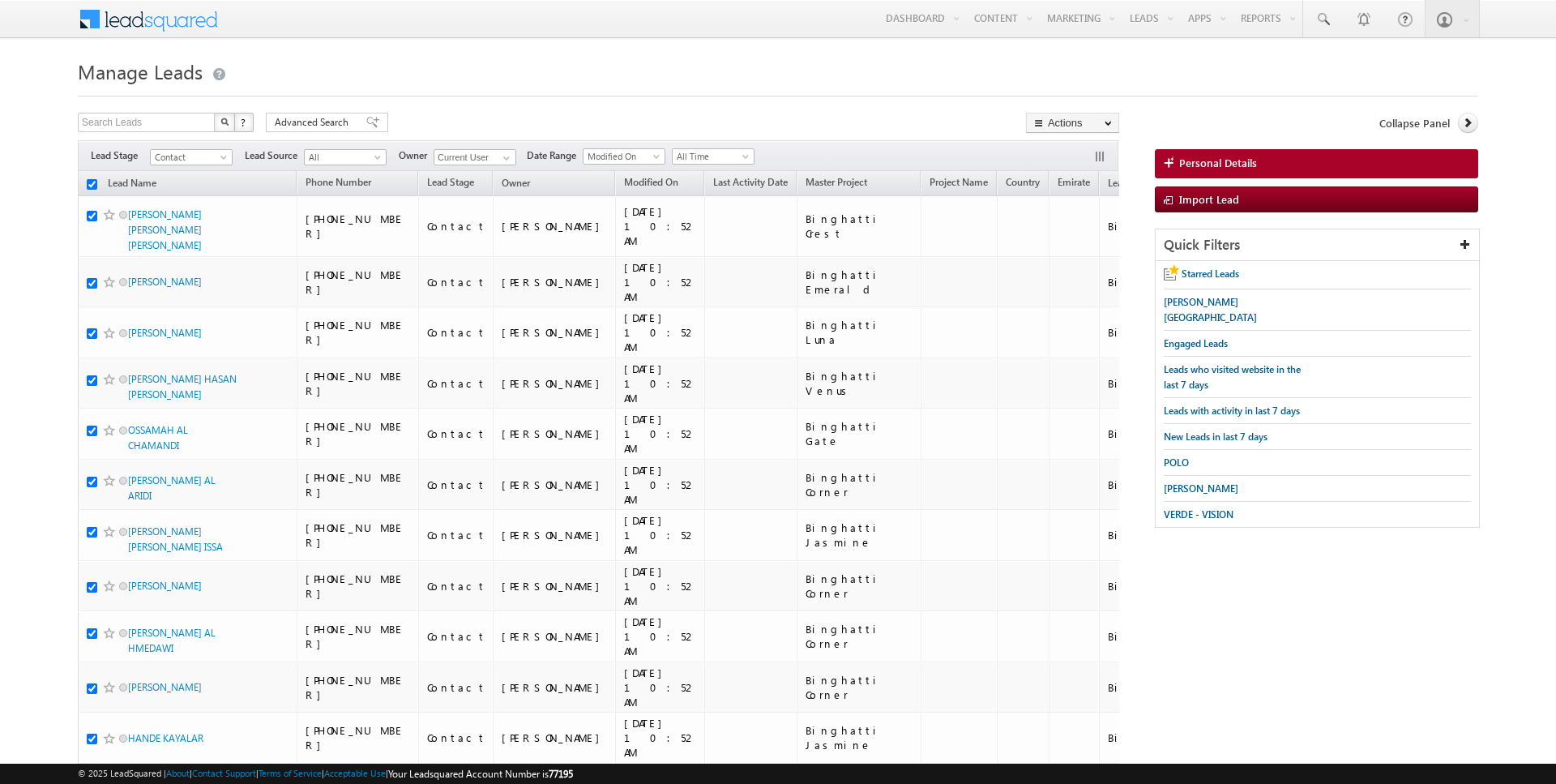
checkbox input "true"
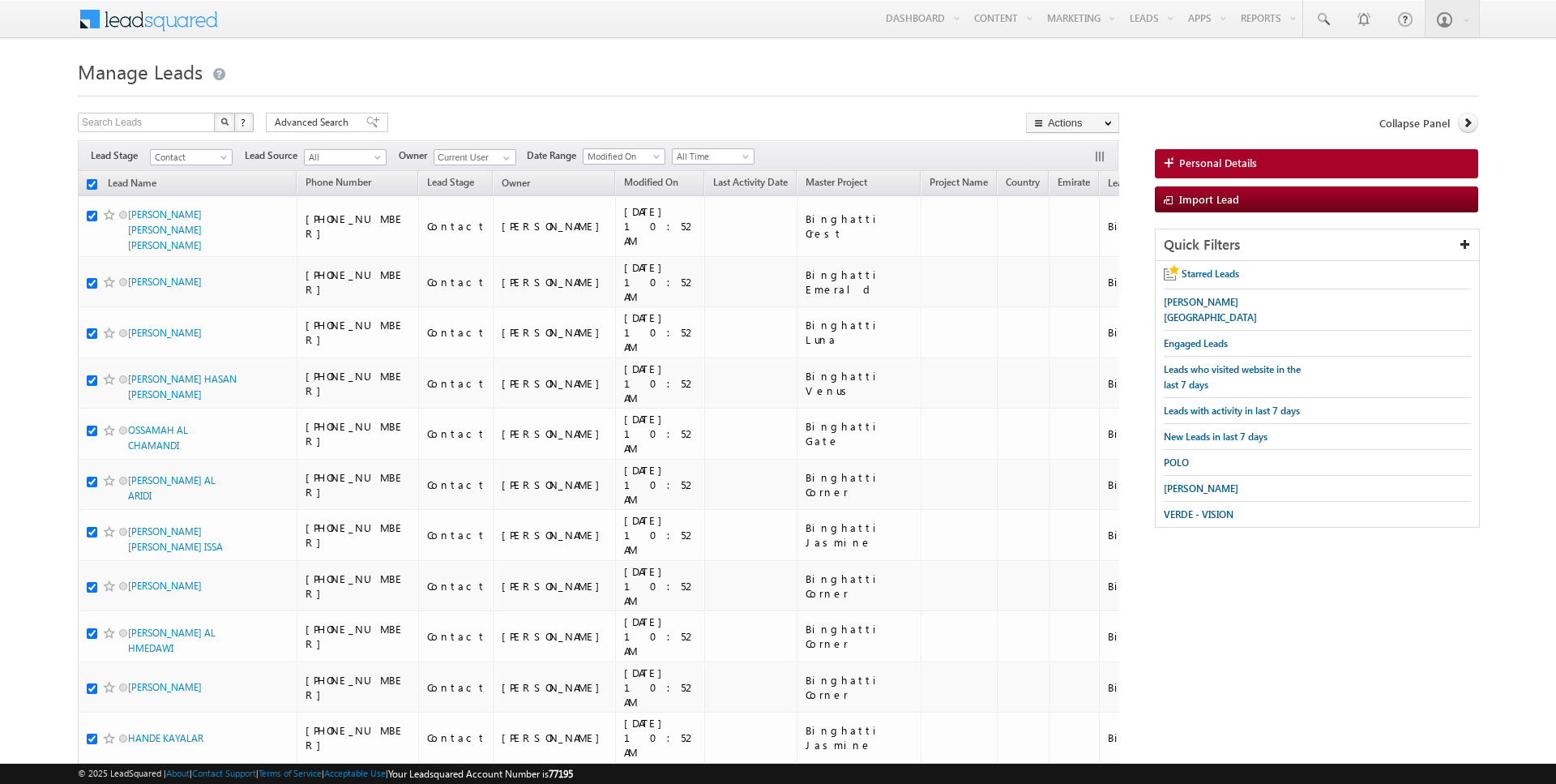
checkbox input "true"
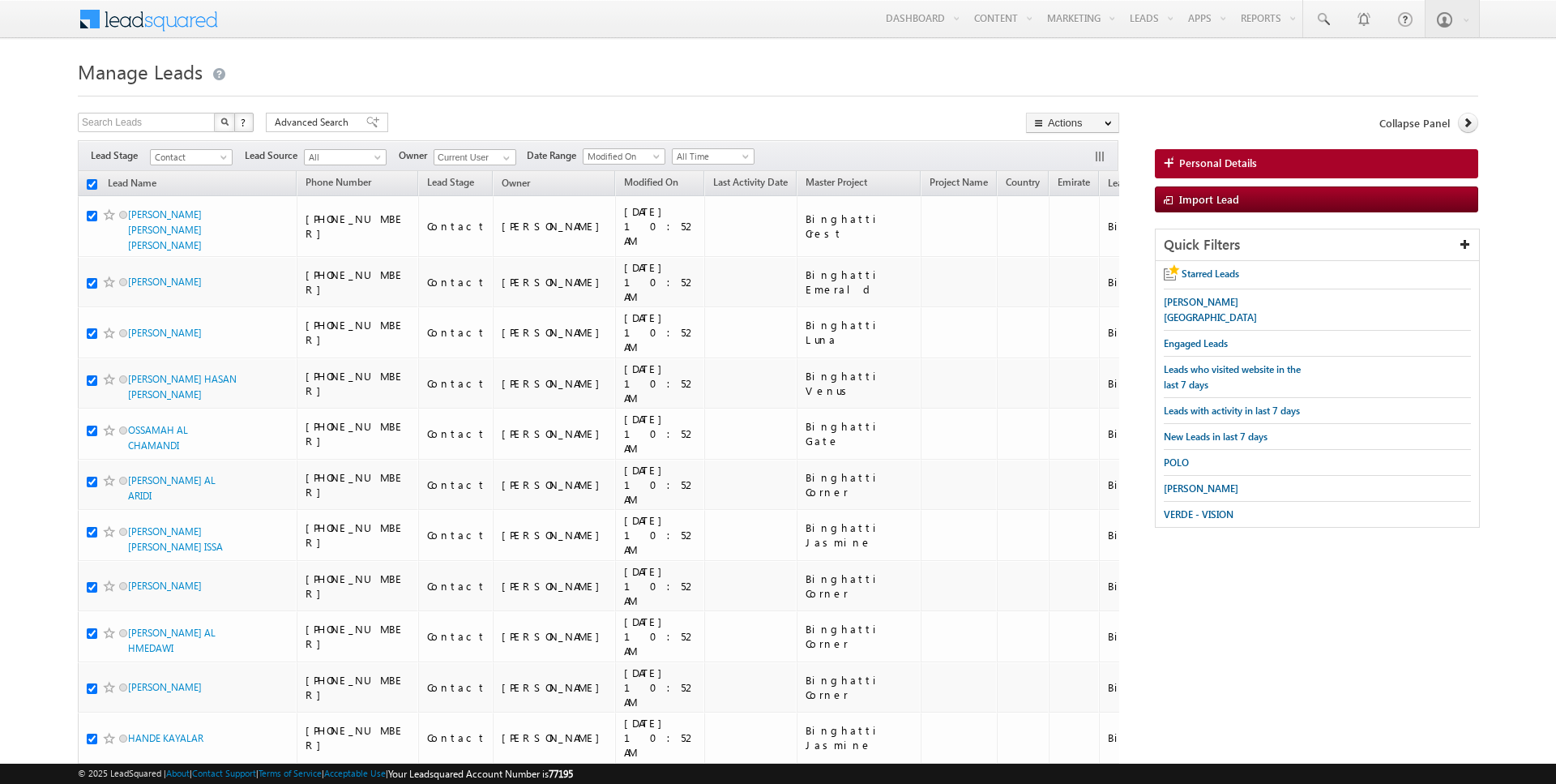
checkbox input "true"
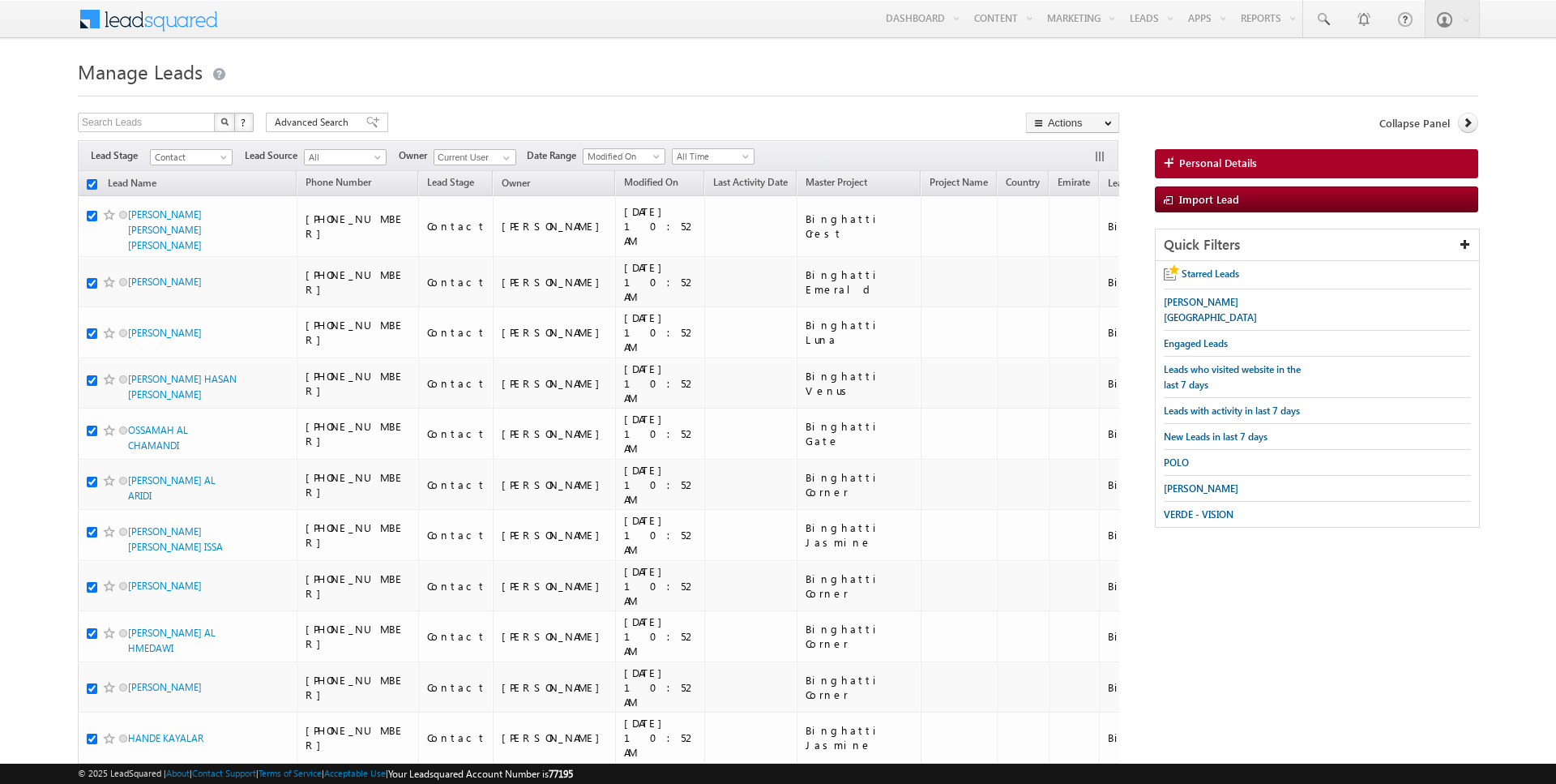
checkbox input "true"
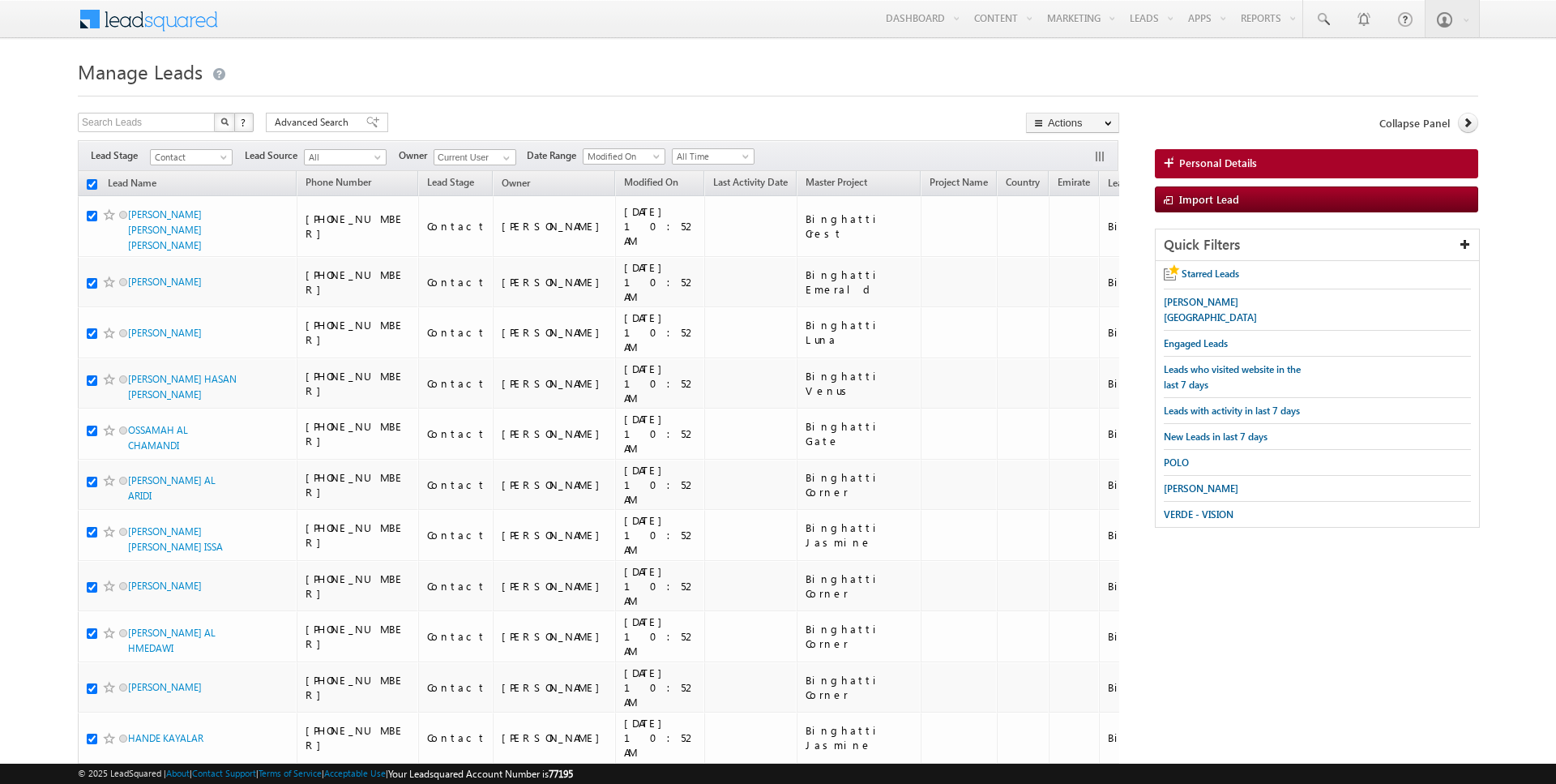
checkbox input "true"
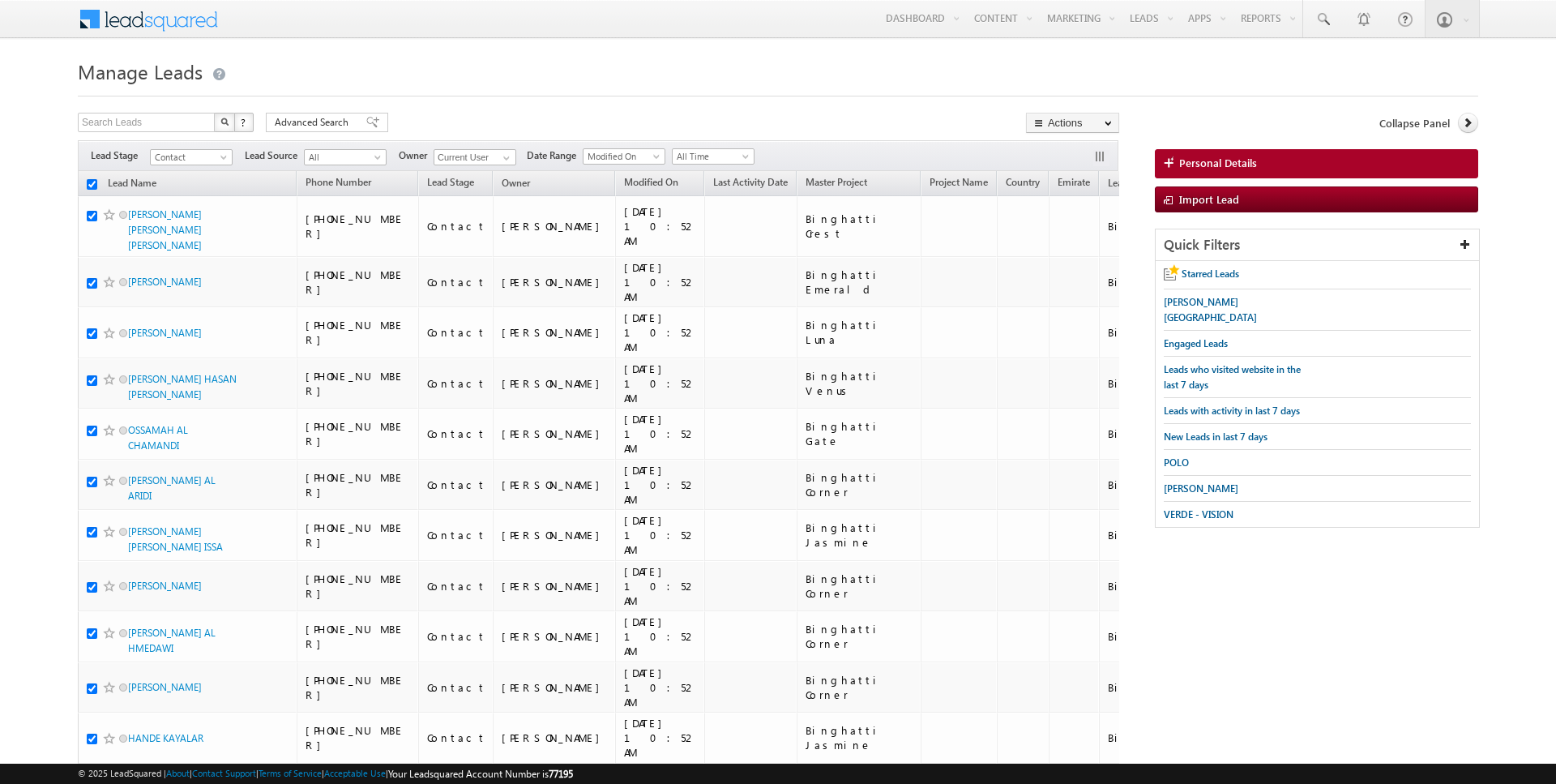
checkbox input "true"
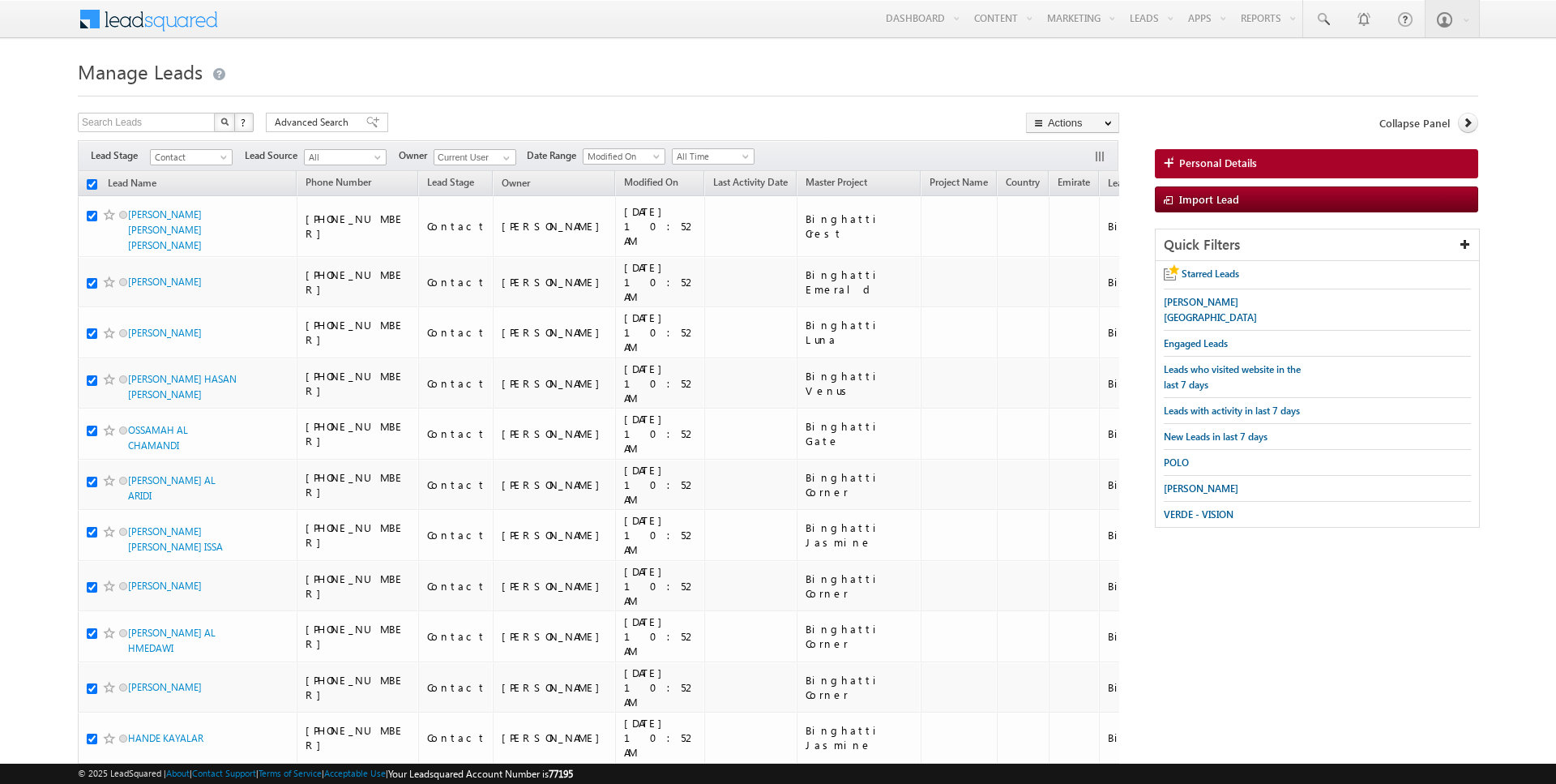
checkbox input "true"
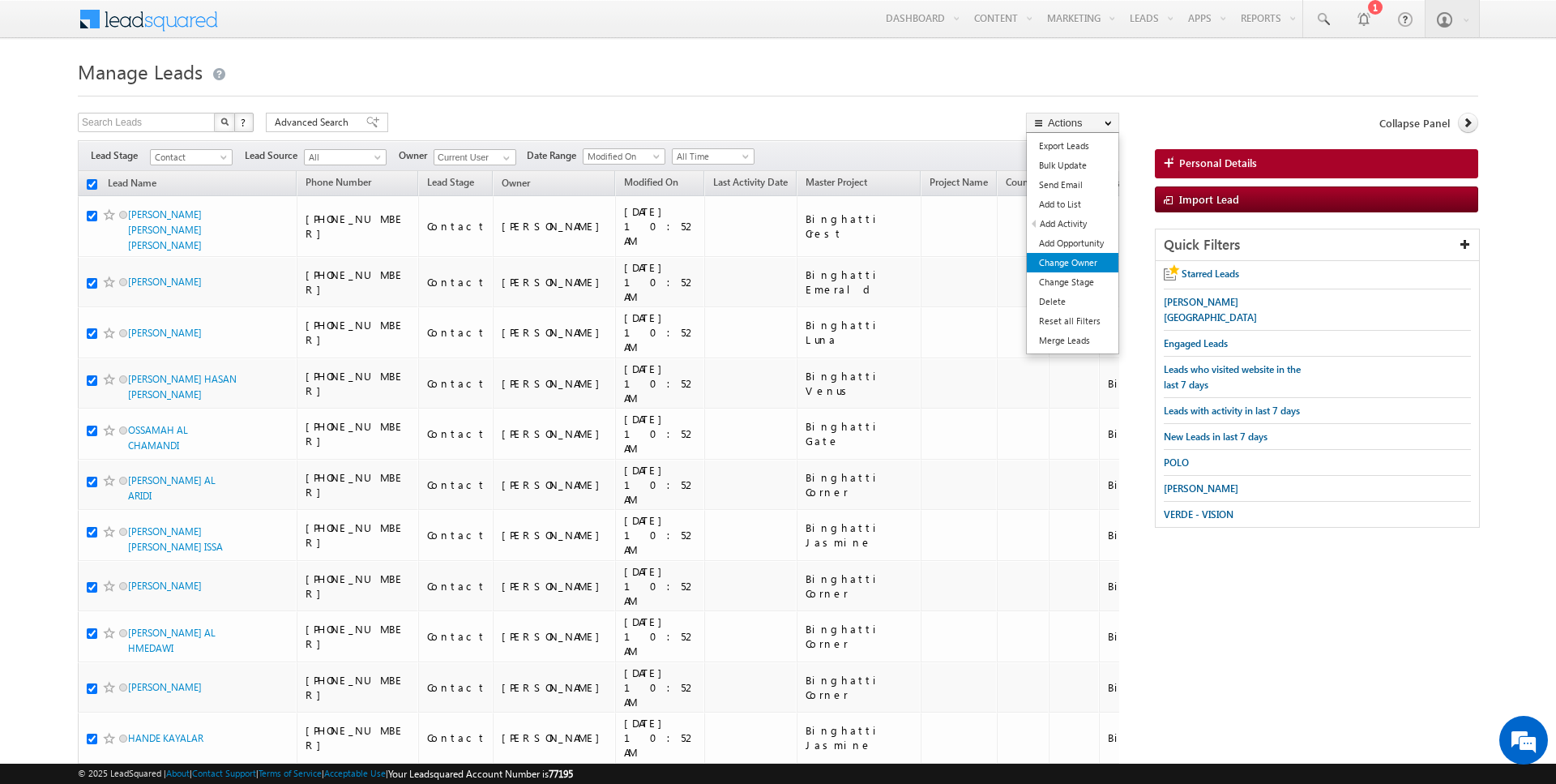
click at [1069, 264] on link "Change Owner" at bounding box center [1073, 263] width 92 height 20
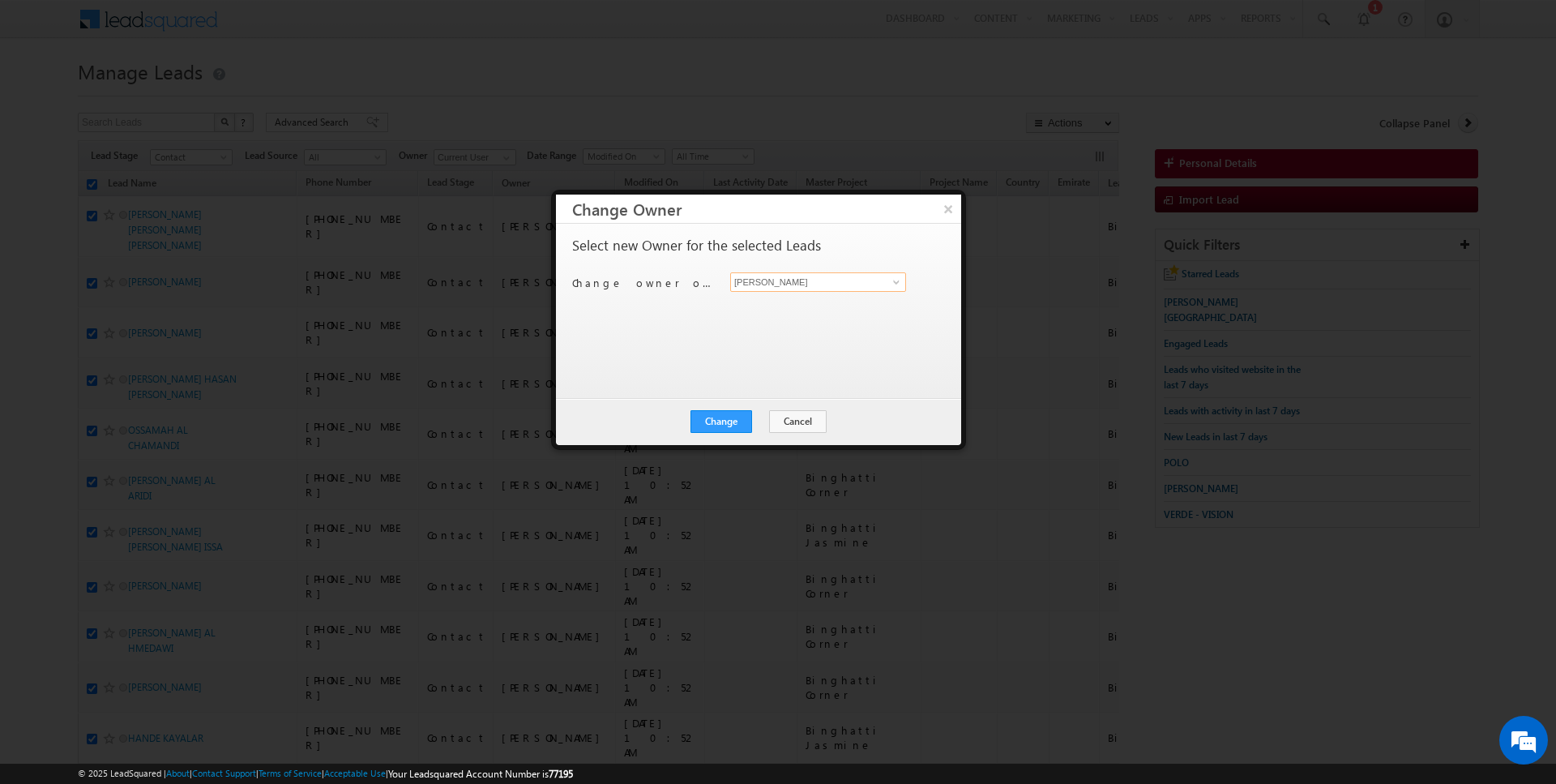
click at [830, 273] on input "[PERSON_NAME]" at bounding box center [818, 282] width 176 height 20
type input "Janamjay Sharma"
click at [725, 424] on button "Change" at bounding box center [721, 422] width 62 height 22
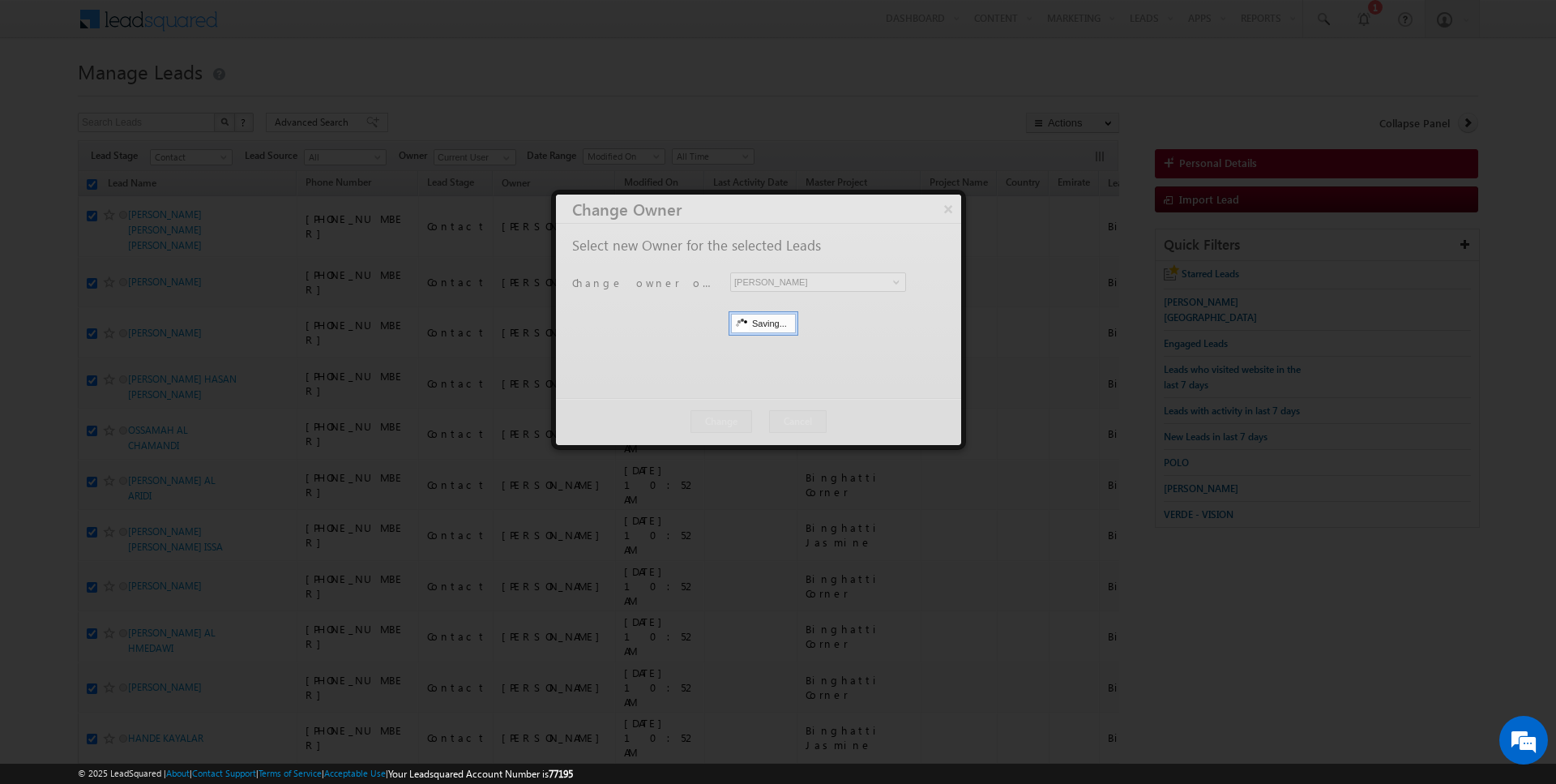
click at [0, 0] on button "Close" at bounding box center [0, 0] width 0 height 0
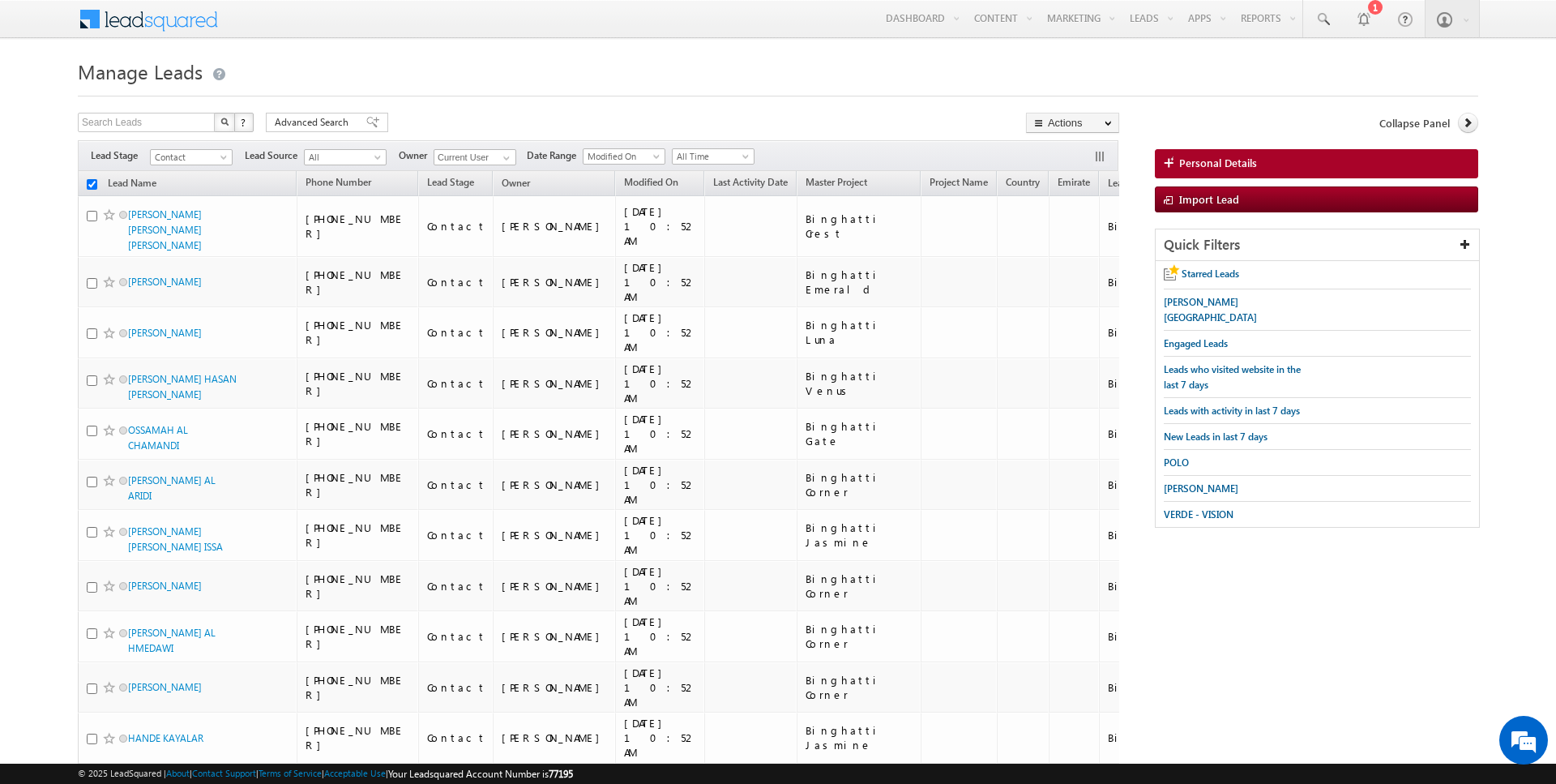
checkbox input "false"
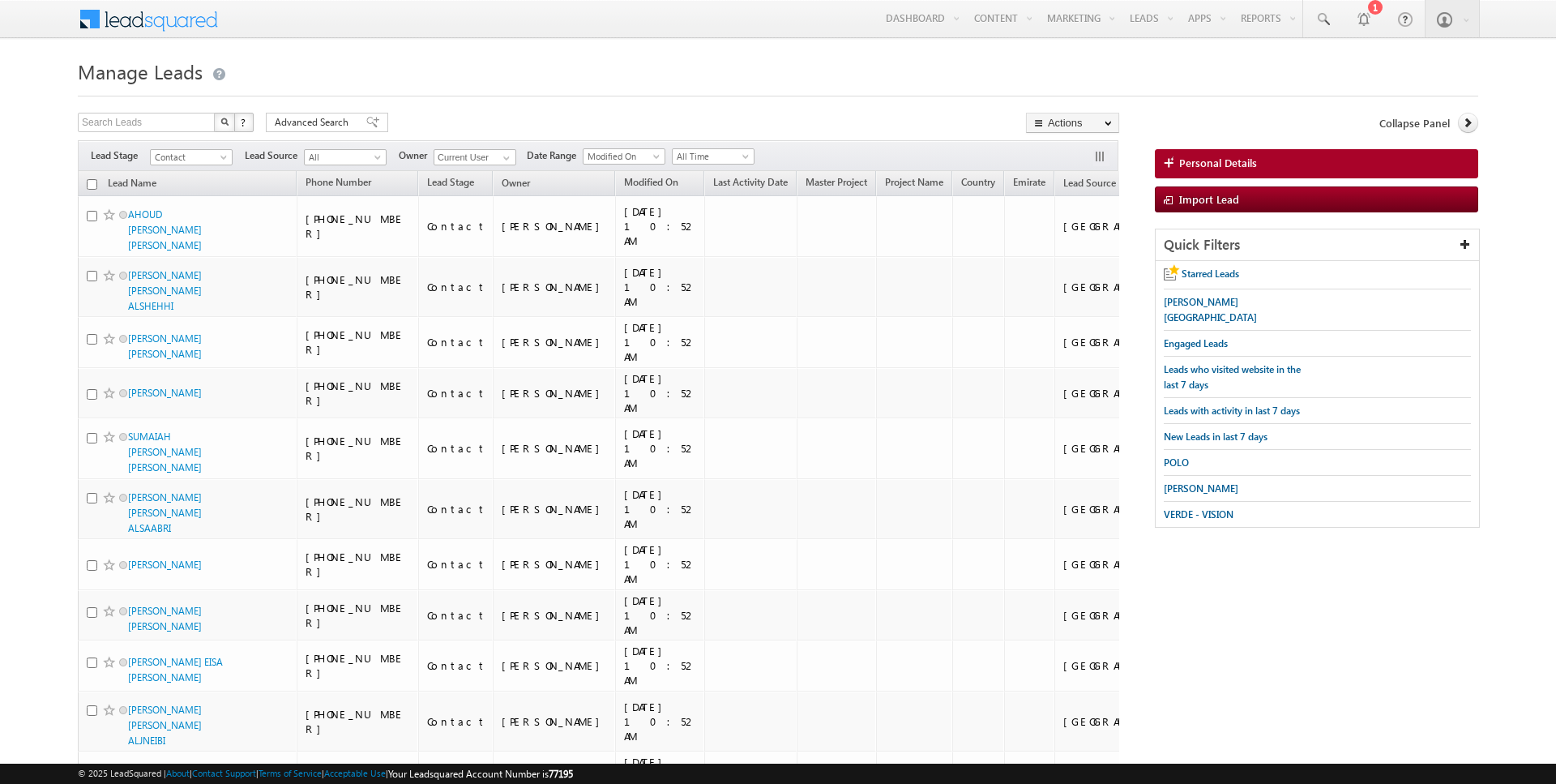
click at [93, 185] on input "checkbox" at bounding box center [92, 185] width 10 height 10
checkbox input "true"
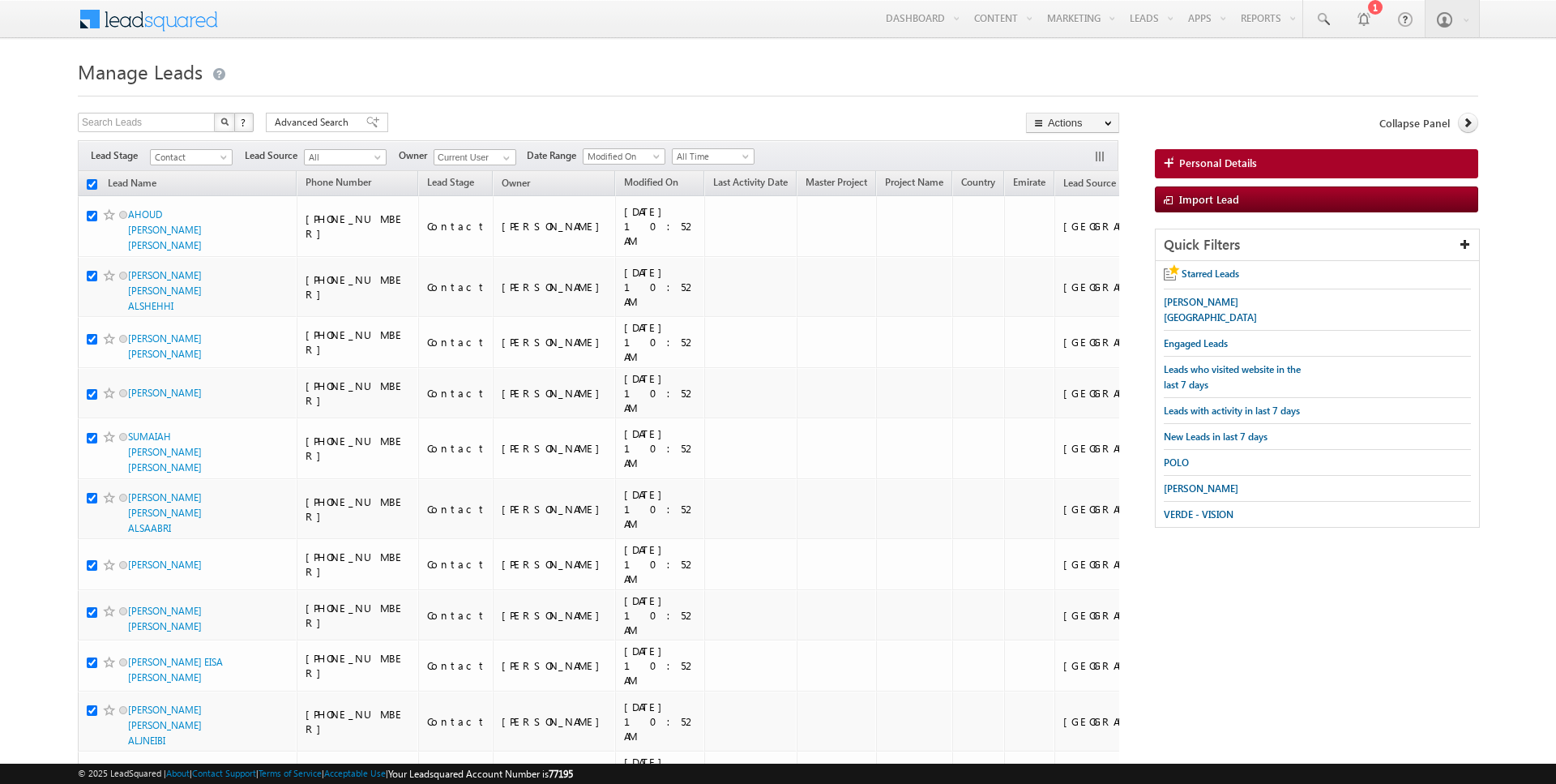
checkbox input "true"
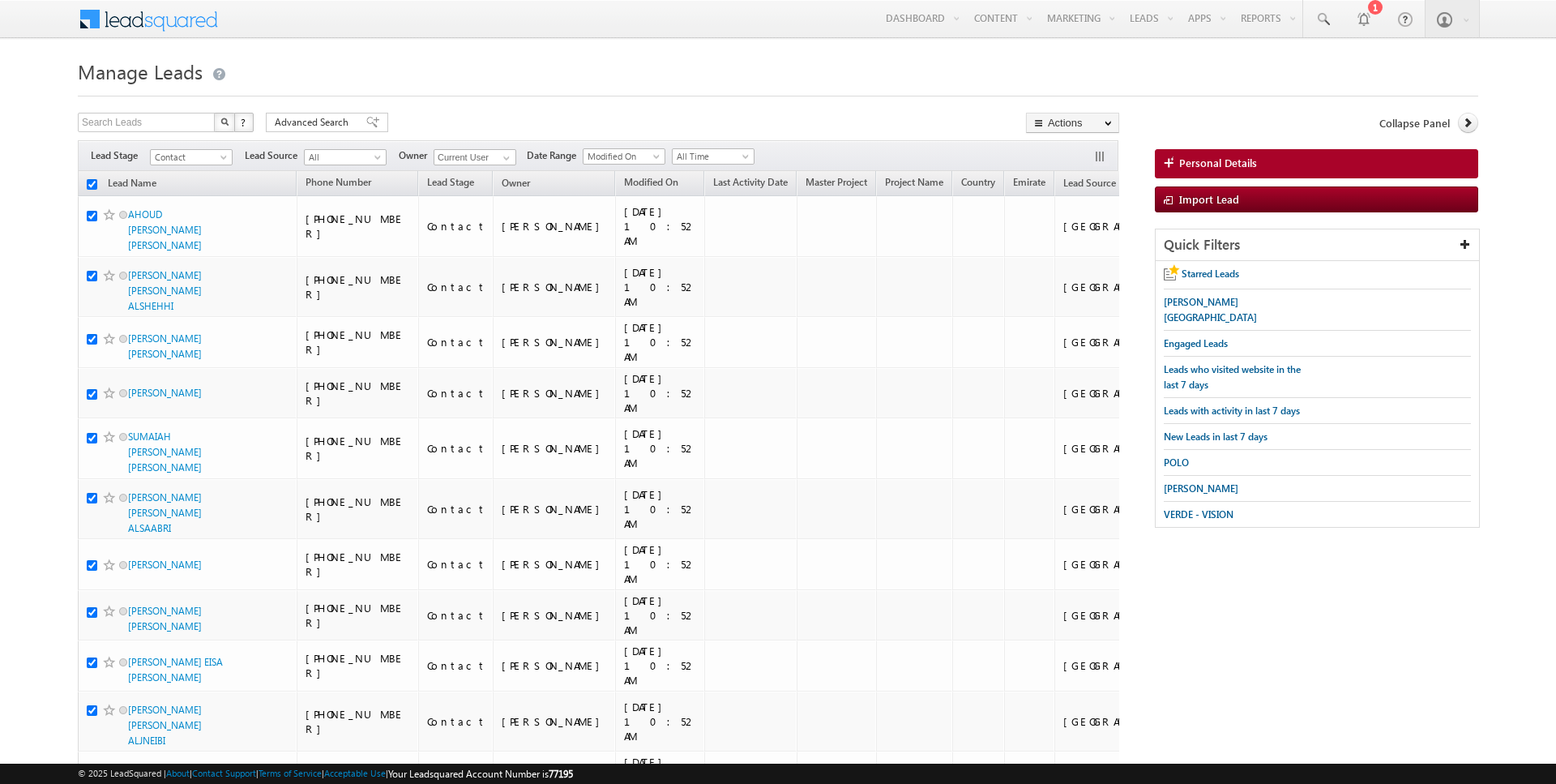
checkbox input "true"
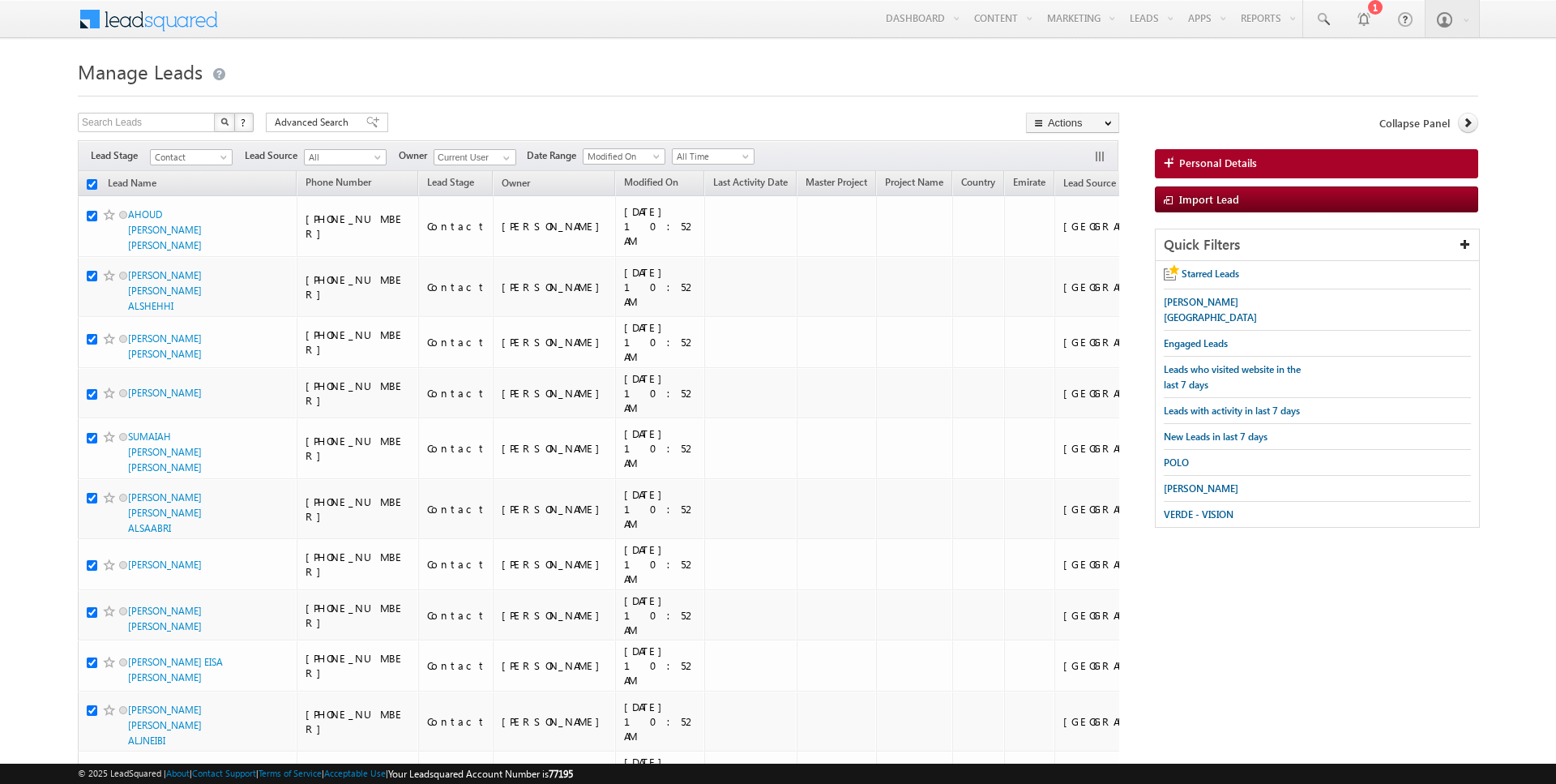
checkbox input "true"
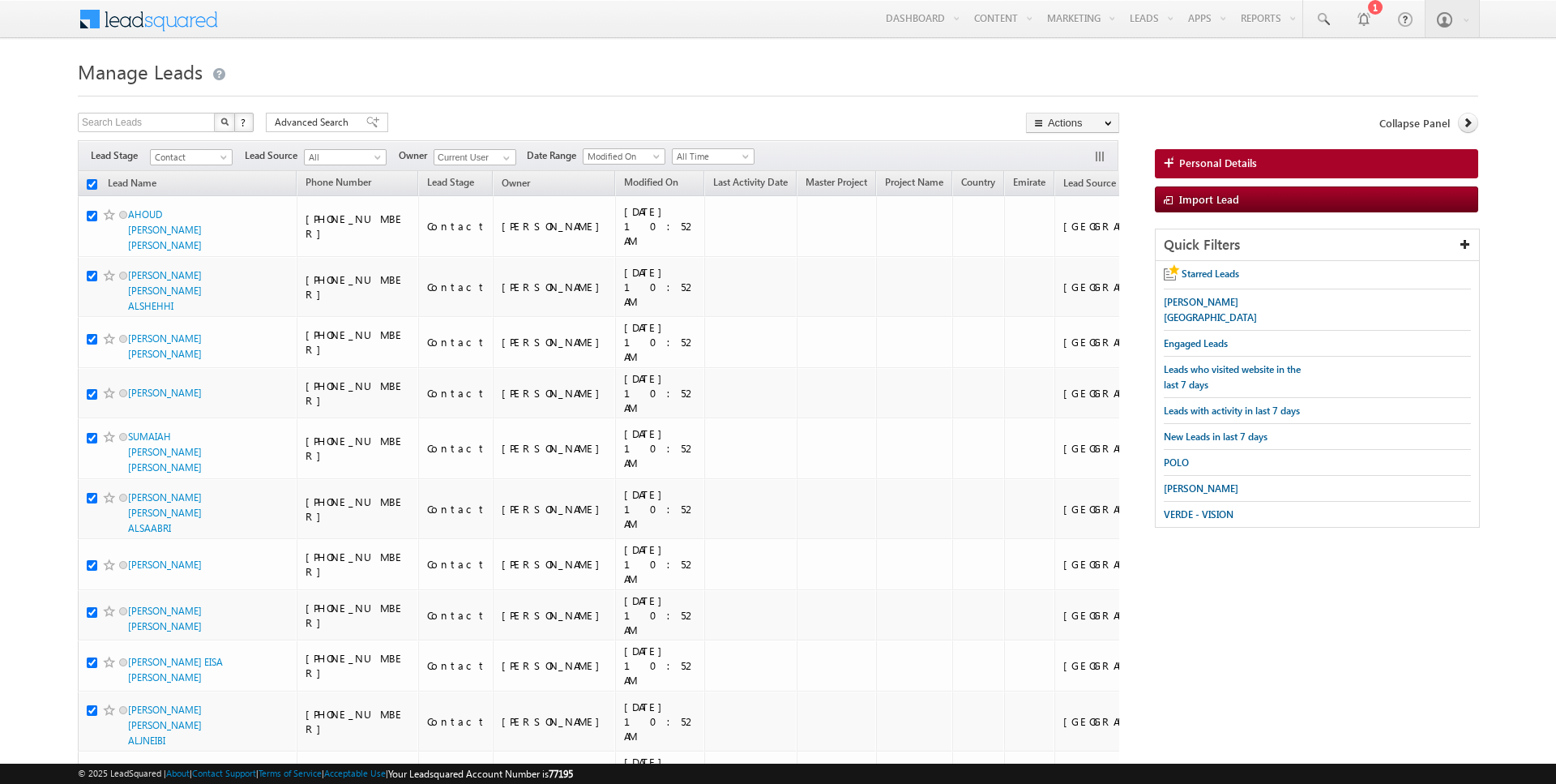
checkbox input "true"
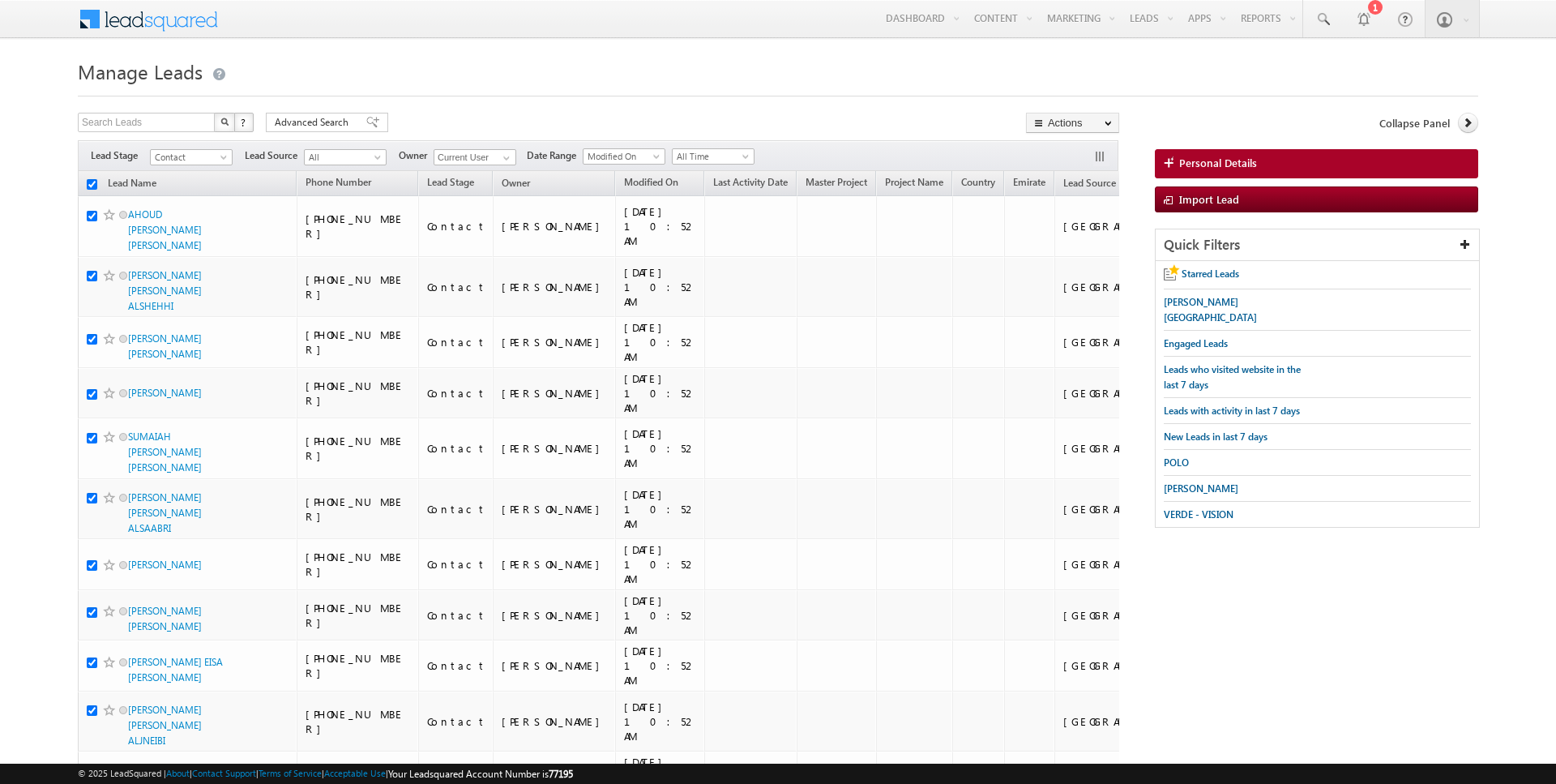
checkbox input "true"
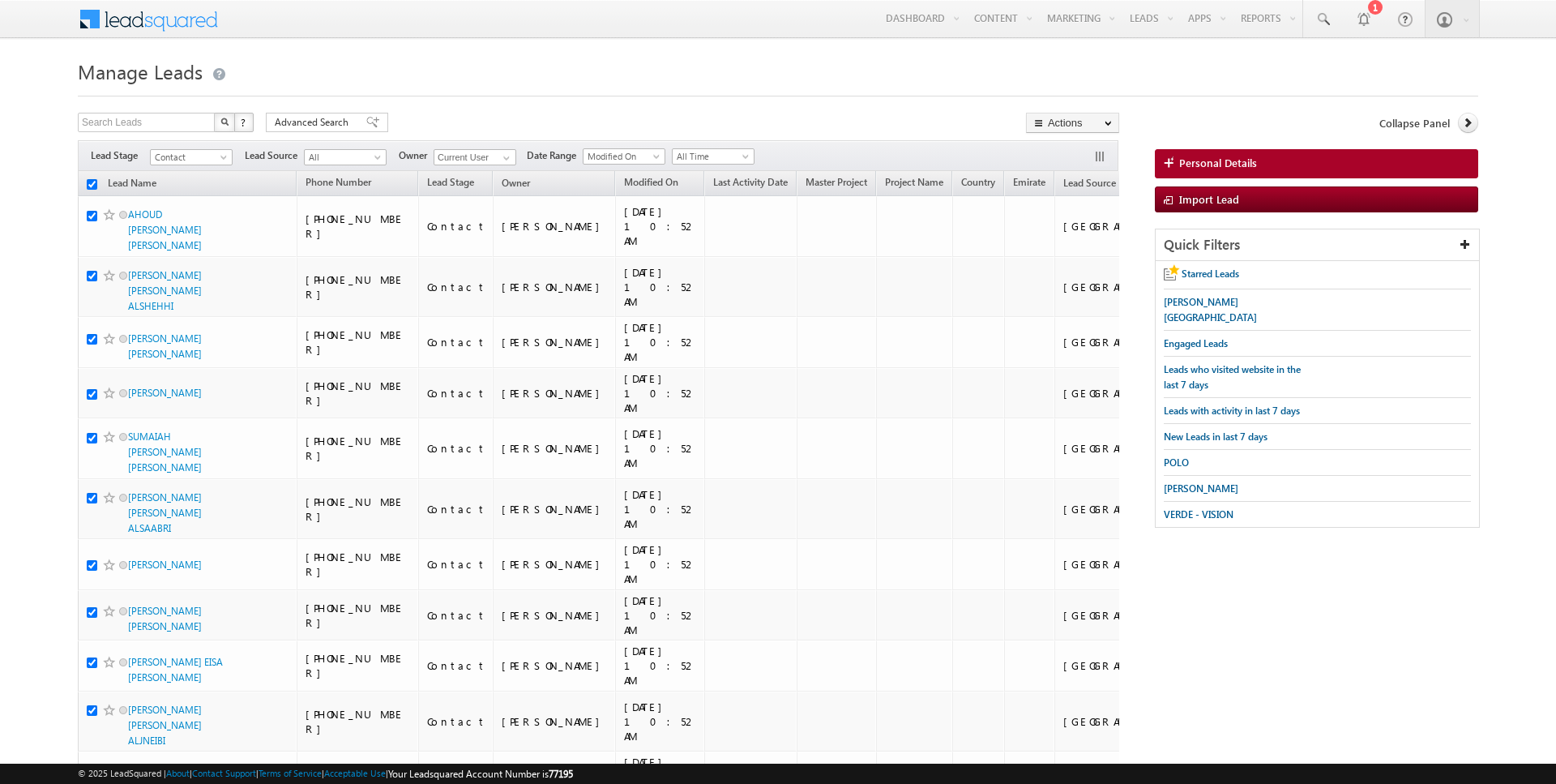
checkbox input "true"
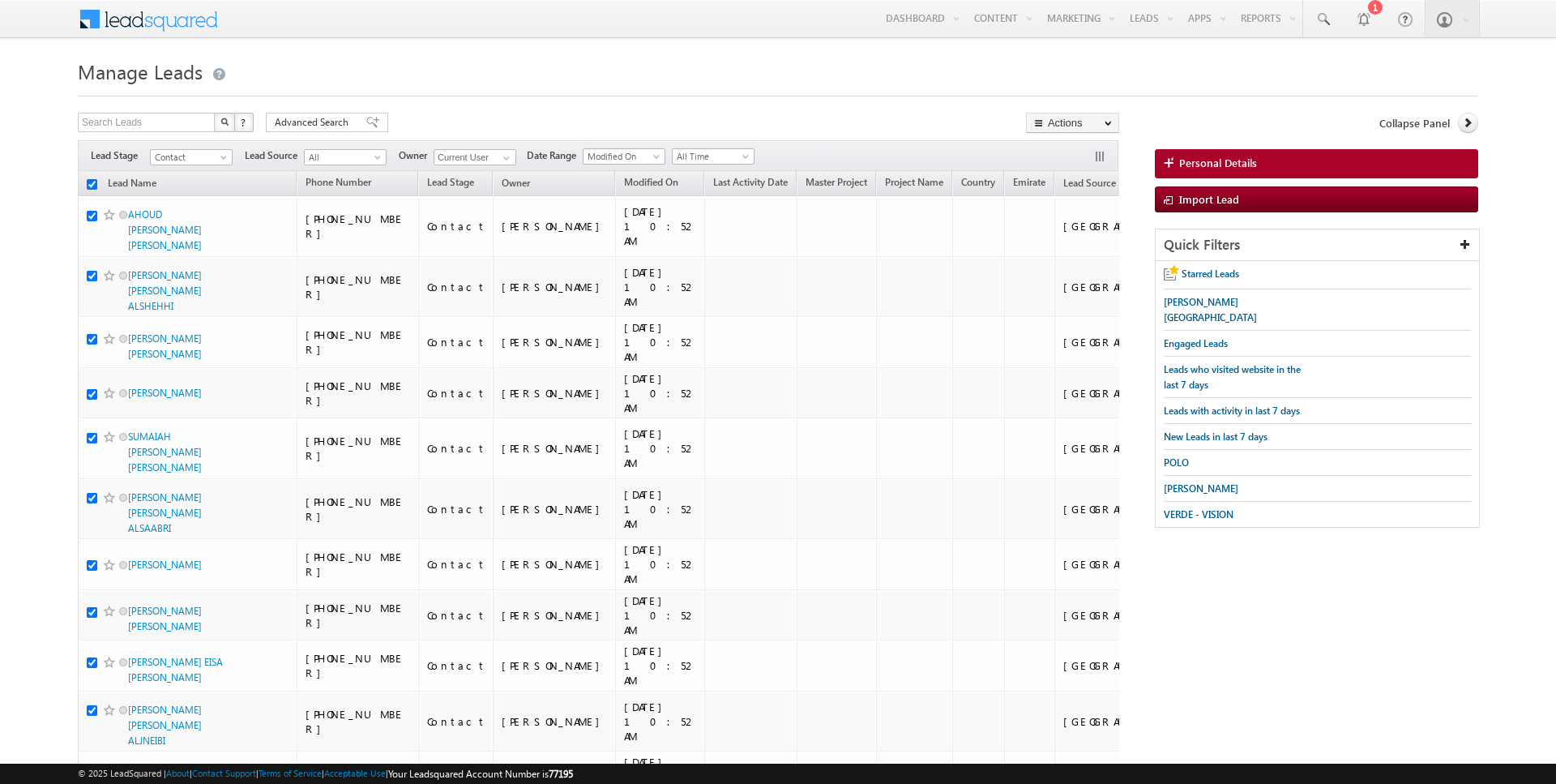
checkbox input "true"
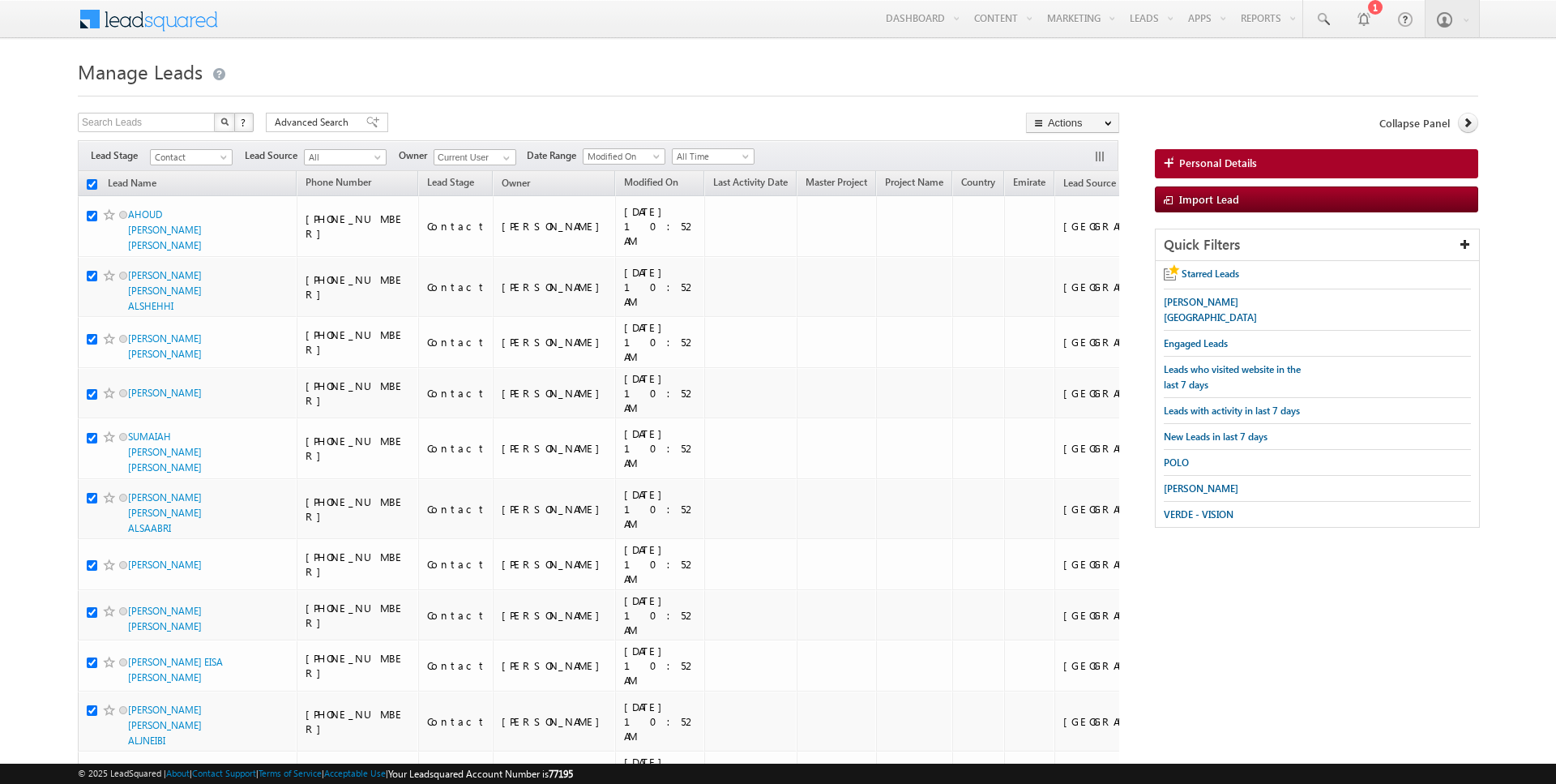
checkbox input "true"
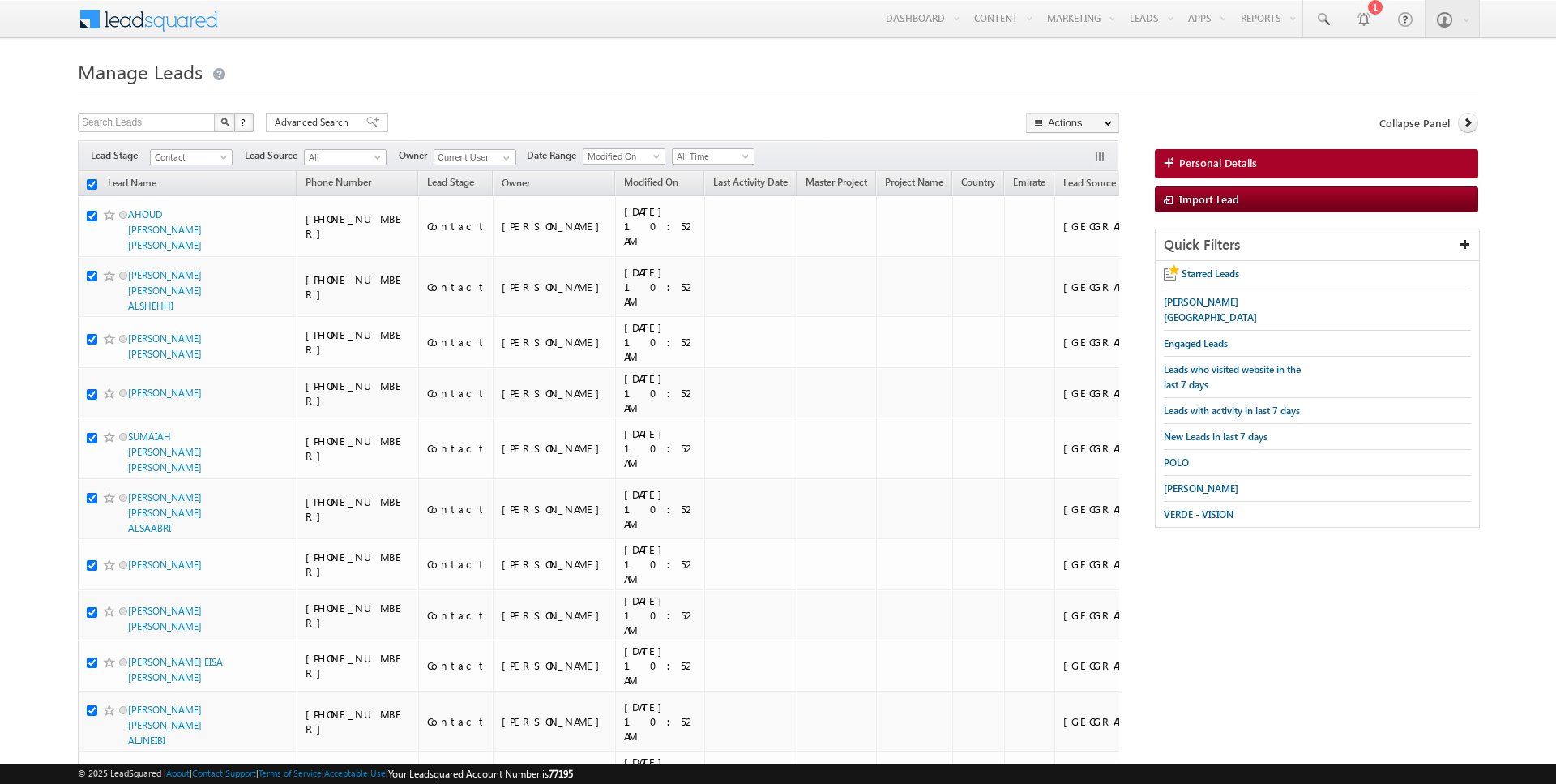
checkbox input "true"
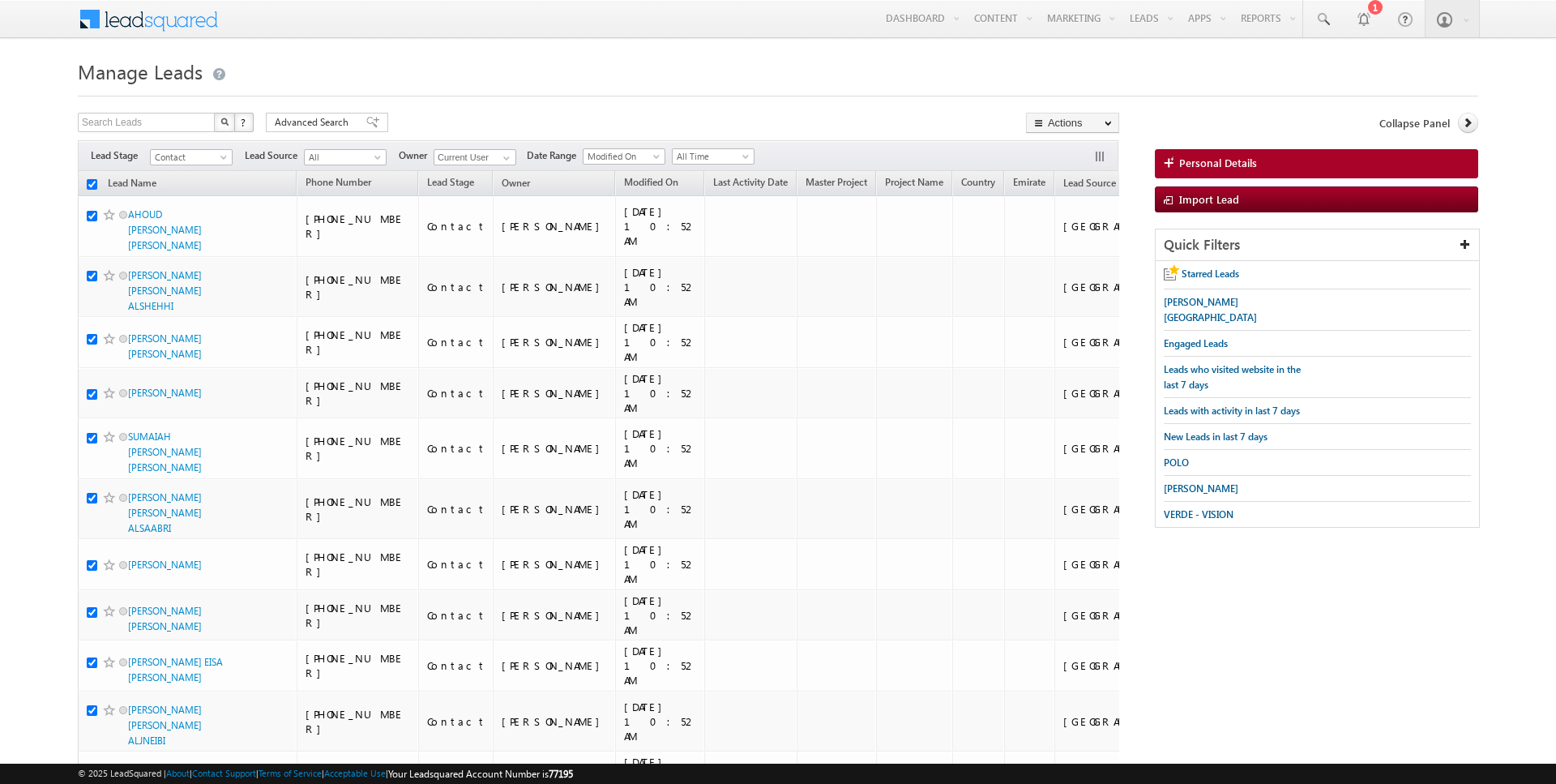
checkbox input "true"
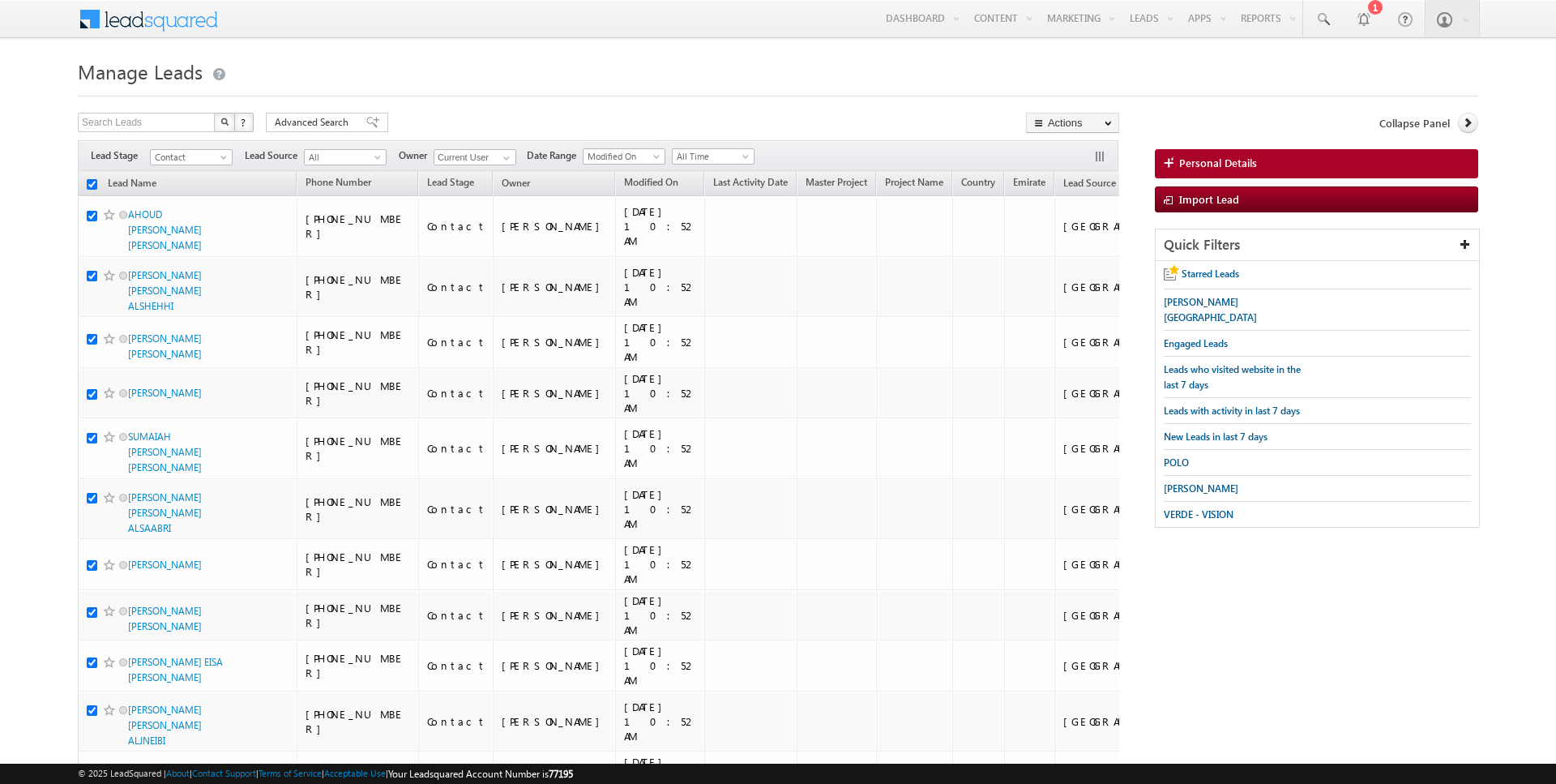
checkbox input "true"
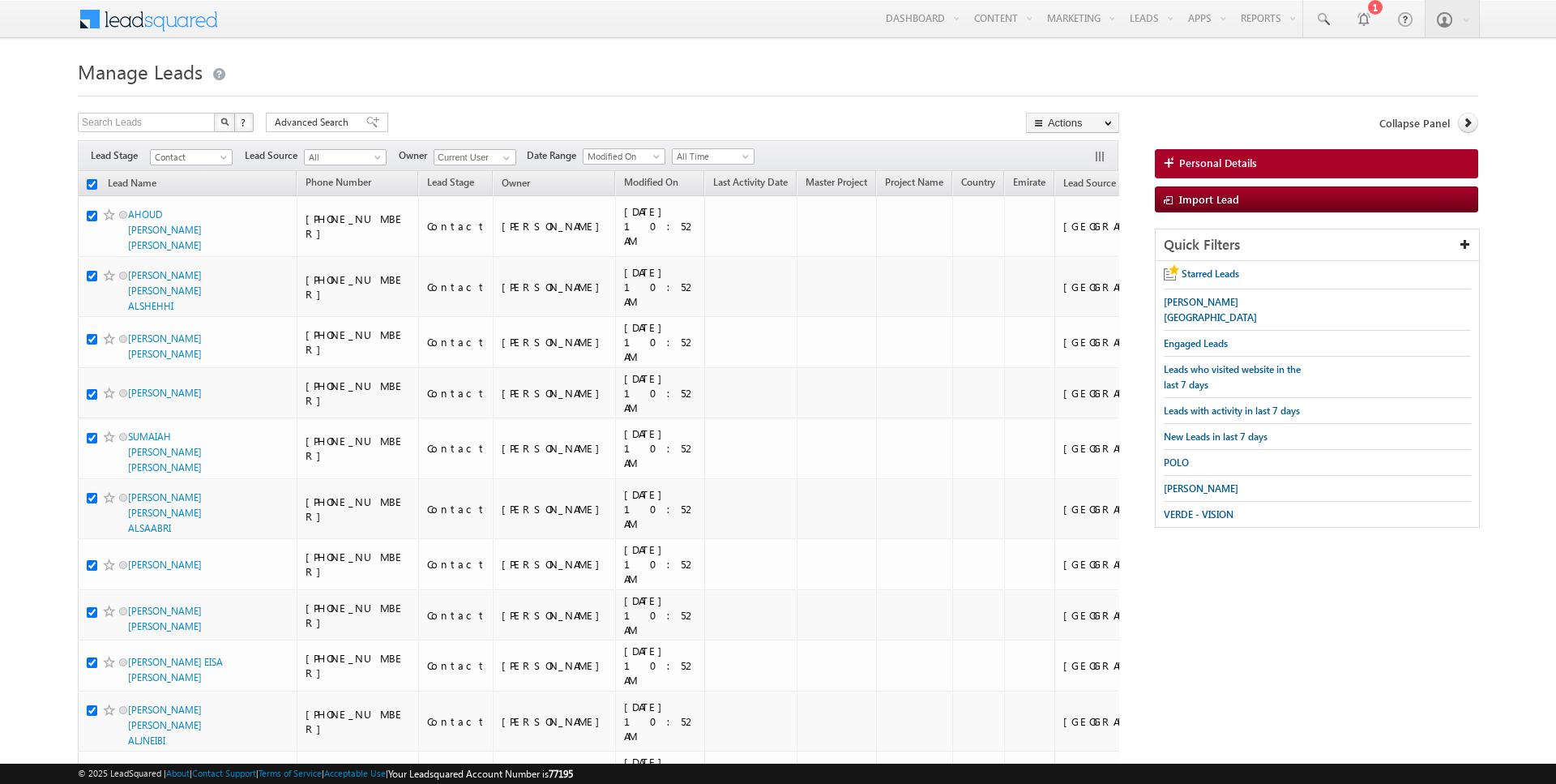
checkbox input "true"
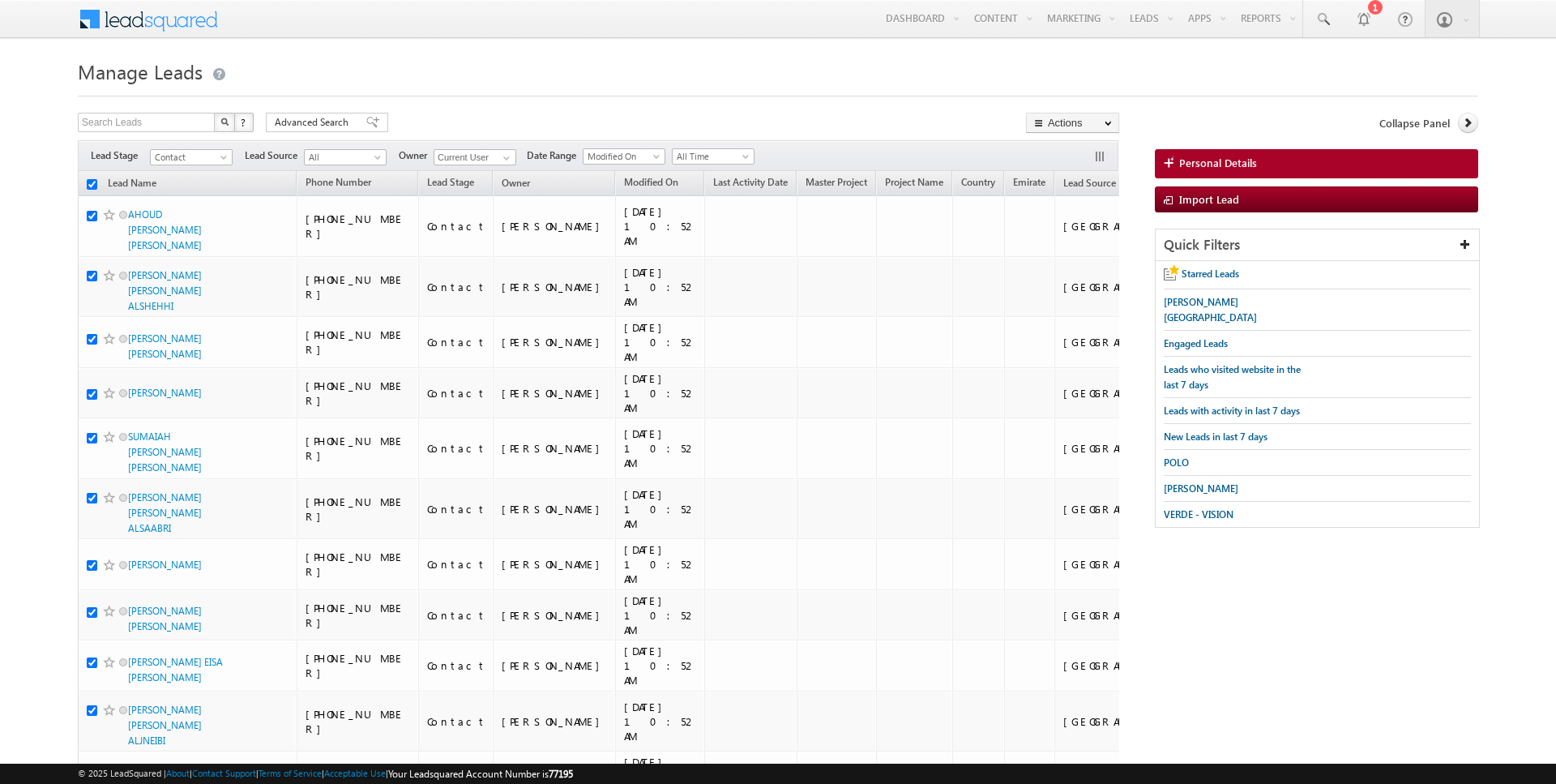
checkbox input "true"
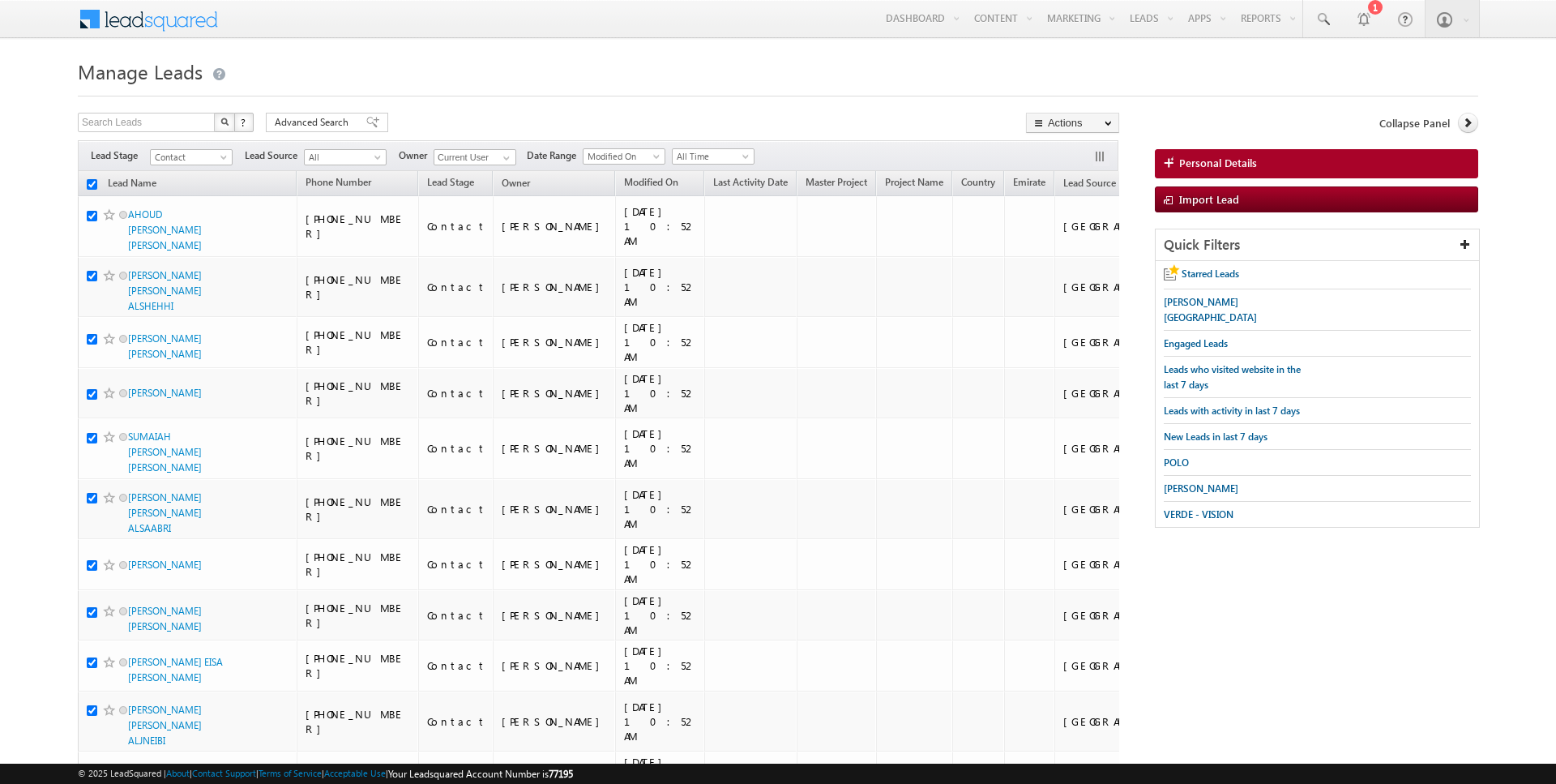
checkbox input "true"
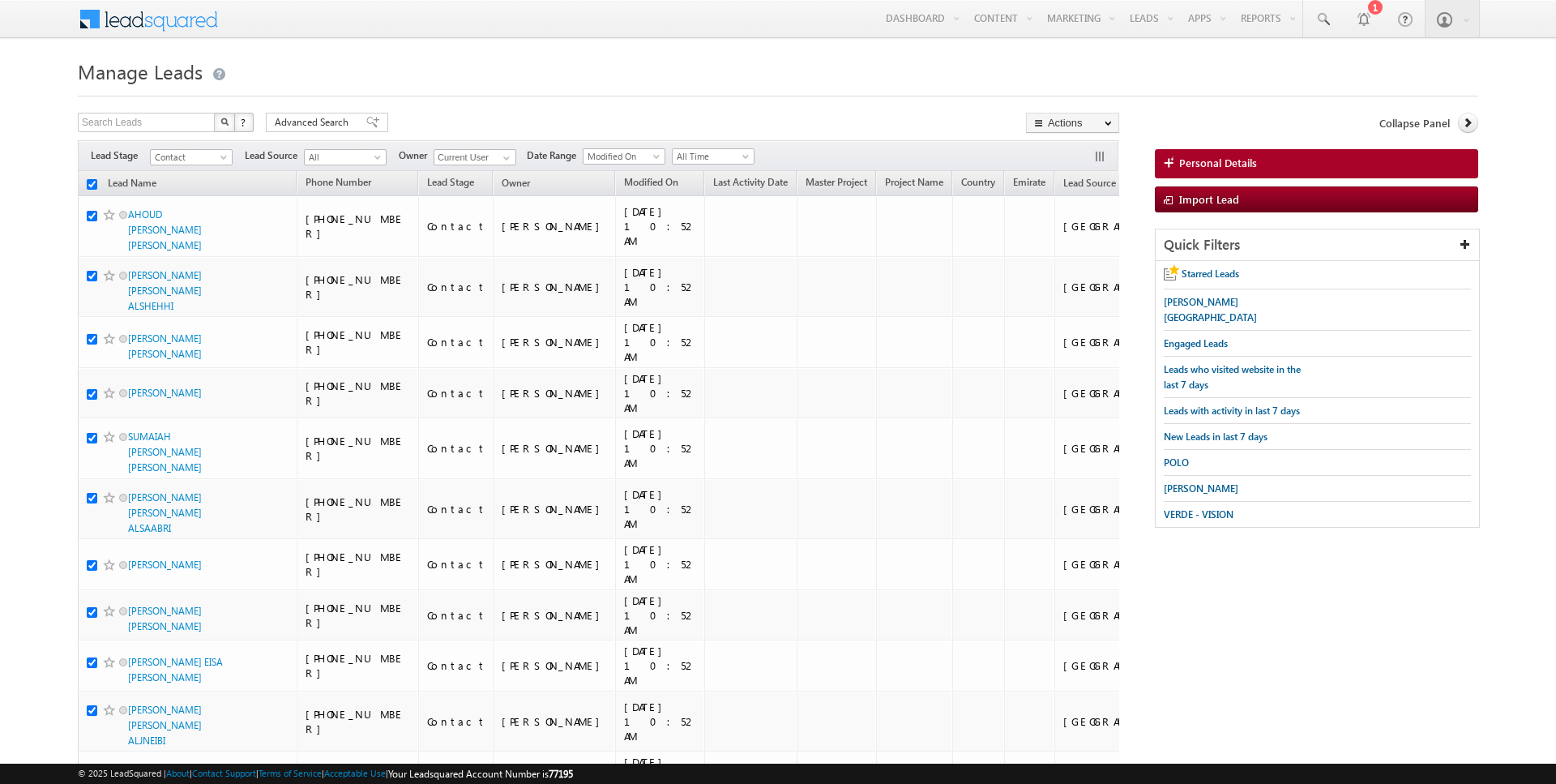
checkbox input "true"
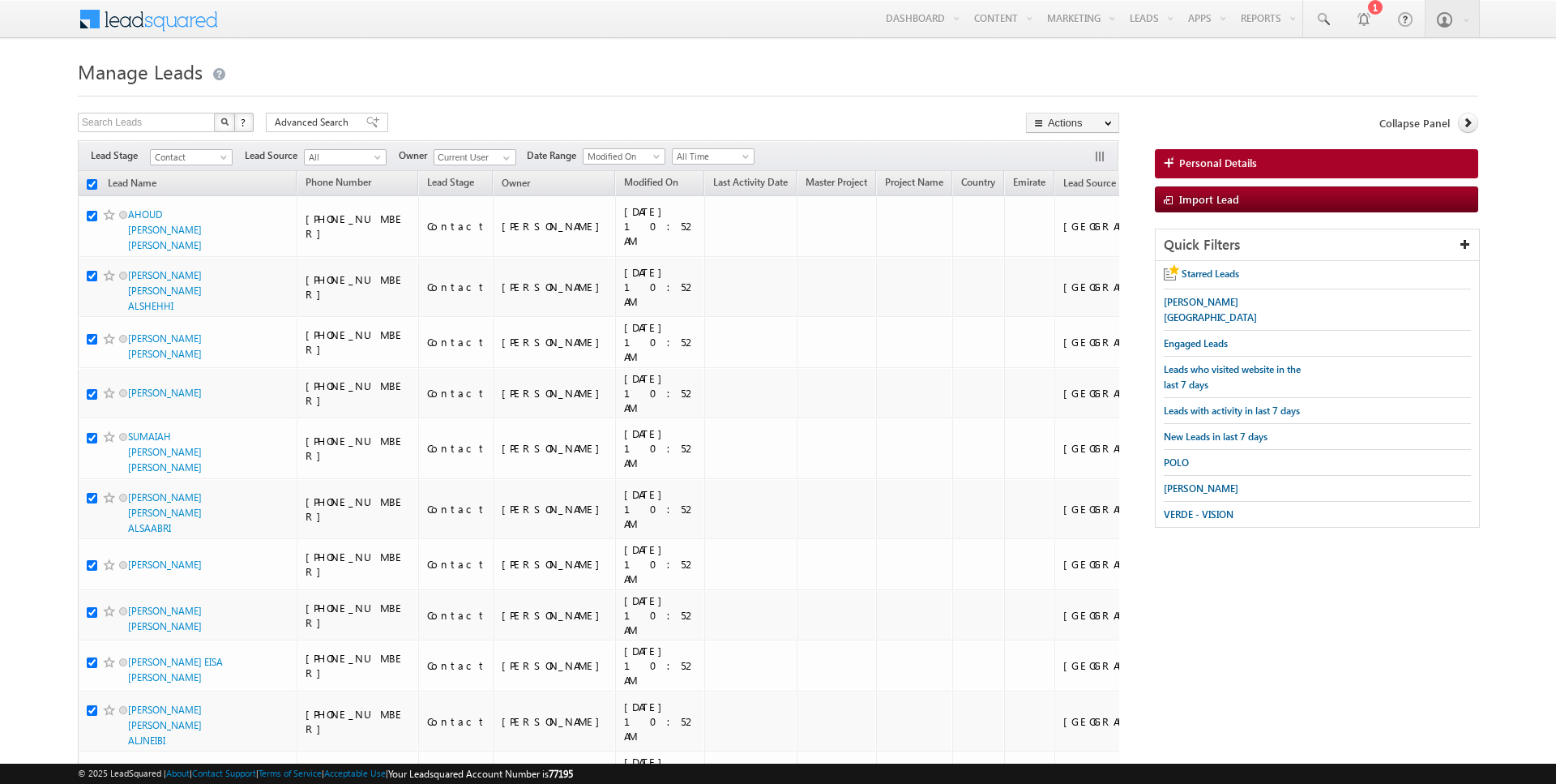
checkbox input "true"
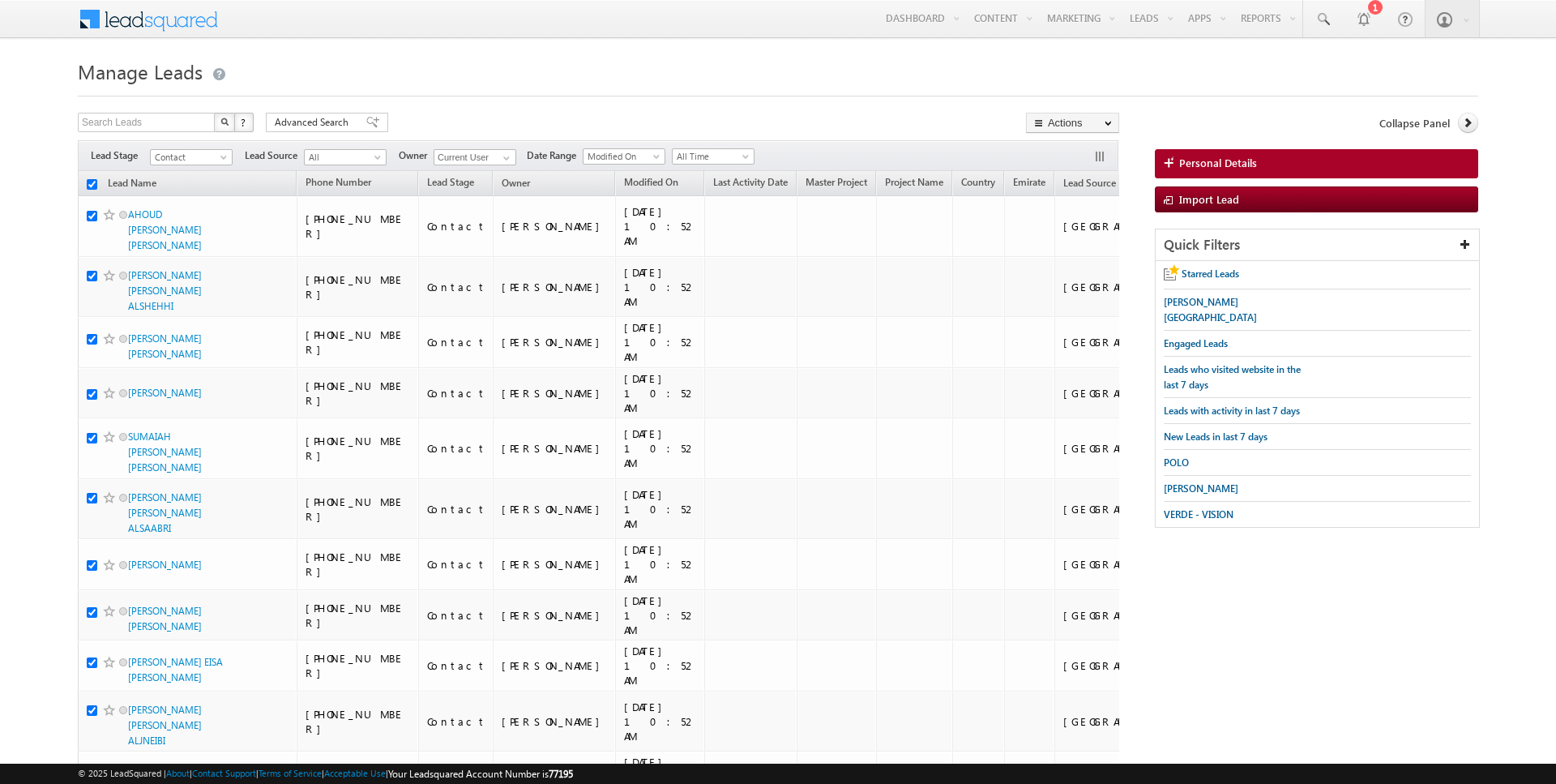
checkbox input "true"
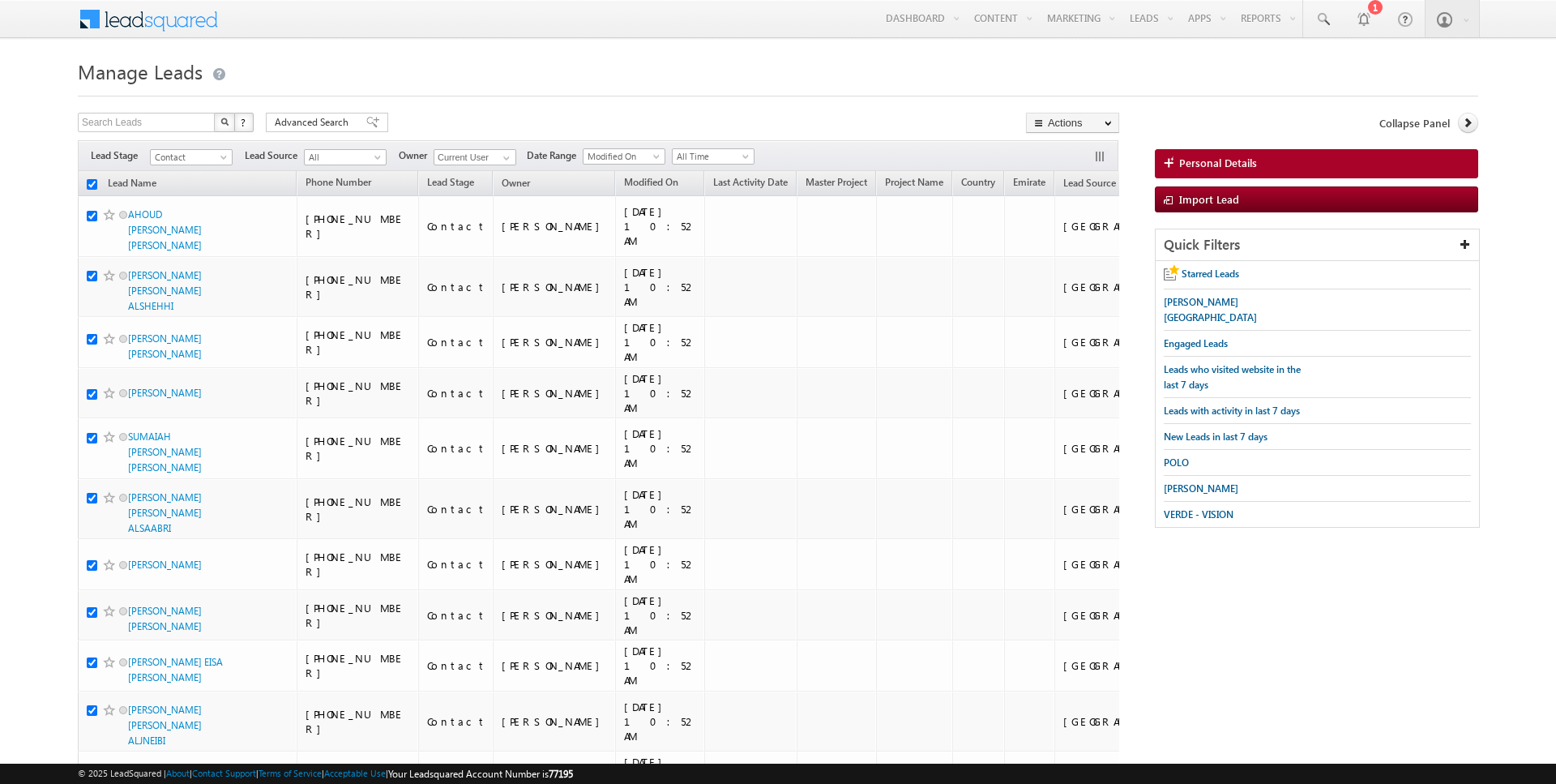
checkbox input "true"
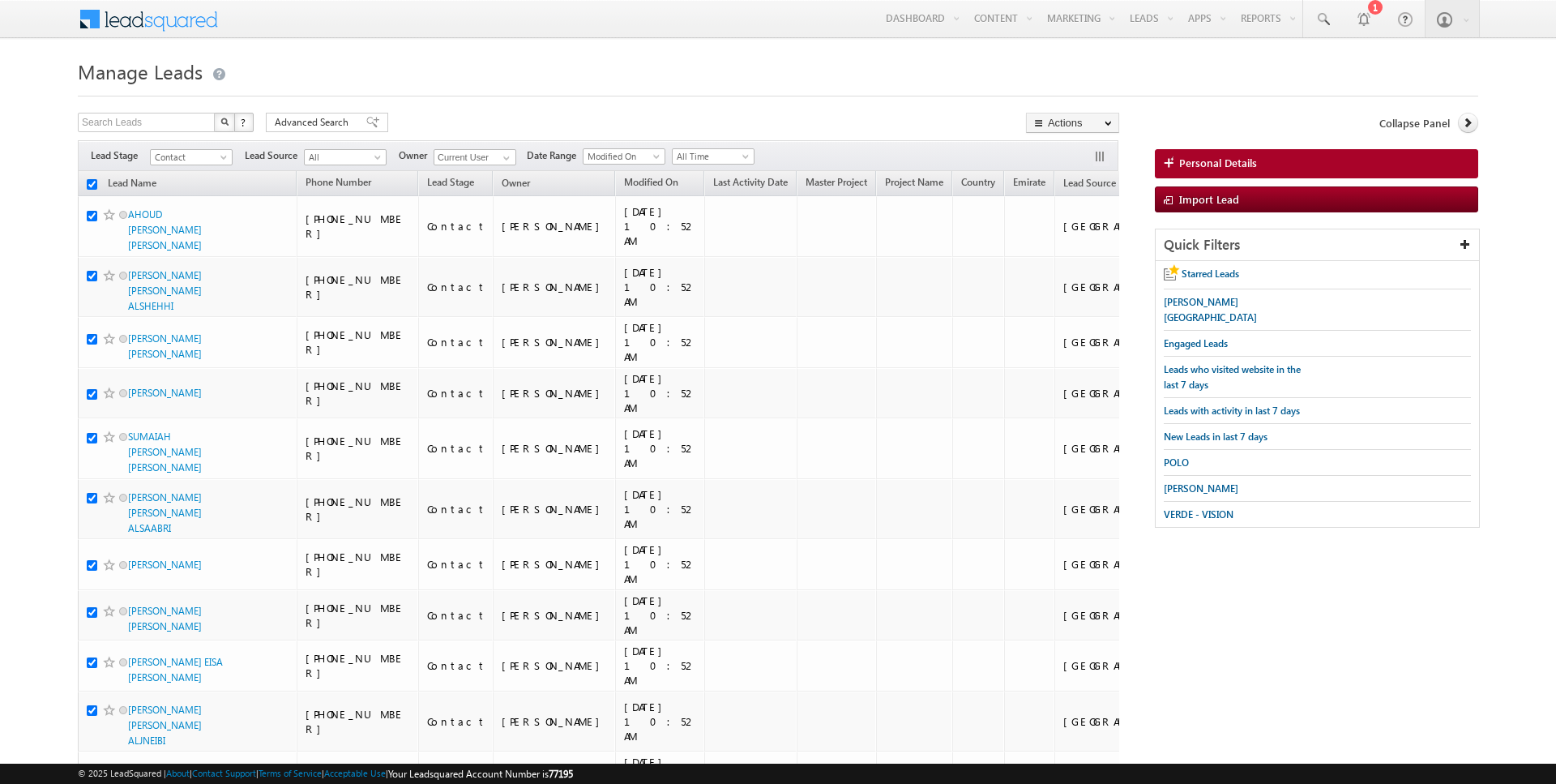
checkbox input "true"
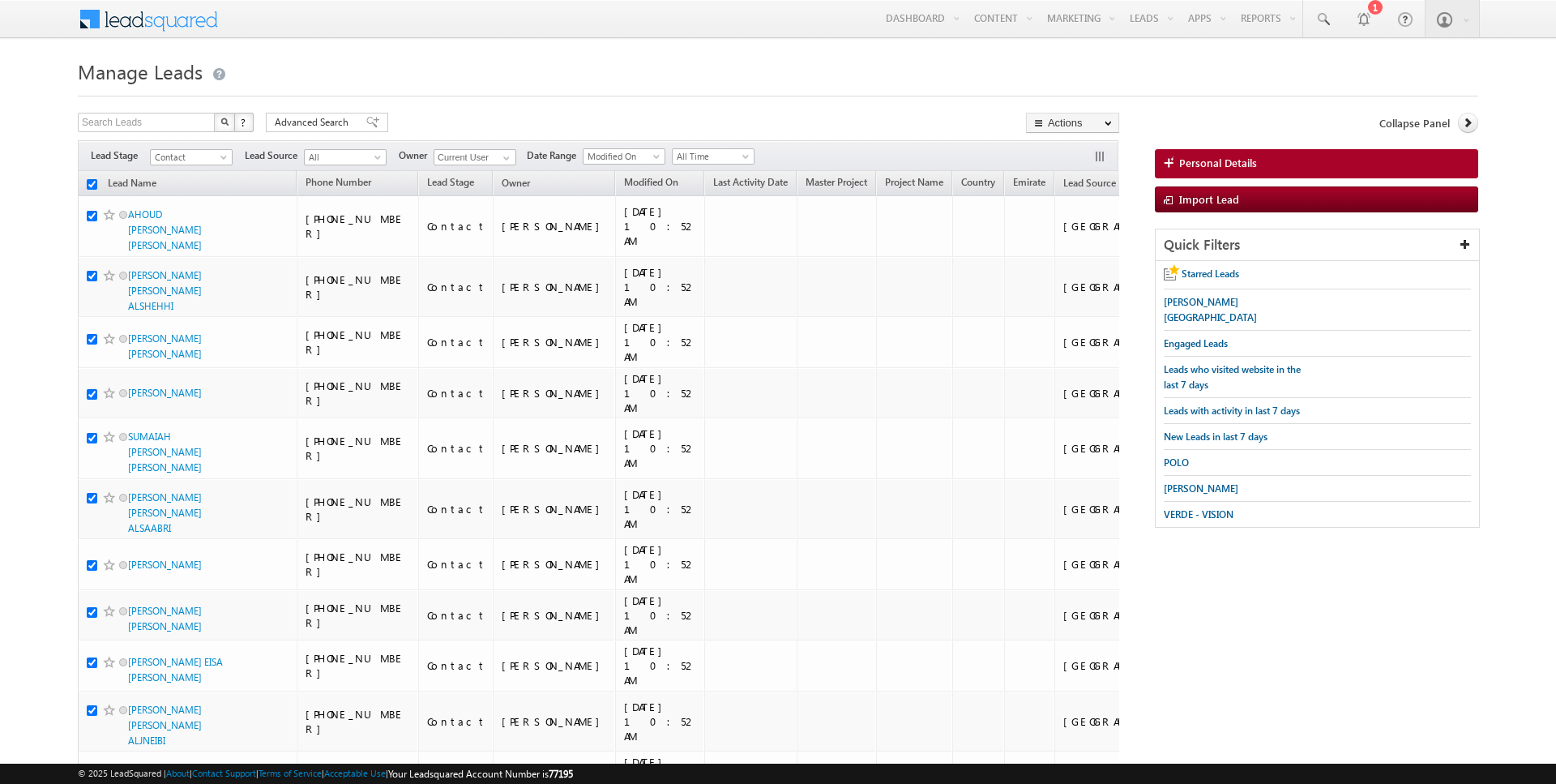
checkbox input "true"
click at [1071, 258] on link "Change Owner" at bounding box center [1073, 263] width 92 height 20
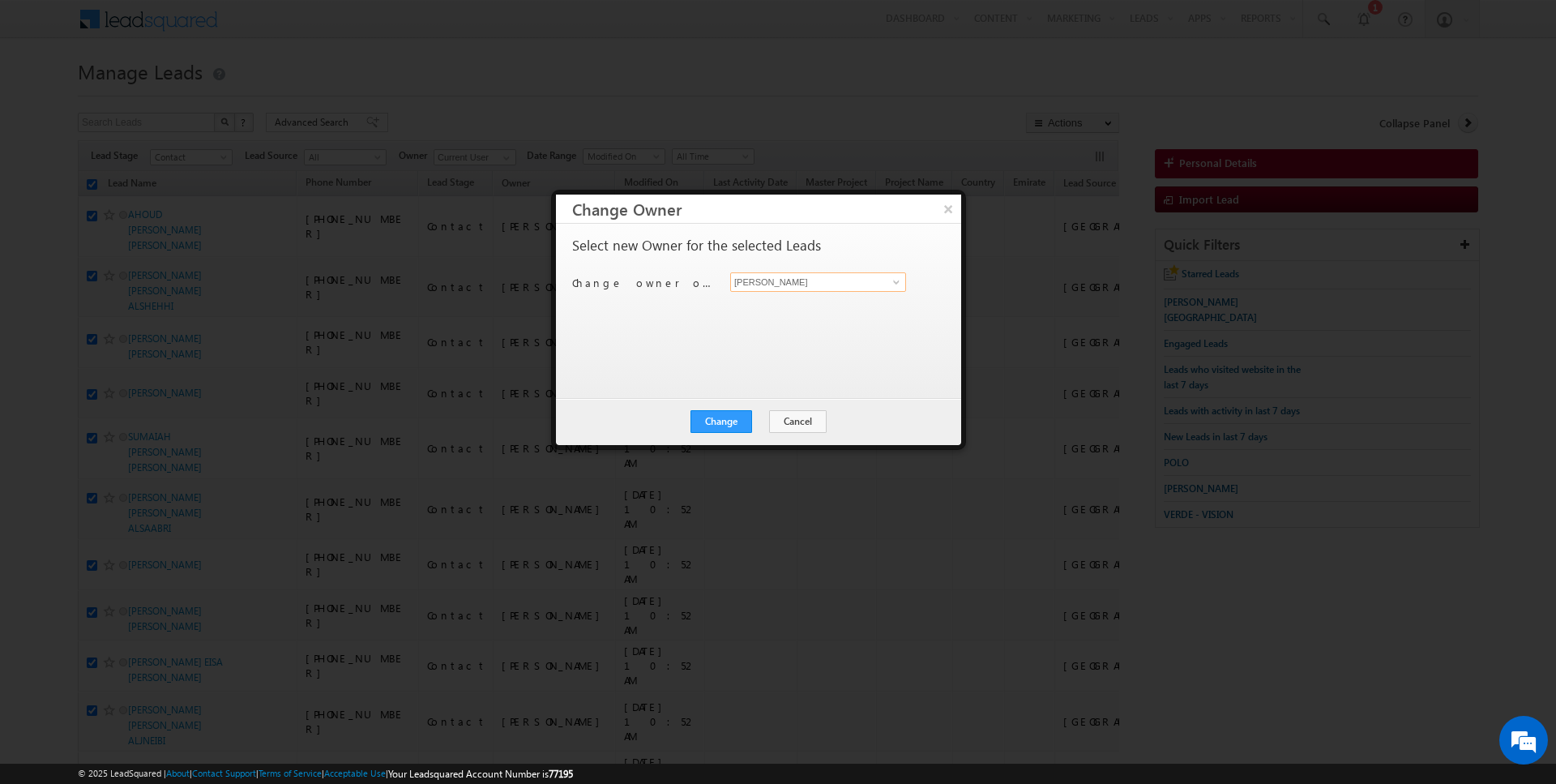
click at [775, 282] on input "[PERSON_NAME]" at bounding box center [818, 282] width 176 height 20
type input "[DATE][PERSON_NAME]"
click at [725, 433] on div "Change Cancel Close" at bounding box center [759, 421] width 405 height 47
click at [729, 416] on button "Change" at bounding box center [721, 422] width 62 height 22
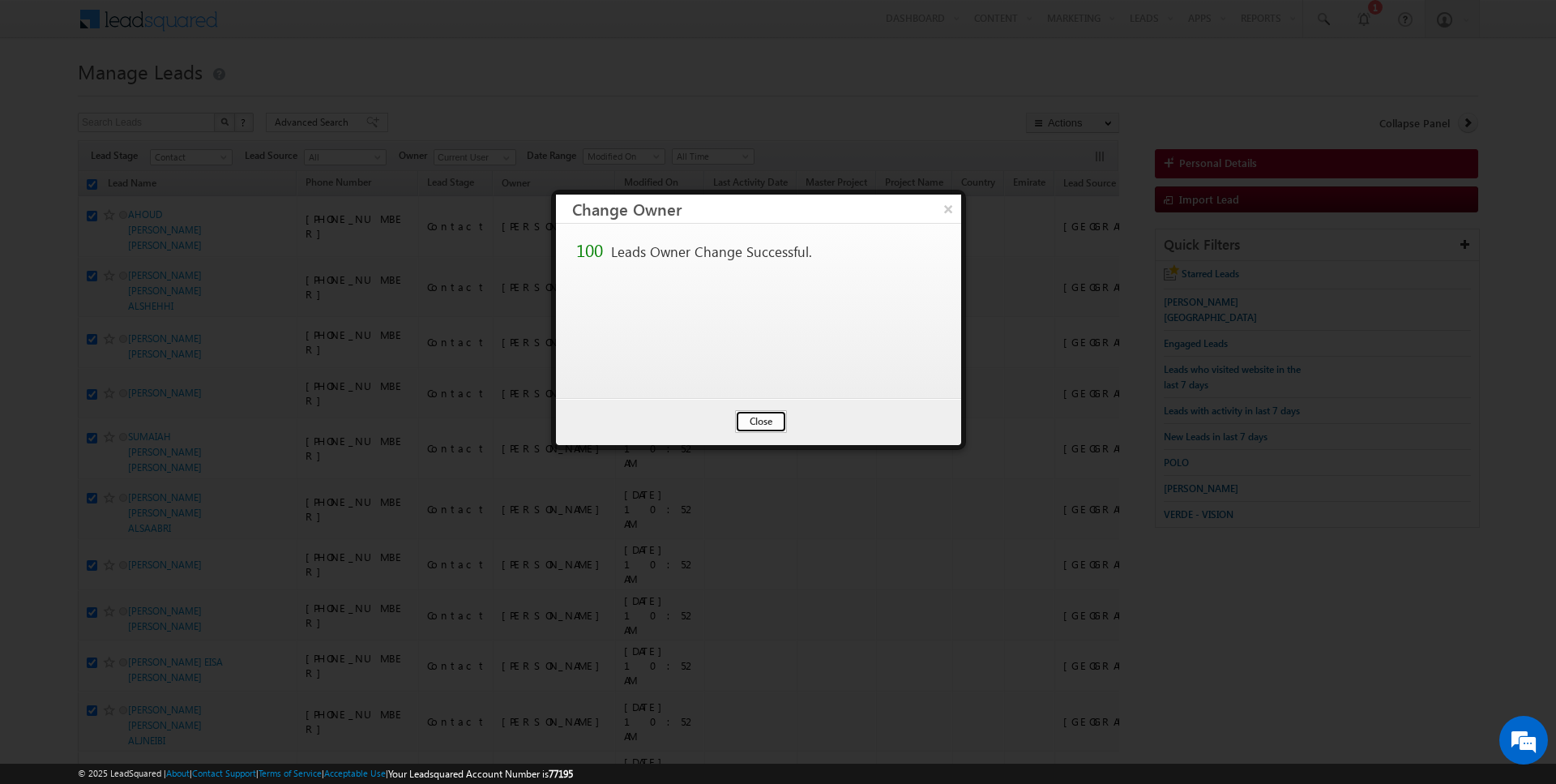
click at [745, 412] on button "Close" at bounding box center [761, 422] width 52 height 22
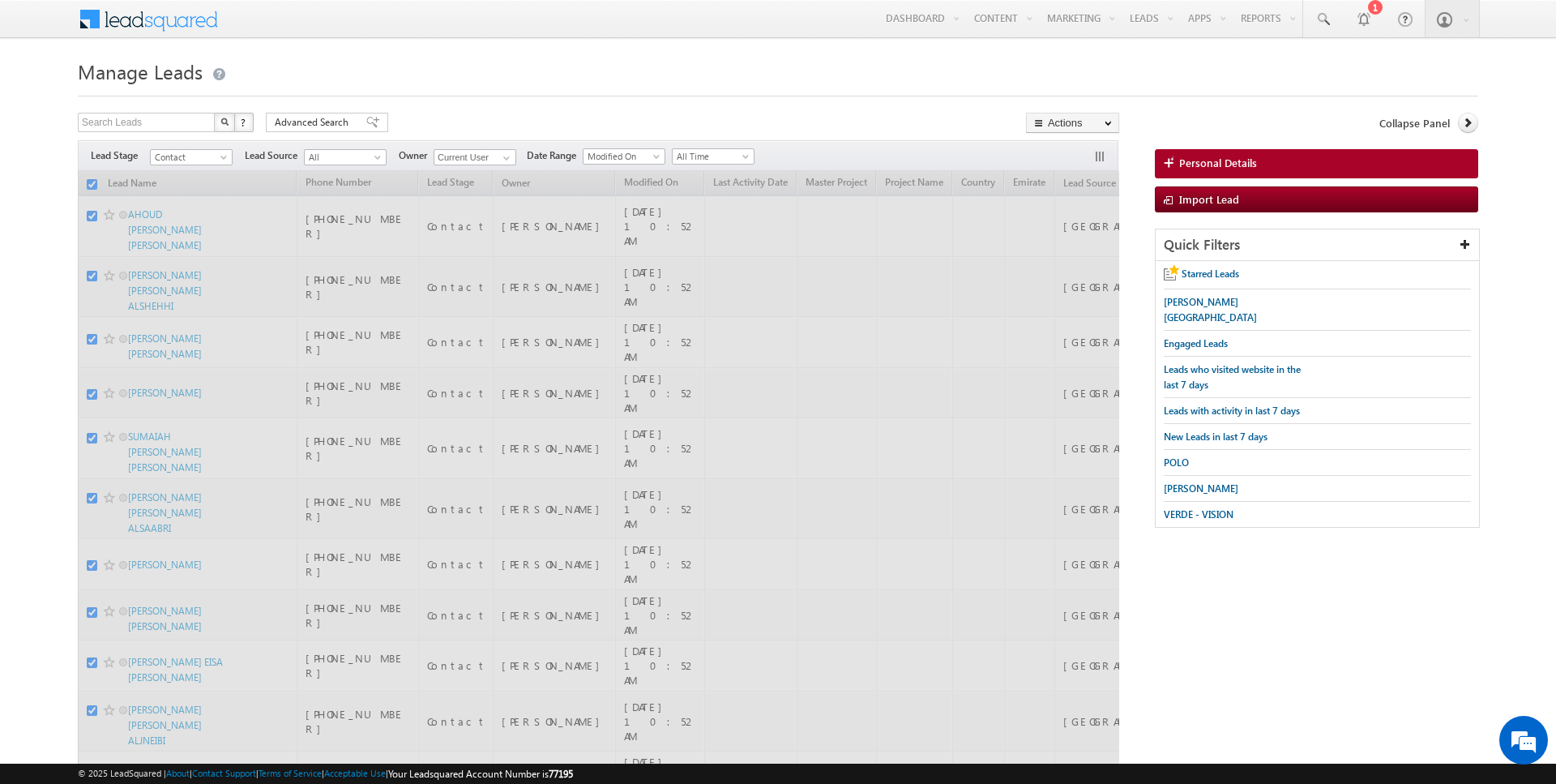
checkbox input "false"
